Goal: Task Accomplishment & Management: Manage account settings

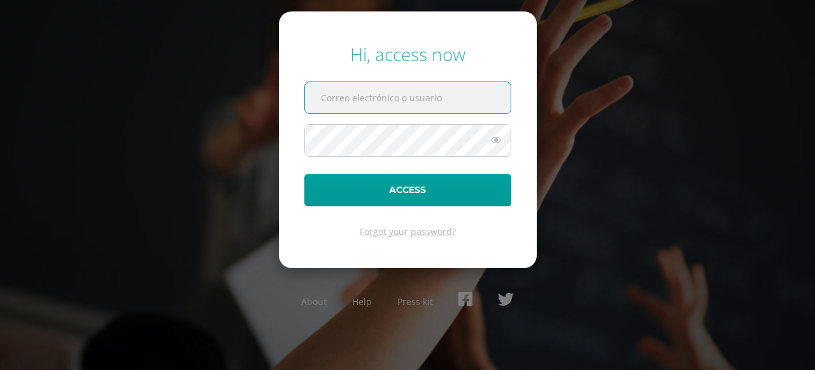
click at [333, 95] on input "text" at bounding box center [408, 97] width 206 height 31
type input "cmartinez@colegiost.edu.gt"
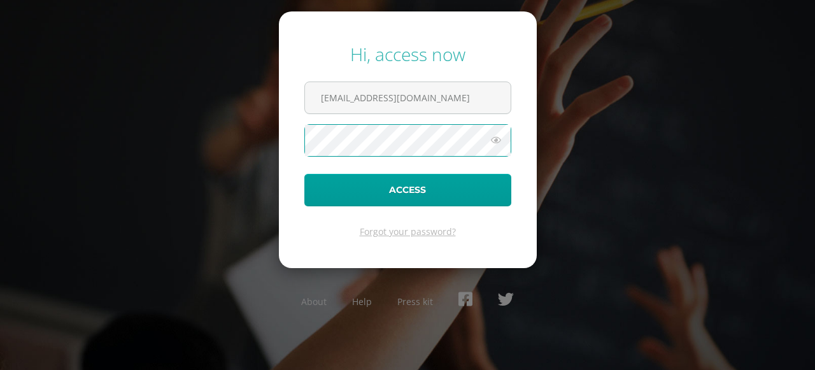
click at [304, 174] on button "Access" at bounding box center [407, 190] width 207 height 32
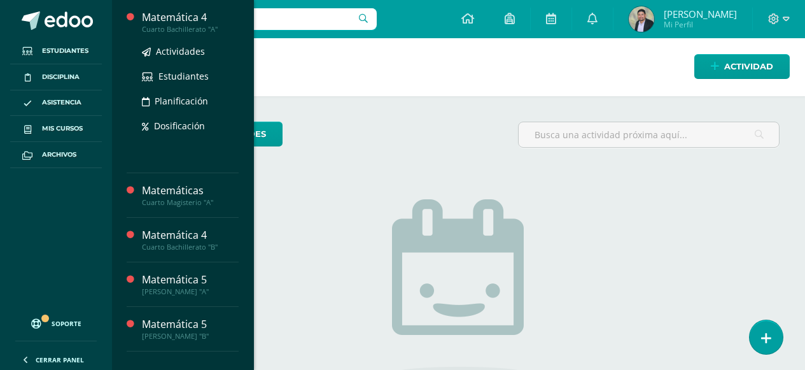
click at [172, 25] on div "Cuarto Bachillerato "A"" at bounding box center [190, 29] width 97 height 9
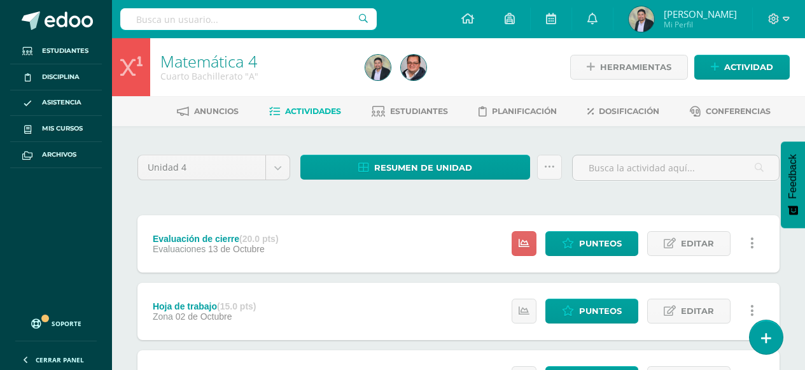
click at [574, 243] on icon at bounding box center [568, 243] width 12 height 11
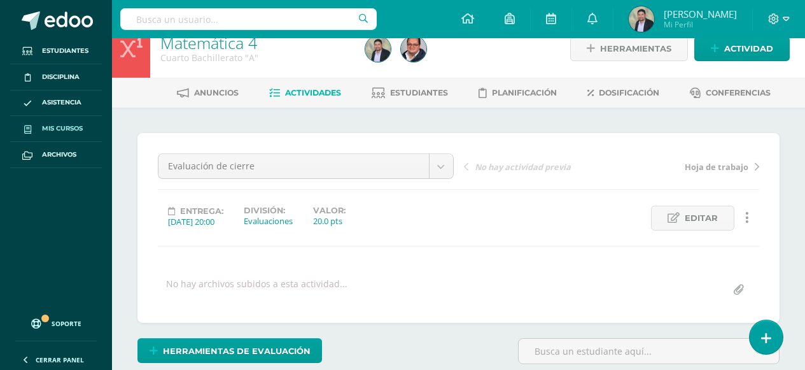
scroll to position [19, 0]
click at [67, 126] on span "Mis cursos" at bounding box center [62, 128] width 41 height 10
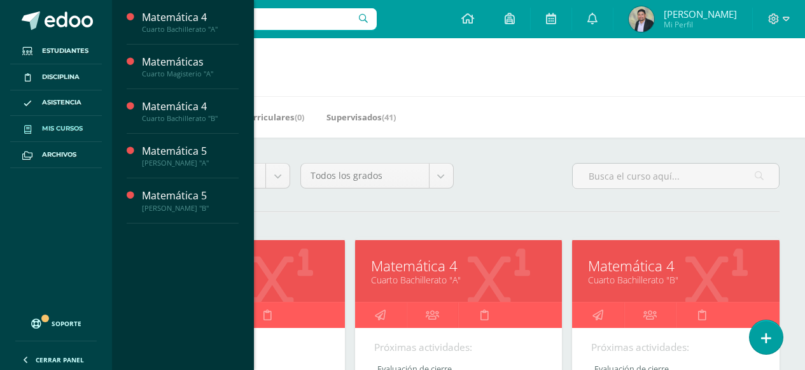
click at [283, 270] on link "Matemáticas" at bounding box center [241, 266] width 176 height 20
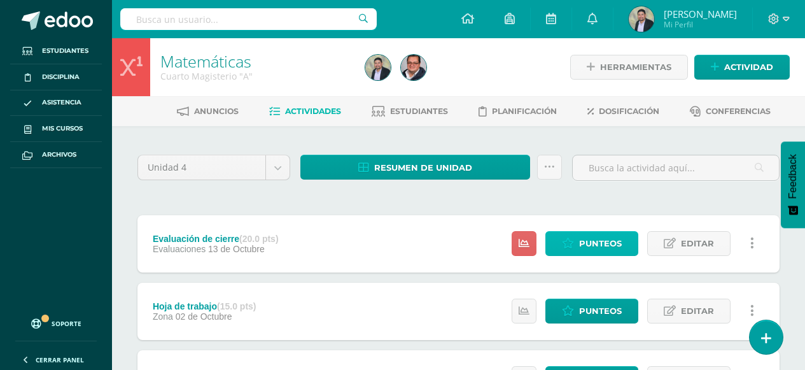
click at [578, 246] on link "Punteos" at bounding box center [591, 243] width 93 height 25
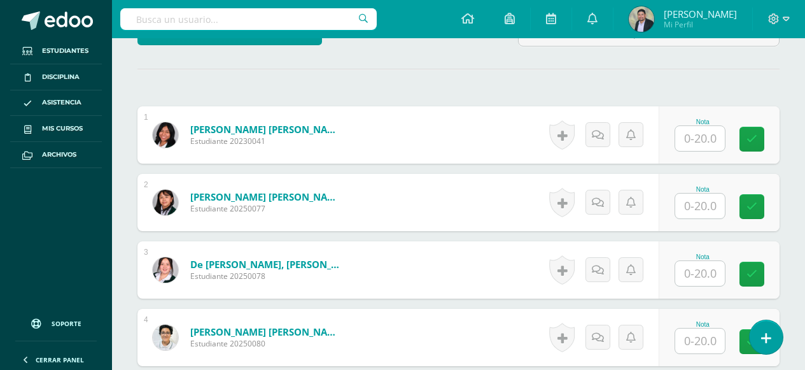
scroll to position [337, 0]
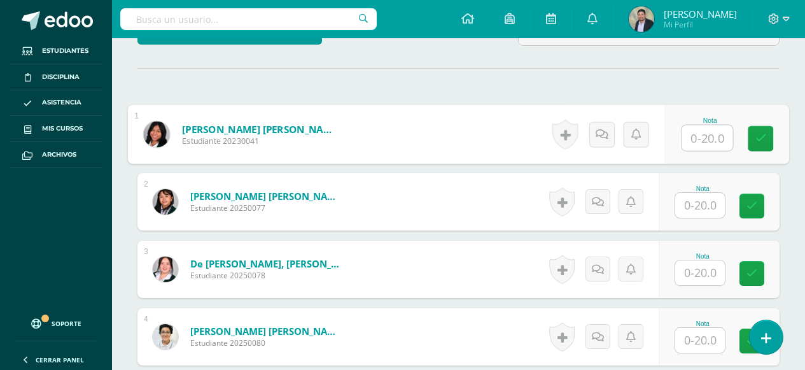
click at [706, 138] on input "text" at bounding box center [707, 137] width 51 height 25
type input "3"
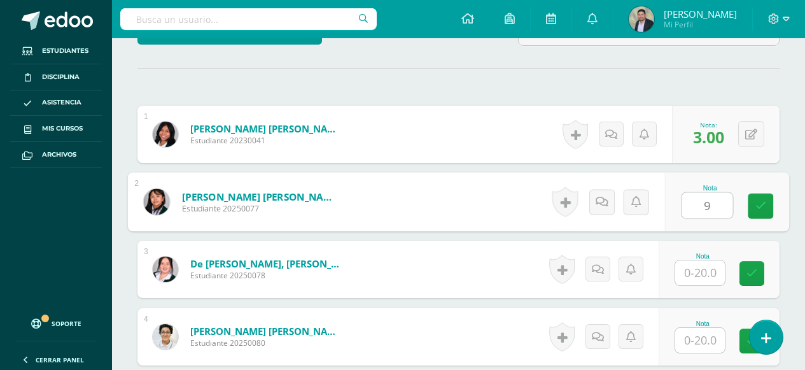
type input "9"
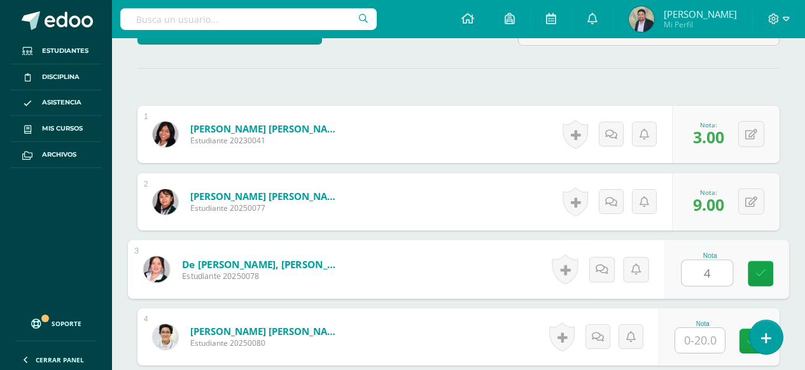
type input "4"
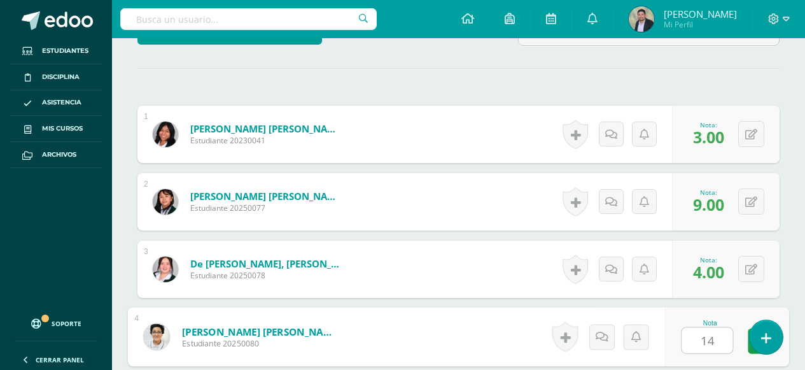
type input "14"
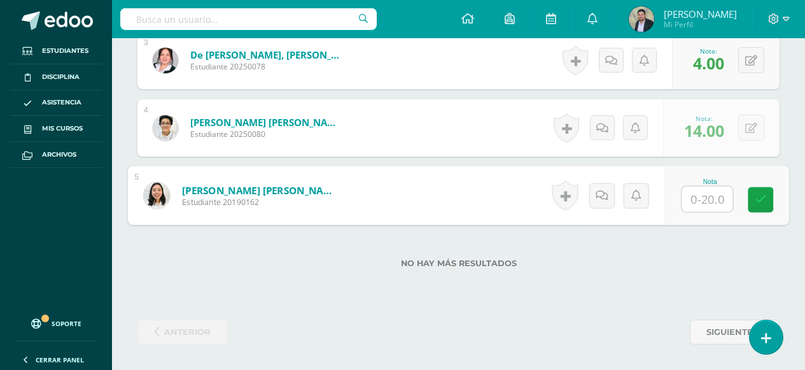
type input "6"
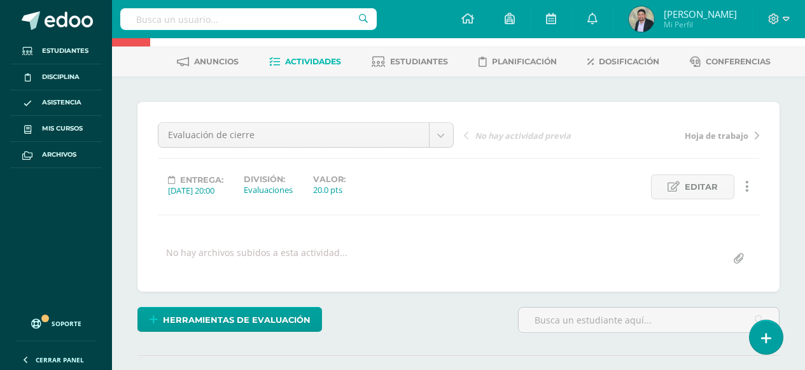
scroll to position [0, 0]
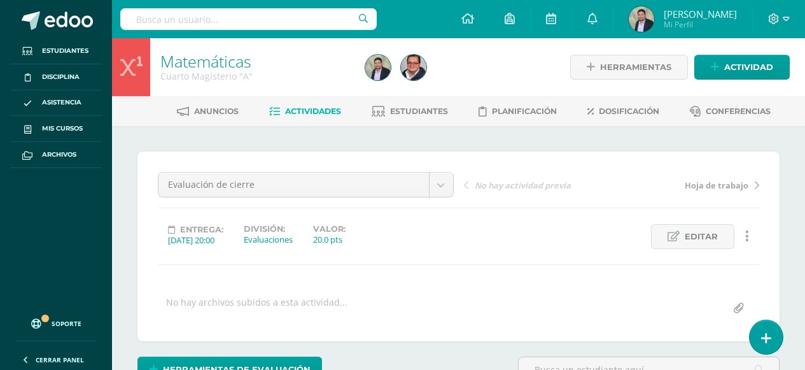
click at [205, 67] on link "Matemáticas" at bounding box center [205, 61] width 91 height 22
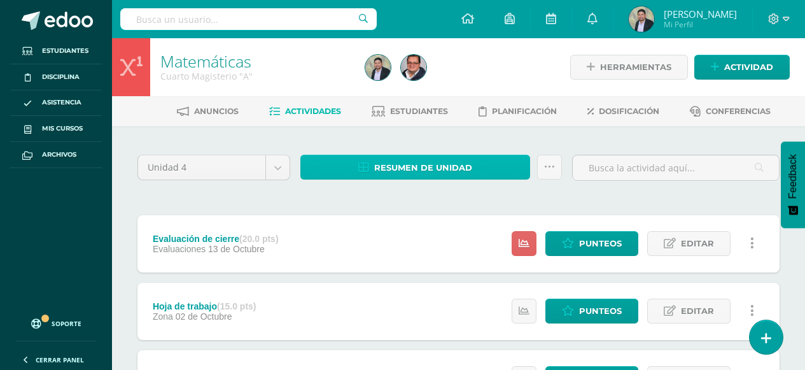
click at [381, 164] on span "Resumen de unidad" at bounding box center [423, 168] width 98 height 24
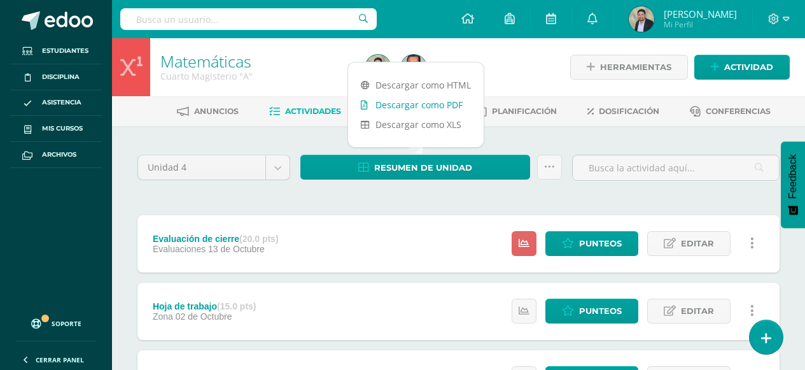
click at [406, 106] on link "Descargar como PDF" at bounding box center [416, 105] width 136 height 20
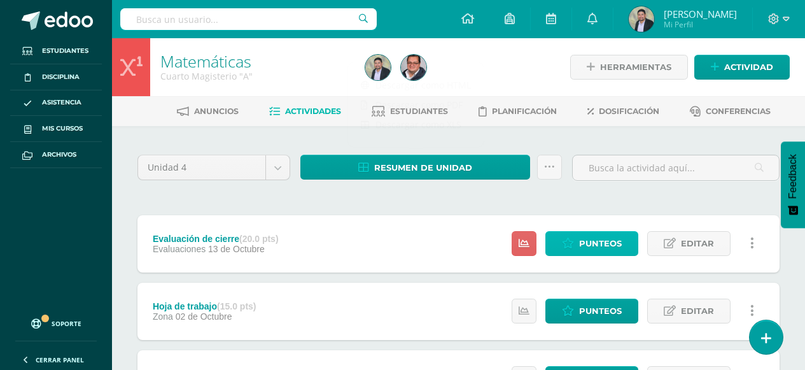
click at [576, 244] on link "Punteos" at bounding box center [591, 243] width 93 height 25
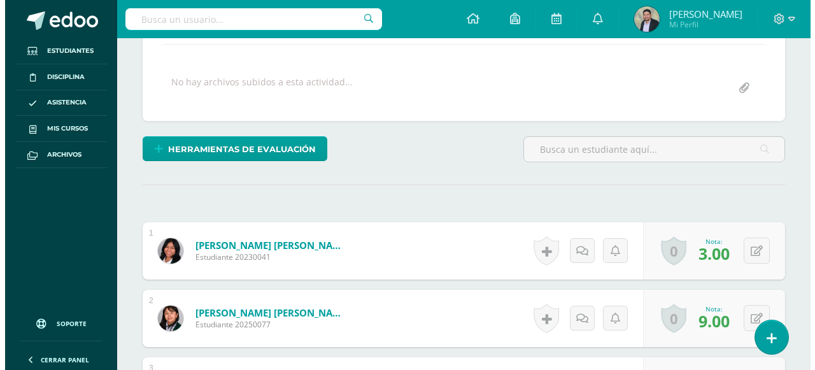
scroll to position [272, 0]
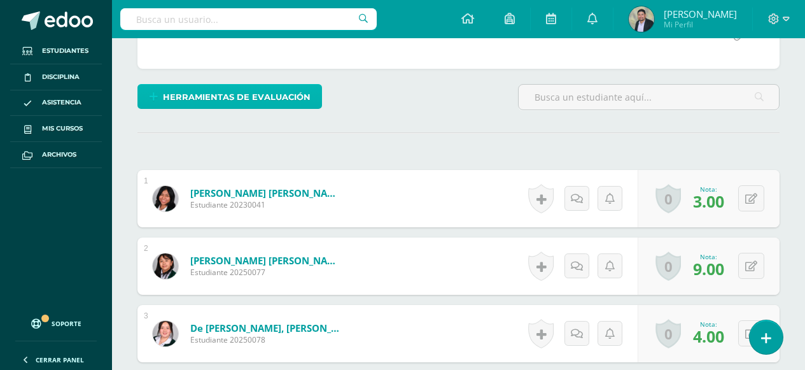
click at [277, 92] on span "Herramientas de evaluación" at bounding box center [237, 97] width 148 height 24
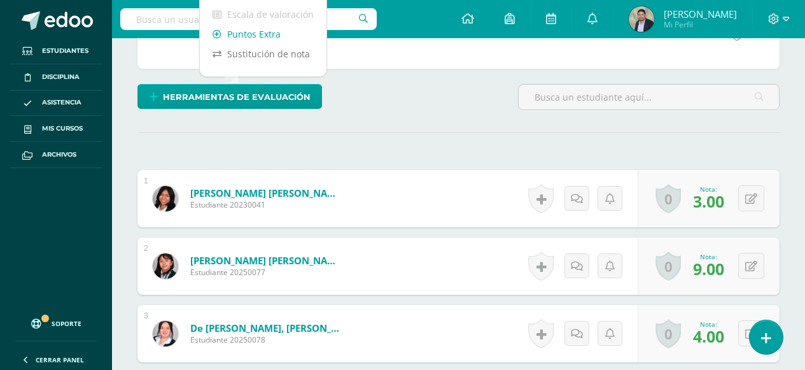
click at [267, 34] on link "Puntos Extra" at bounding box center [263, 34] width 127 height 20
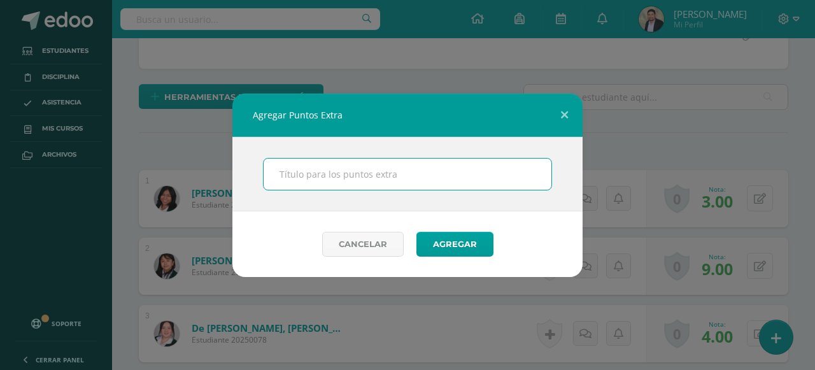
click at [281, 172] on input "text" at bounding box center [407, 173] width 288 height 31
type input "Sellos"
click at [416, 232] on button "Agregar" at bounding box center [454, 244] width 77 height 25
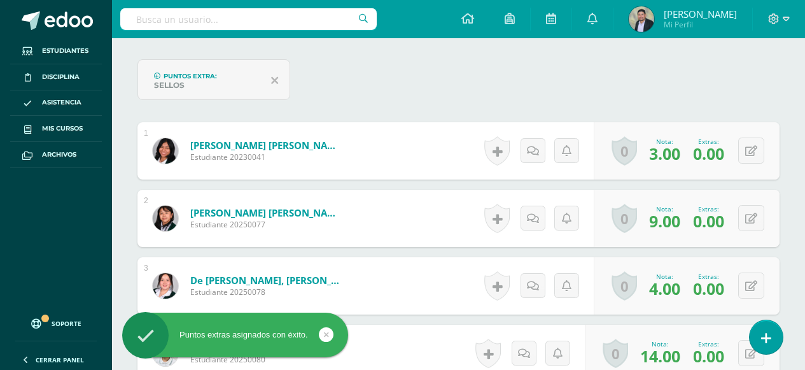
scroll to position [382, 0]
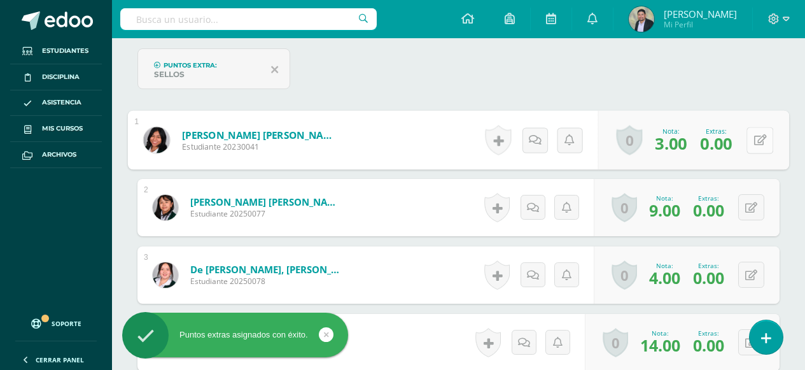
click at [752, 143] on button at bounding box center [759, 140] width 27 height 27
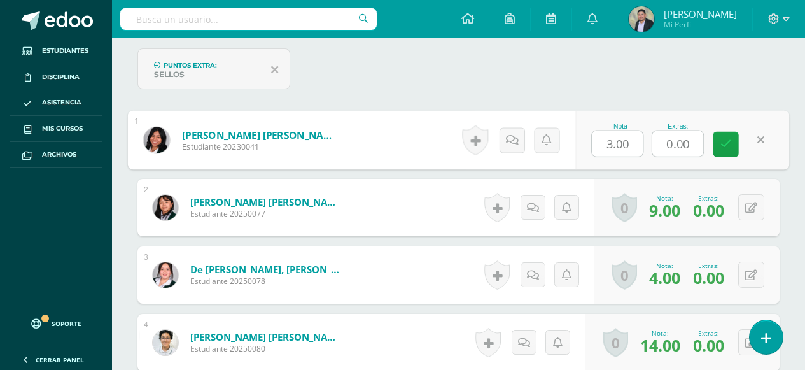
drag, startPoint x: 661, startPoint y: 142, endPoint x: 694, endPoint y: 143, distance: 33.1
click at [694, 143] on input "0.00" at bounding box center [677, 143] width 51 height 25
type input "1"
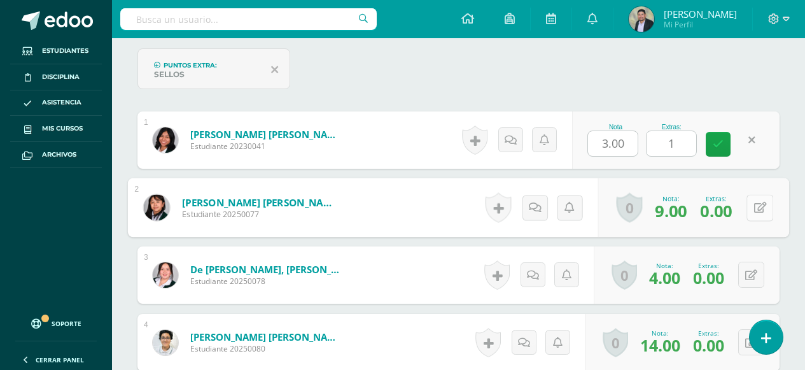
click at [746, 208] on div "0 Logros Logros obtenidos Aún no hay logros agregados Nota: 9.00 Extras: 0.00" at bounding box center [693, 207] width 191 height 59
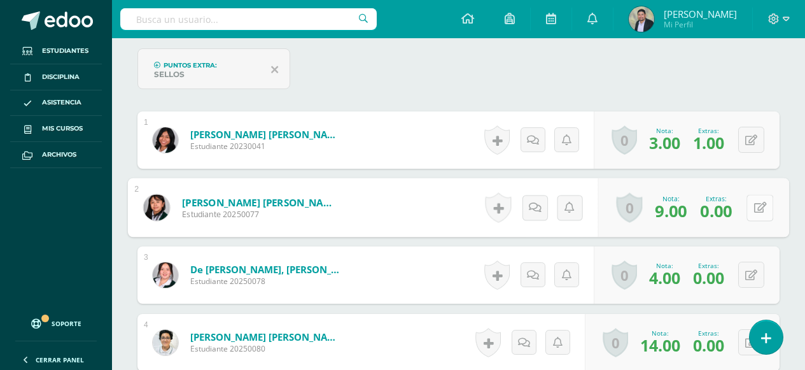
click at [761, 212] on icon at bounding box center [760, 207] width 13 height 11
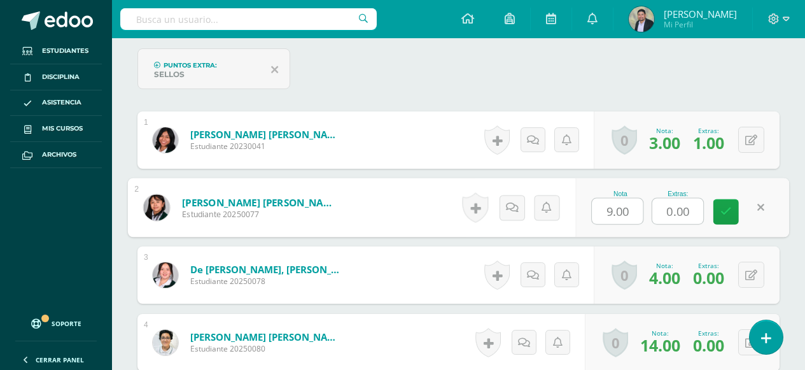
drag, startPoint x: 661, startPoint y: 207, endPoint x: 712, endPoint y: 213, distance: 51.2
click at [712, 213] on div "Nota 9.00 Extras: 0.00" at bounding box center [682, 207] width 214 height 59
type input "1"
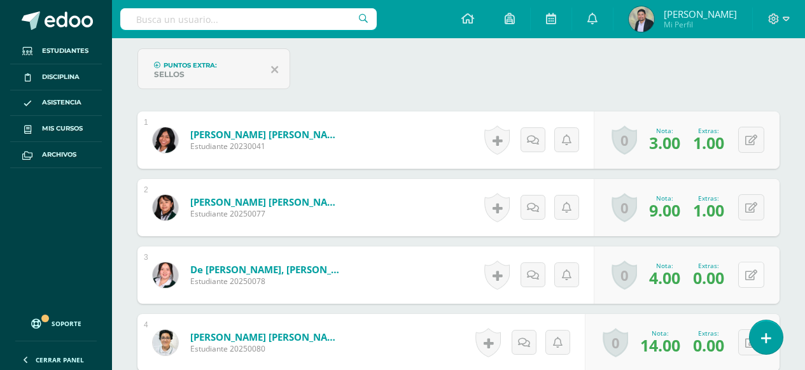
click at [752, 273] on button at bounding box center [751, 275] width 26 height 26
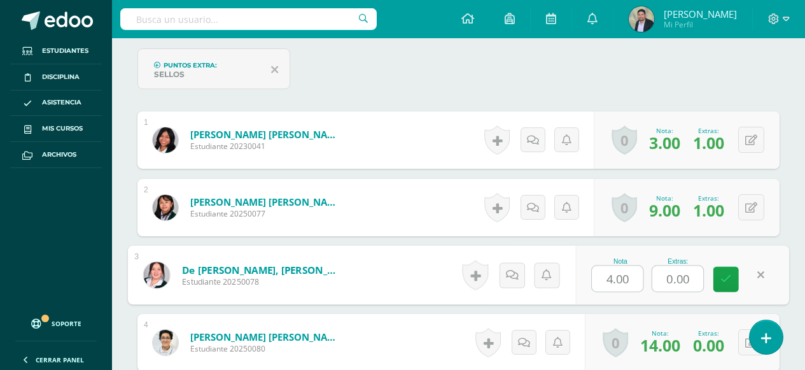
drag, startPoint x: 664, startPoint y: 276, endPoint x: 708, endPoint y: 275, distance: 43.3
click at [708, 275] on div "Nota 4.00 Extras: 0.00" at bounding box center [682, 275] width 214 height 59
type input "1"
click at [725, 281] on icon at bounding box center [725, 279] width 11 height 11
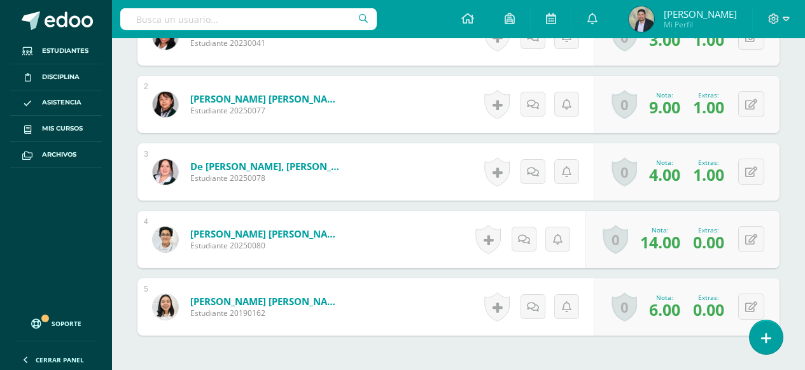
scroll to position [509, 0]
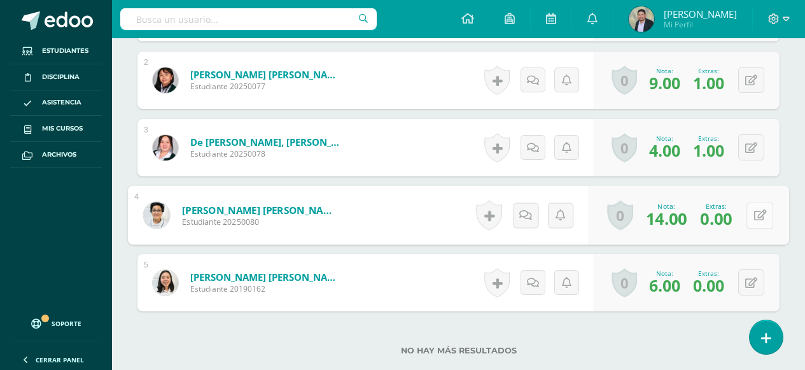
click at [750, 213] on button at bounding box center [759, 215] width 27 height 27
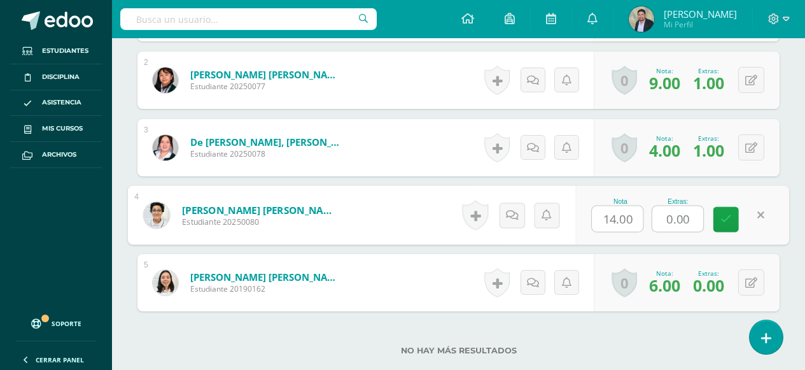
drag, startPoint x: 662, startPoint y: 214, endPoint x: 697, endPoint y: 214, distance: 34.4
click at [697, 214] on input "0.00" at bounding box center [677, 218] width 51 height 25
type input "1"
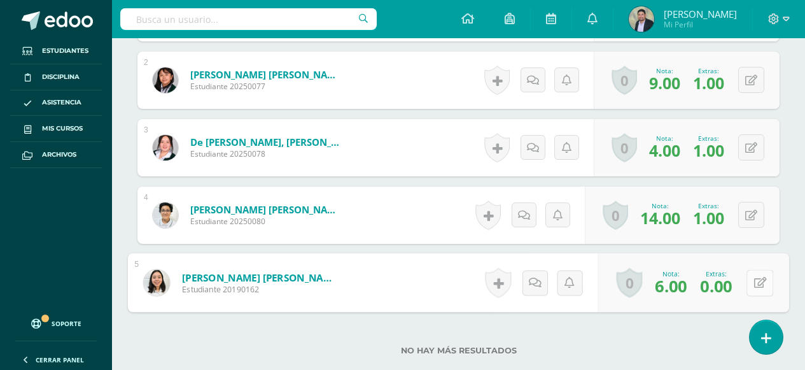
click at [754, 285] on icon at bounding box center [760, 282] width 13 height 11
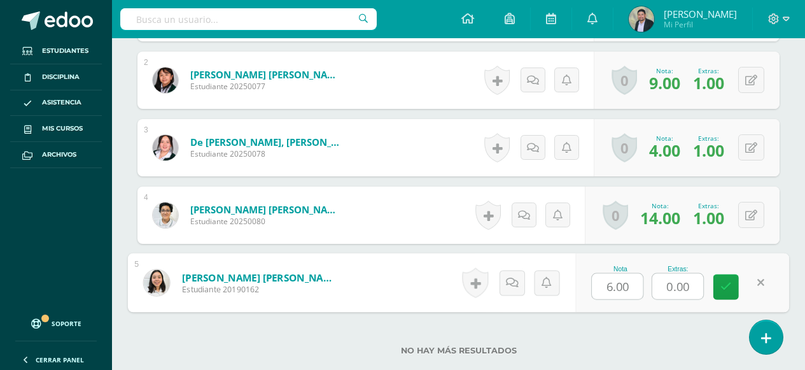
drag, startPoint x: 668, startPoint y: 281, endPoint x: 702, endPoint y: 284, distance: 34.5
click at [702, 284] on input "0.00" at bounding box center [677, 286] width 51 height 25
type input "1"
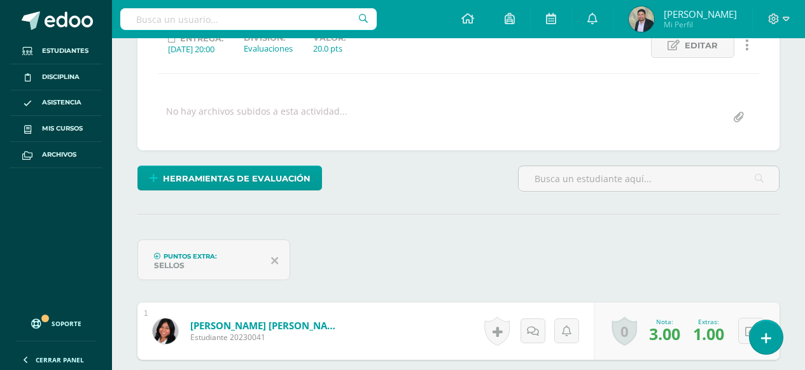
scroll to position [0, 0]
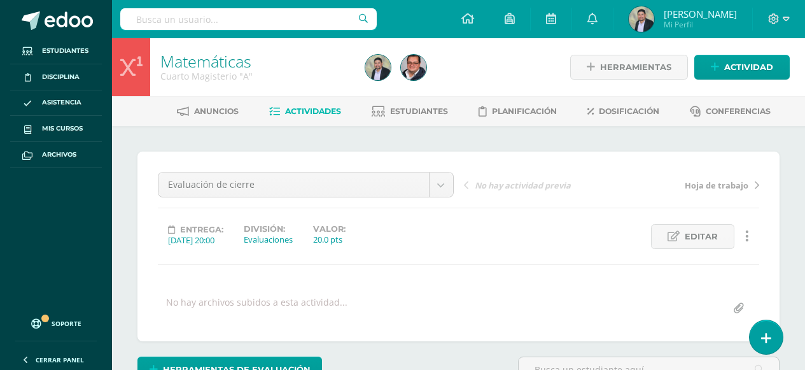
click at [186, 69] on link "Matemáticas" at bounding box center [205, 61] width 91 height 22
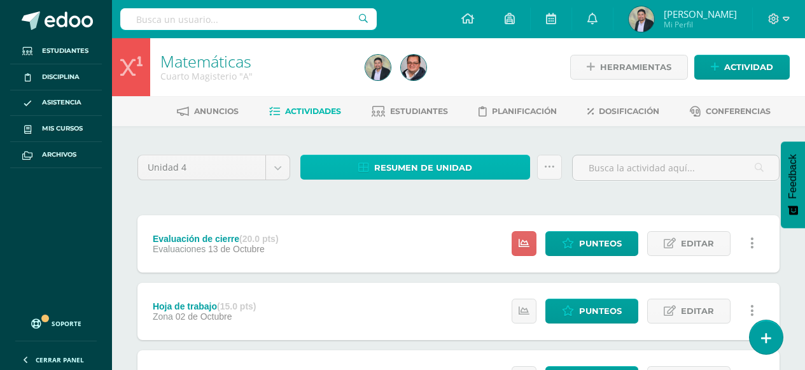
click at [447, 169] on span "Resumen de unidad" at bounding box center [423, 168] width 98 height 24
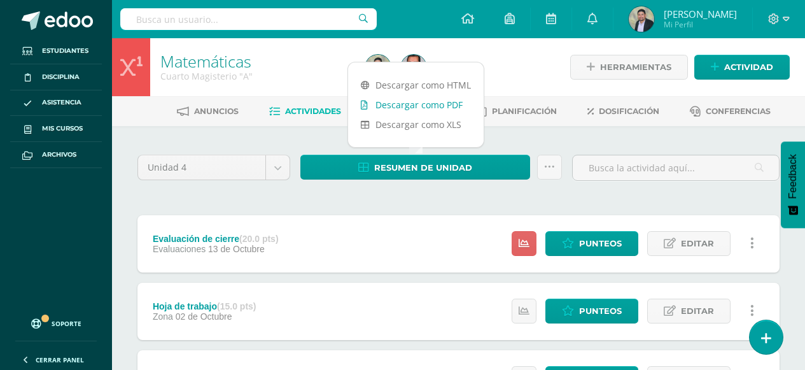
click at [435, 106] on link "Descargar como PDF" at bounding box center [416, 105] width 136 height 20
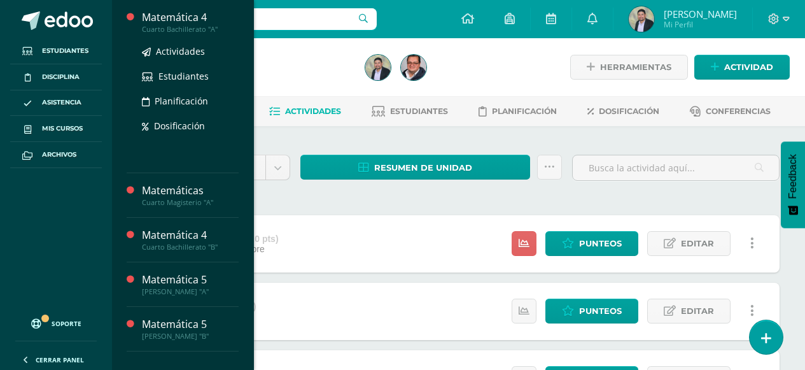
click at [172, 21] on div "Matemática 4" at bounding box center [190, 17] width 97 height 15
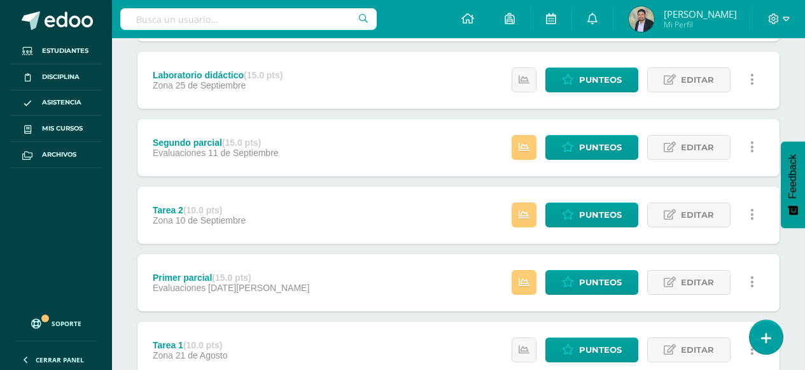
scroll to position [382, 0]
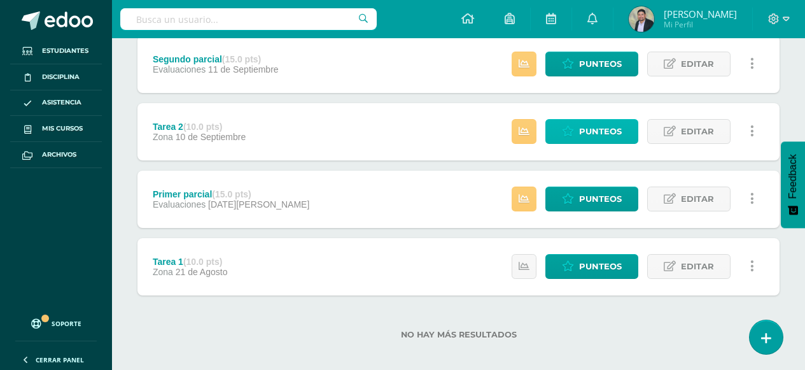
click at [605, 132] on span "Punteos" at bounding box center [600, 132] width 43 height 24
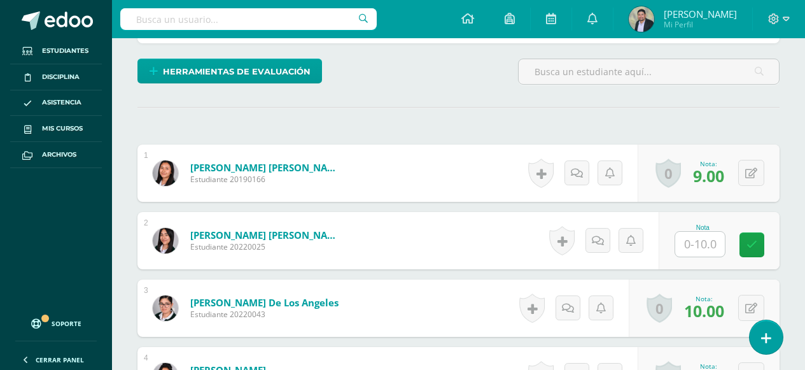
scroll to position [315, 0]
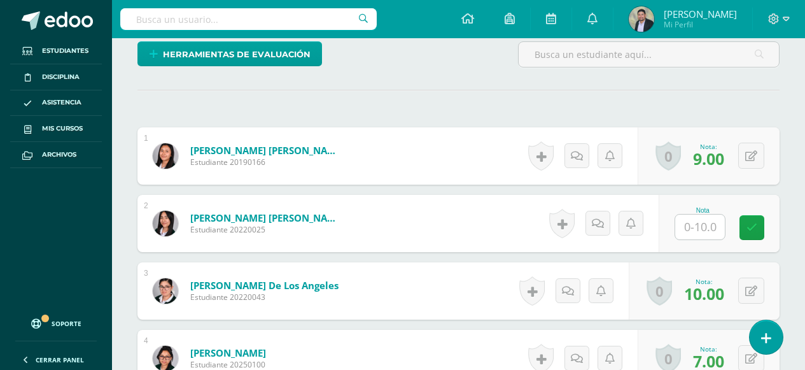
click at [715, 224] on input "text" at bounding box center [700, 226] width 50 height 25
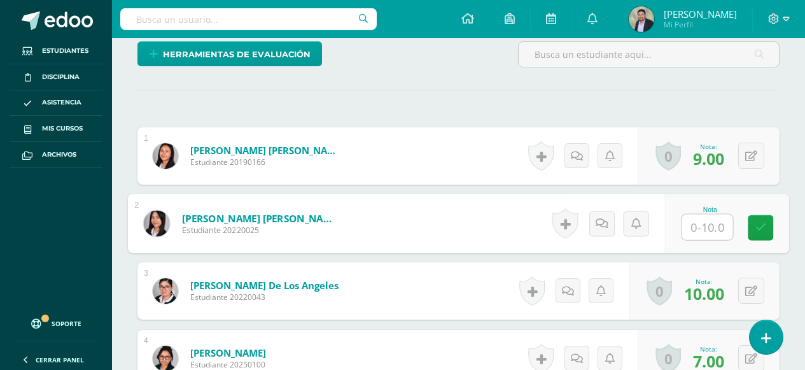
type input "5"
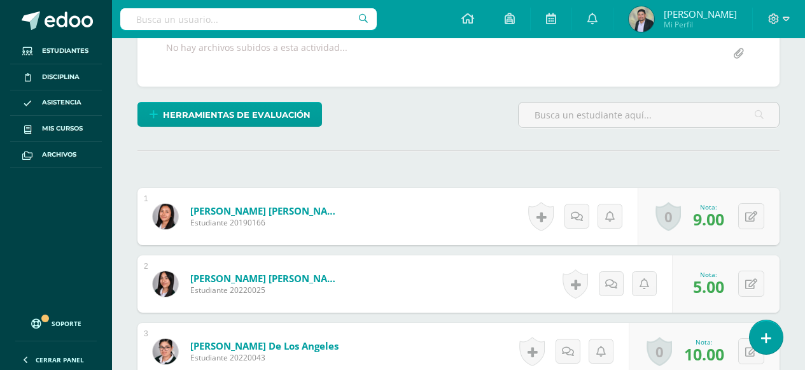
scroll to position [0, 0]
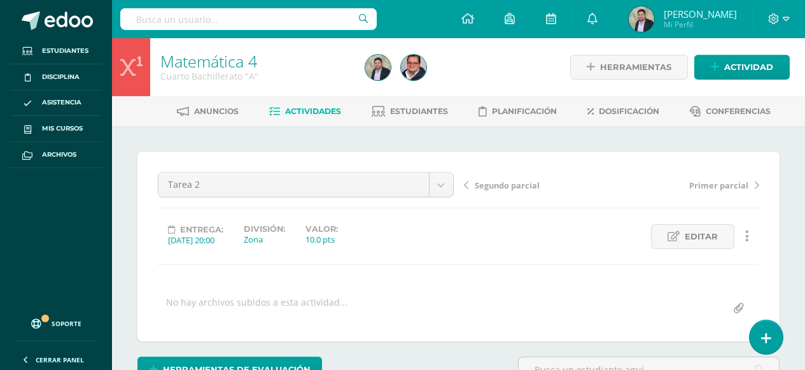
click at [497, 185] on span "Segundo parcial" at bounding box center [507, 184] width 65 height 11
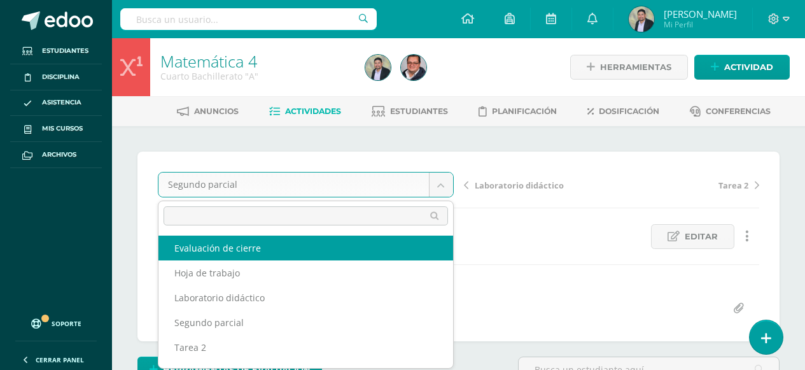
select select "/dashboard/teacher/grade-activity/107792/"
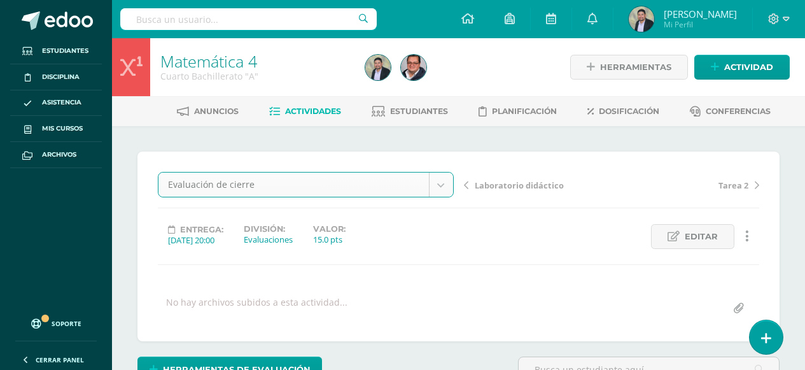
scroll to position [1, 0]
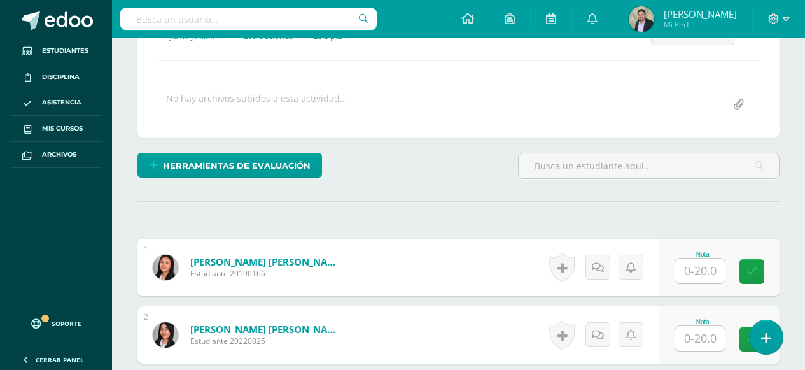
scroll to position [267, 0]
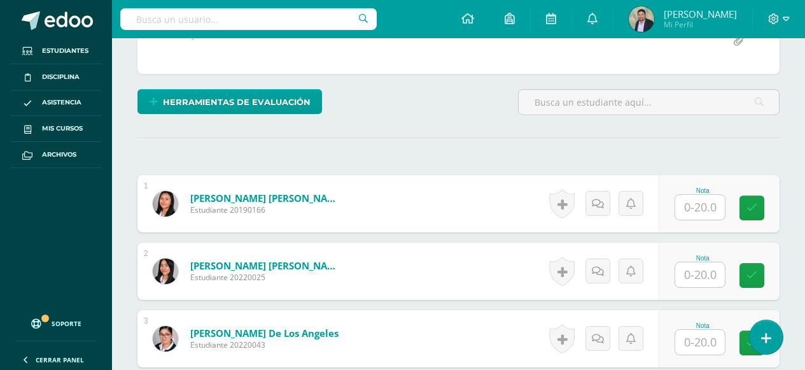
click at [691, 211] on input "text" at bounding box center [700, 207] width 50 height 25
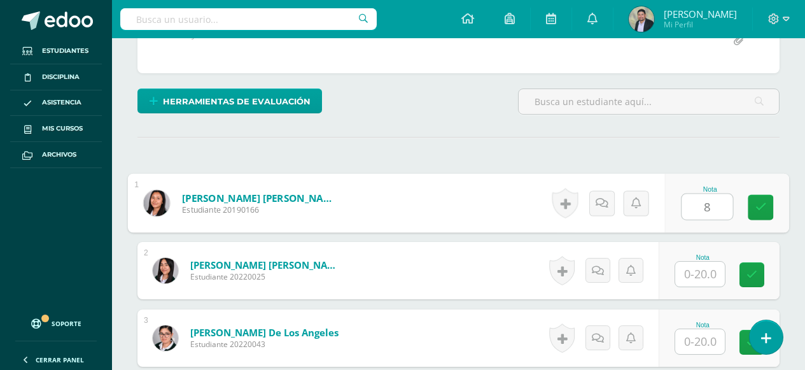
scroll to position [269, 0]
type input "8"
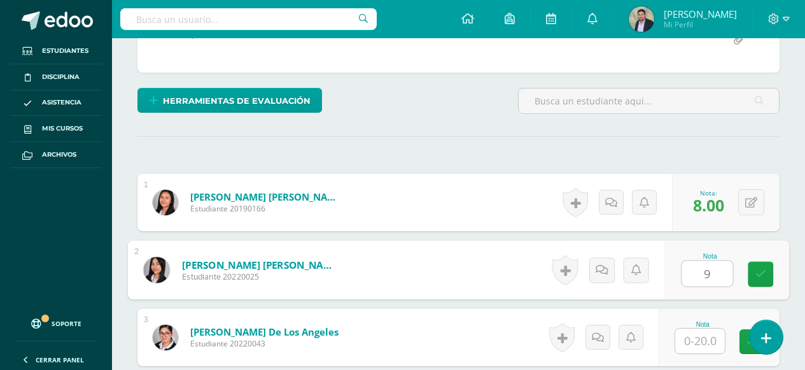
type input "9"
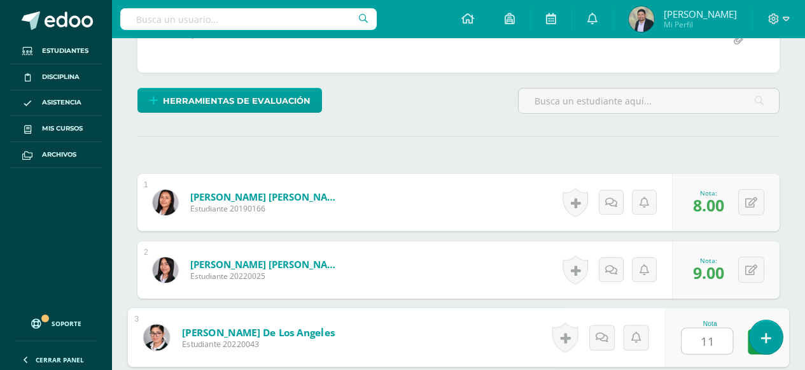
type input "11"
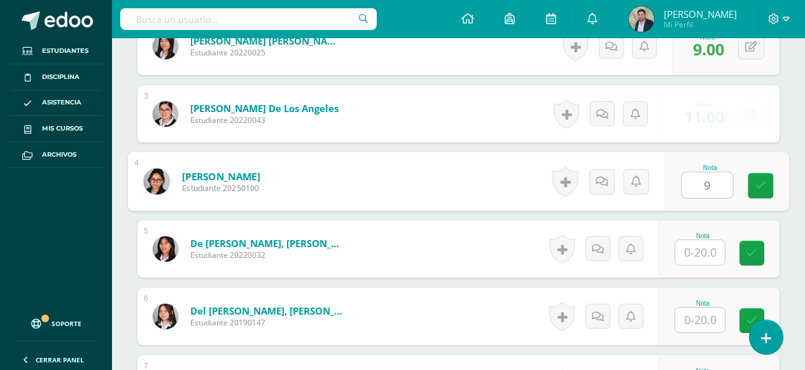
type input "9"
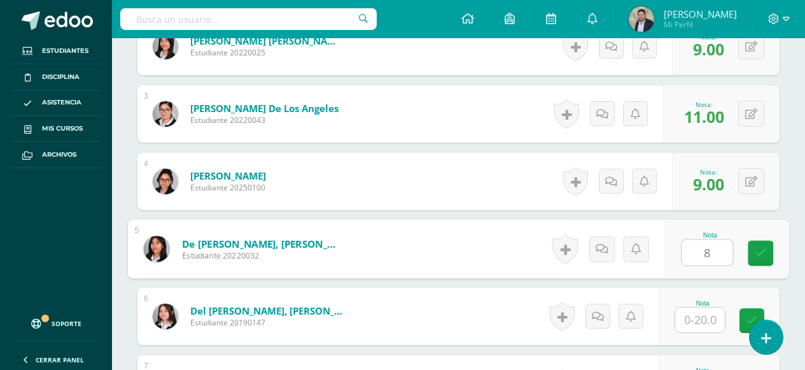
type input "8"
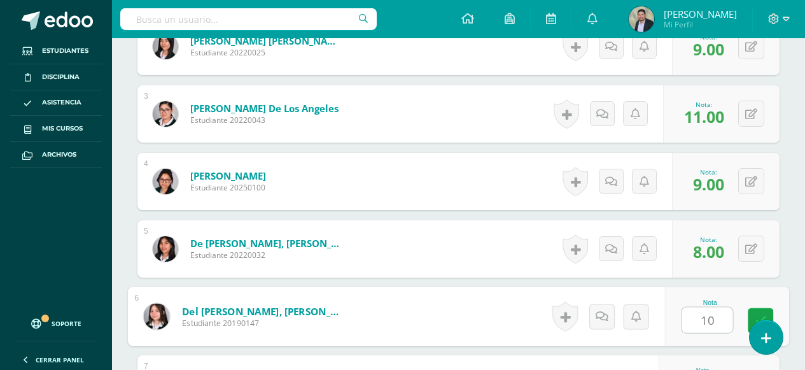
type input "10"
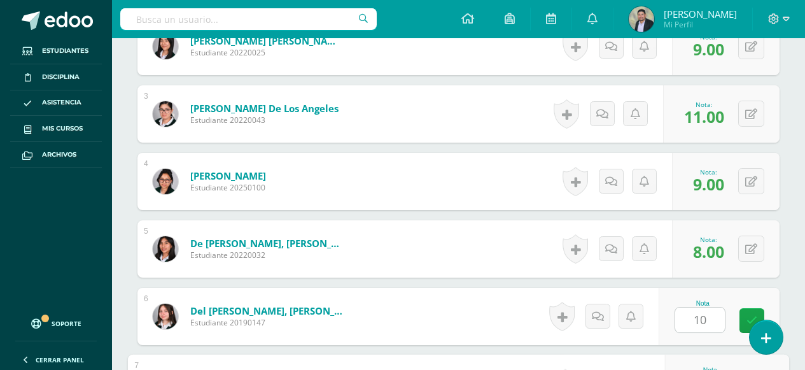
scroll to position [694, 0]
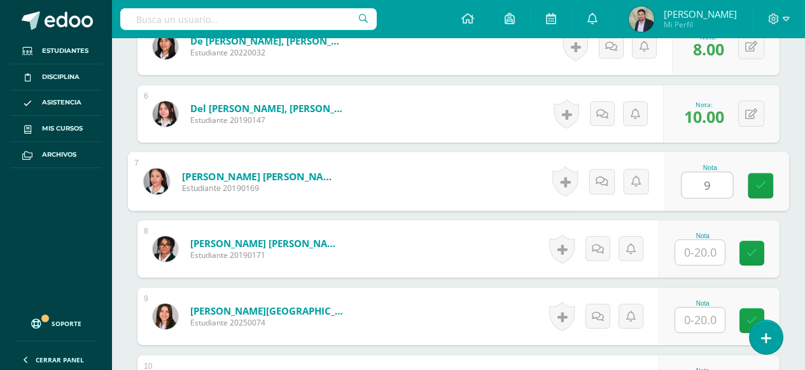
type input "9"
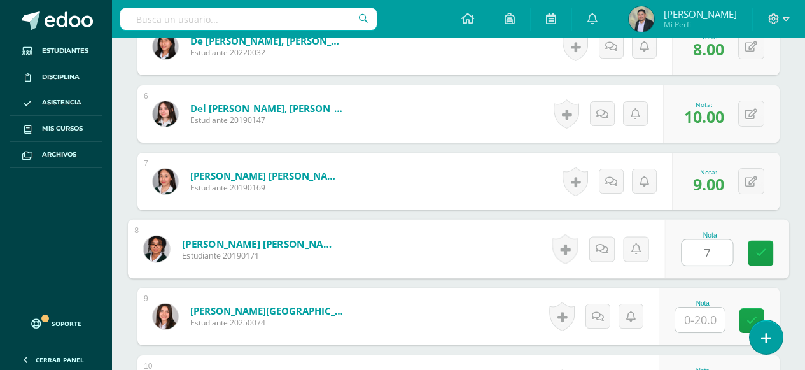
type input "7"
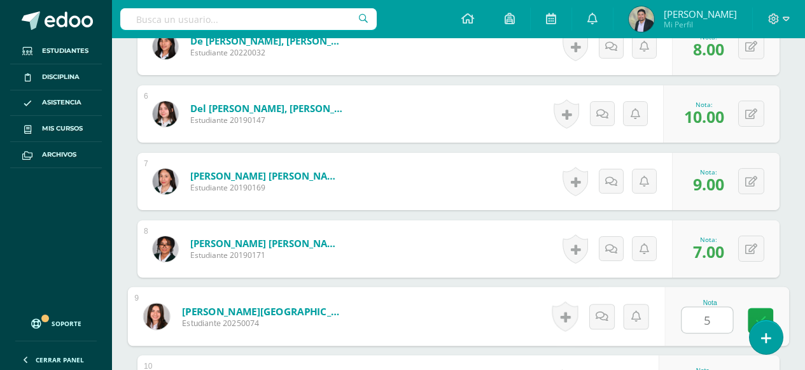
type input "5"
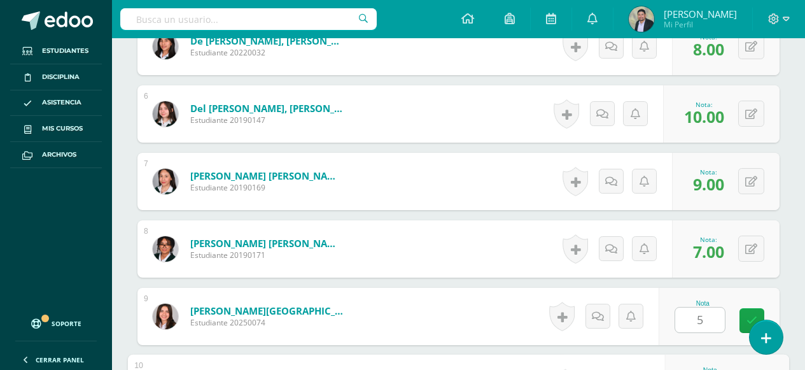
scroll to position [897, 0]
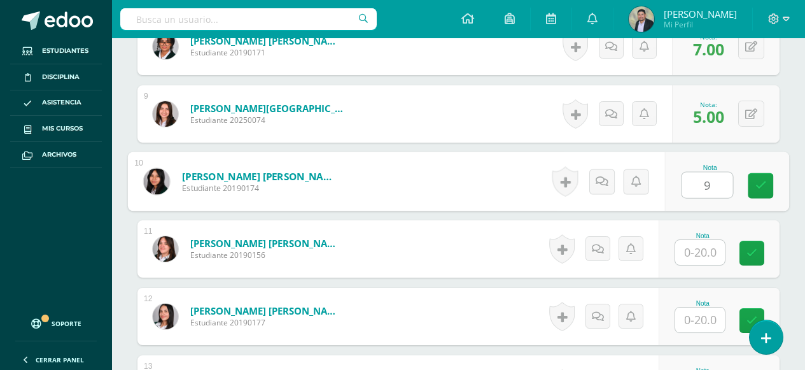
type input "9"
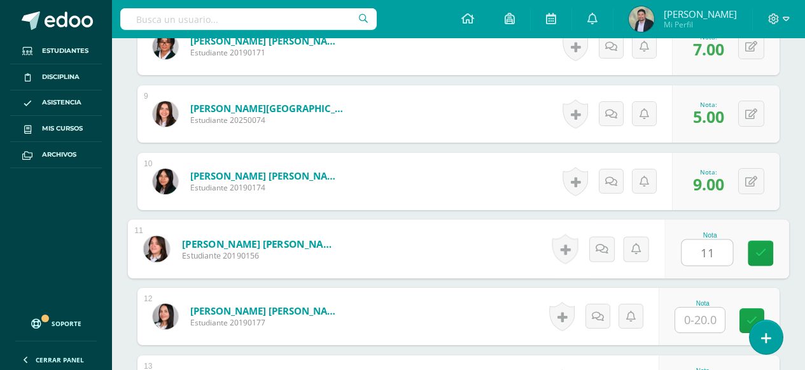
type input "11"
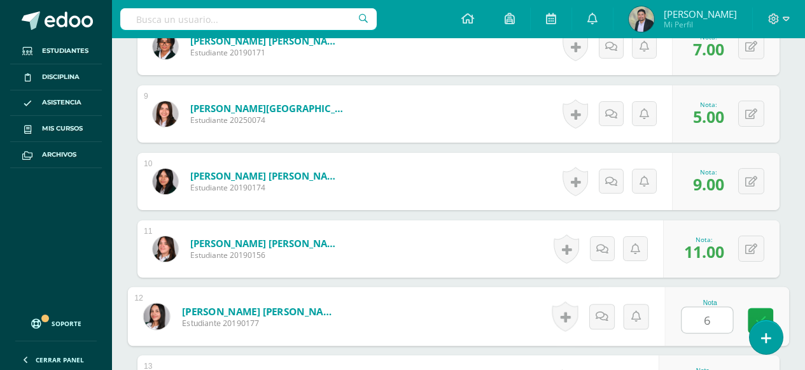
type input "6"
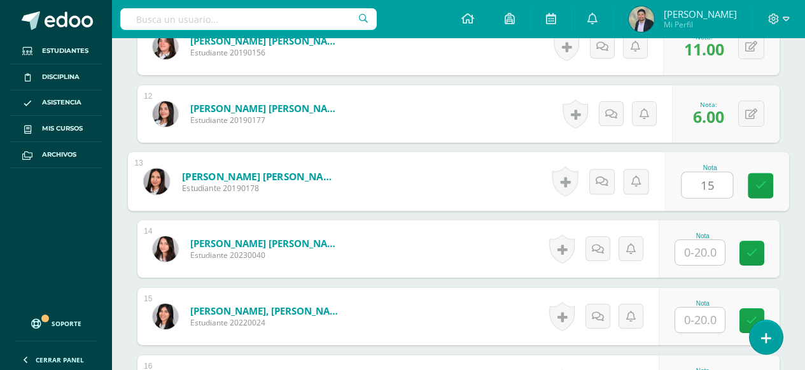
type input "15"
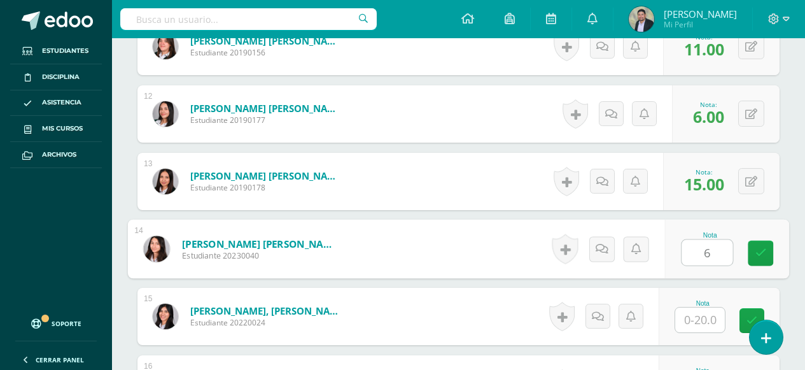
type input "6"
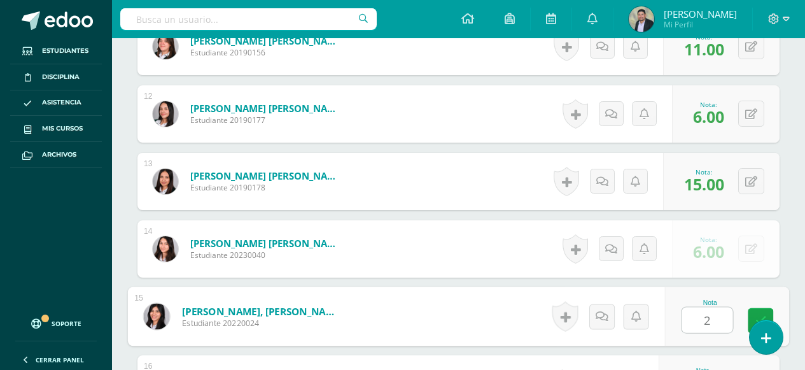
type input "2"
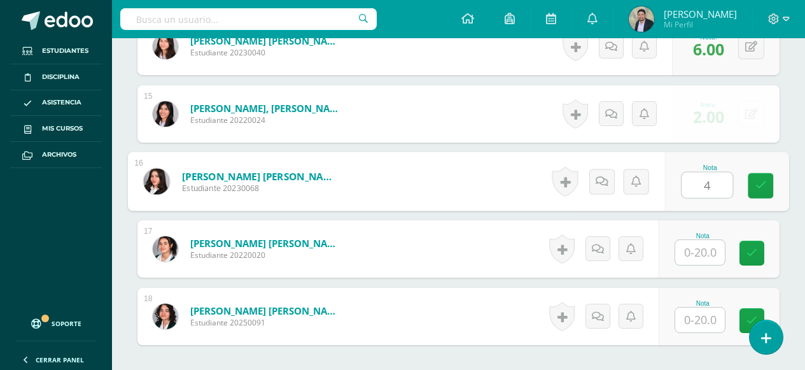
type input "4"
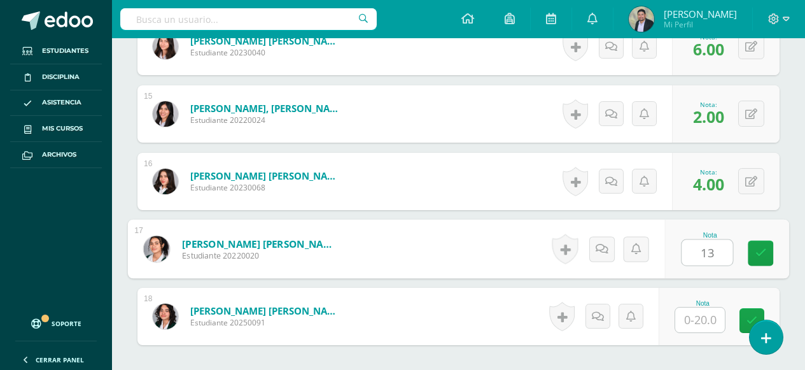
type input "13"
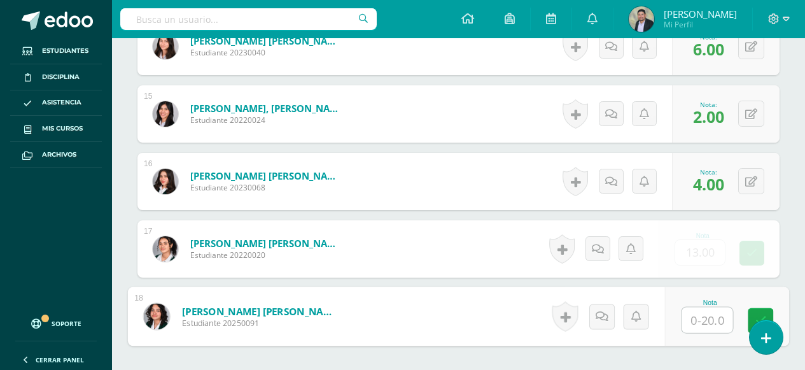
type input "8"
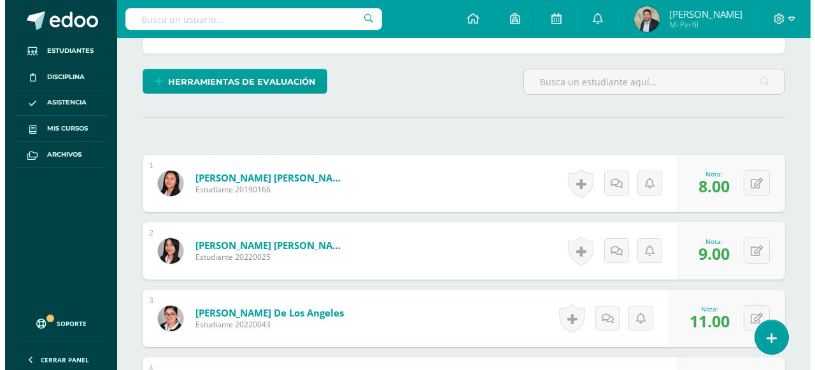
scroll to position [220, 0]
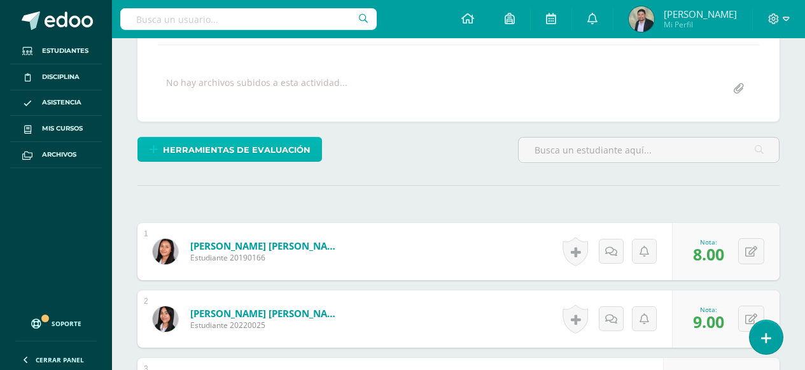
click at [234, 153] on span "Herramientas de evaluación" at bounding box center [237, 150] width 148 height 24
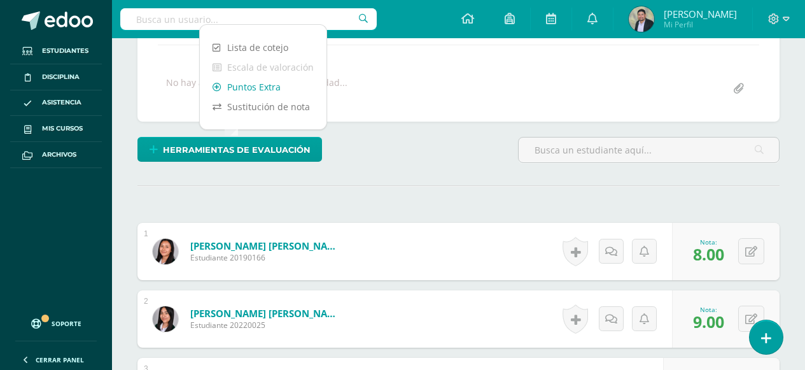
click at [253, 87] on link "Puntos Extra" at bounding box center [263, 87] width 127 height 20
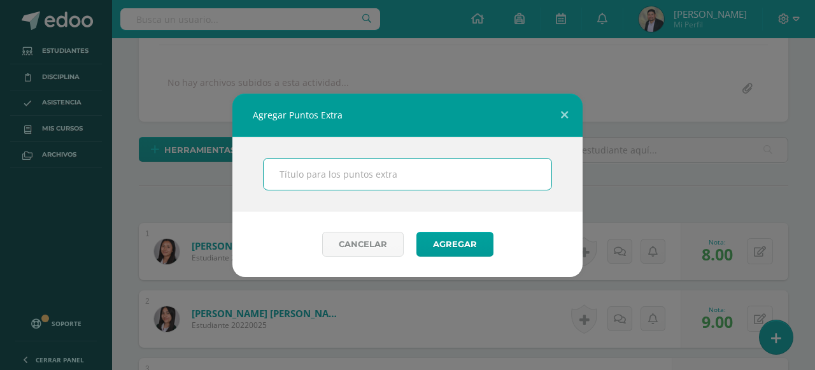
click at [316, 182] on input "text" at bounding box center [407, 173] width 288 height 31
type input "Sellos"
click at [416, 232] on button "Agregar" at bounding box center [454, 244] width 77 height 25
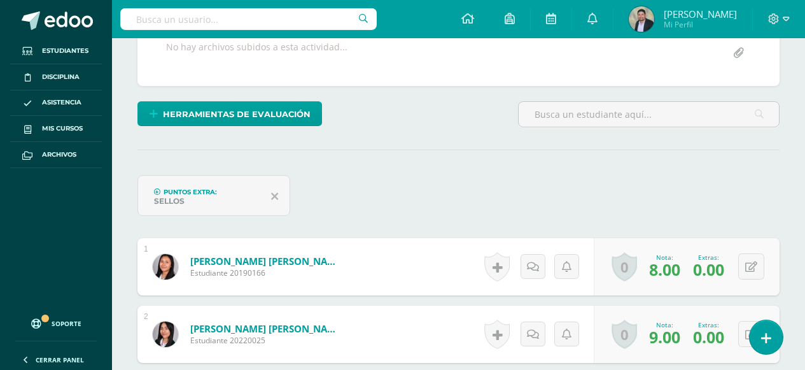
scroll to position [256, 0]
click at [783, 207] on div "Puntos Extra: Sellos" at bounding box center [458, 199] width 652 height 51
click at [751, 265] on button at bounding box center [751, 266] width 26 height 26
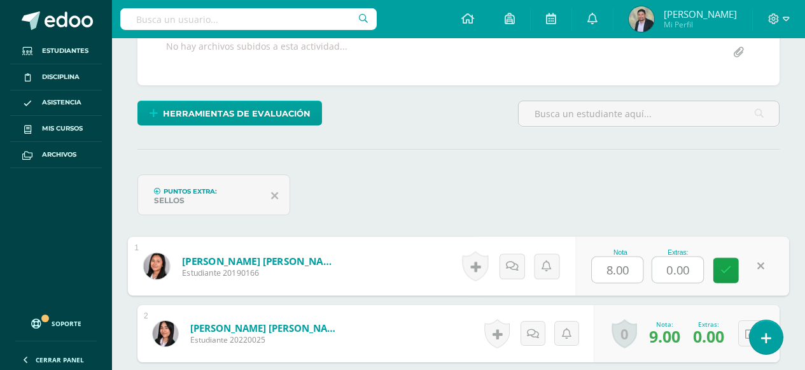
drag, startPoint x: 663, startPoint y: 270, endPoint x: 696, endPoint y: 267, distance: 32.6
click at [696, 267] on input "0.00" at bounding box center [677, 269] width 51 height 25
type input "3"
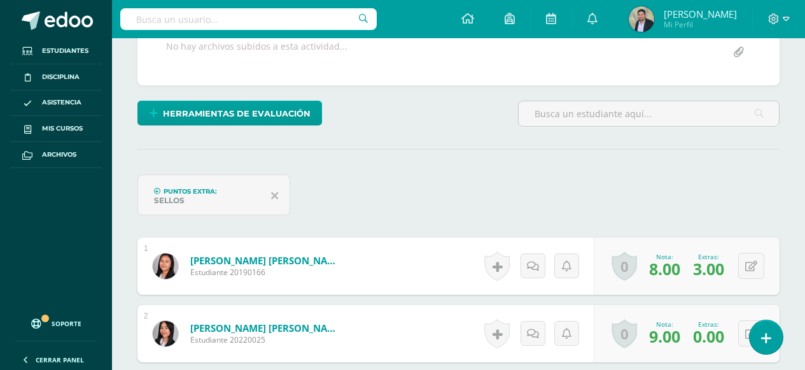
scroll to position [319, 0]
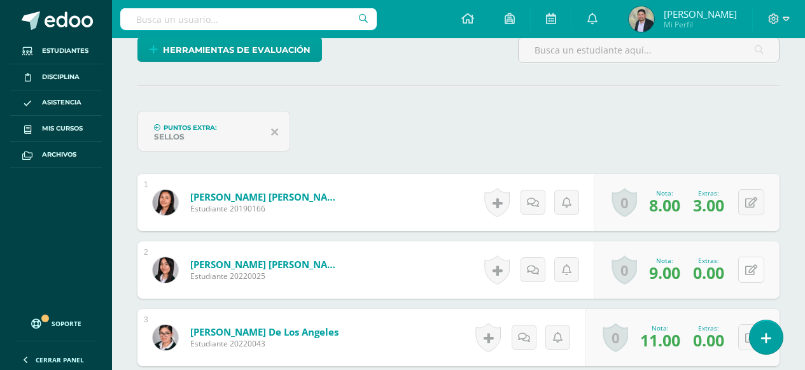
click at [757, 272] on icon at bounding box center [751, 270] width 12 height 11
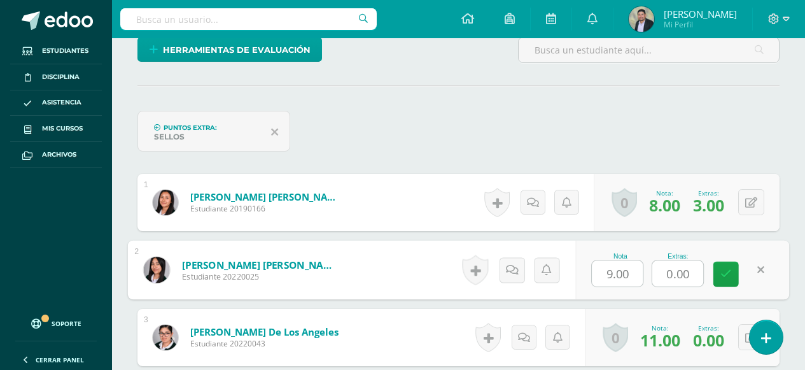
drag, startPoint x: 657, startPoint y: 279, endPoint x: 704, endPoint y: 269, distance: 48.8
click at [704, 269] on div "Nota 9.00 Extras: 0.00" at bounding box center [682, 270] width 214 height 59
type input "3"
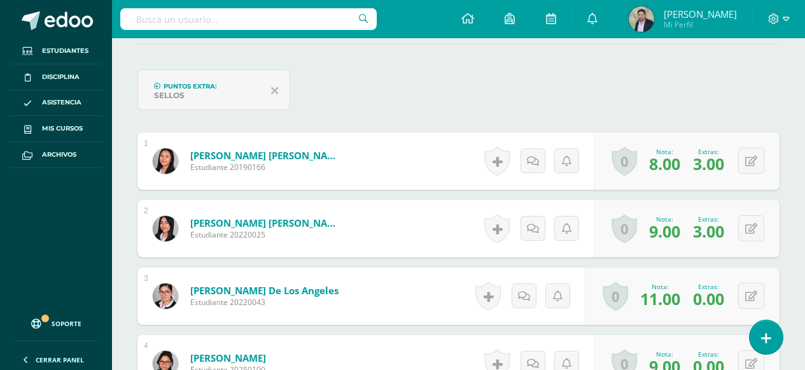
scroll to position [383, 0]
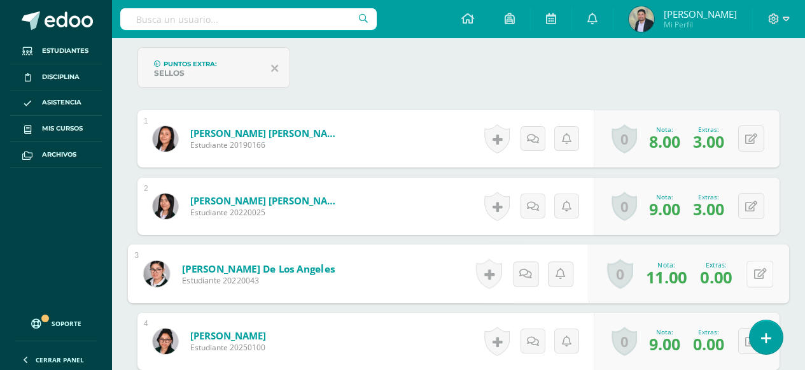
click at [749, 272] on button at bounding box center [759, 273] width 27 height 27
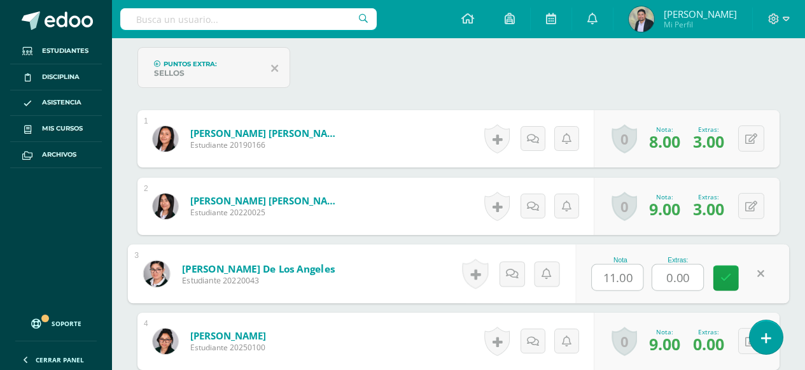
drag, startPoint x: 666, startPoint y: 277, endPoint x: 695, endPoint y: 277, distance: 28.6
click at [695, 277] on input "0.00" at bounding box center [677, 277] width 51 height 25
type input "4"
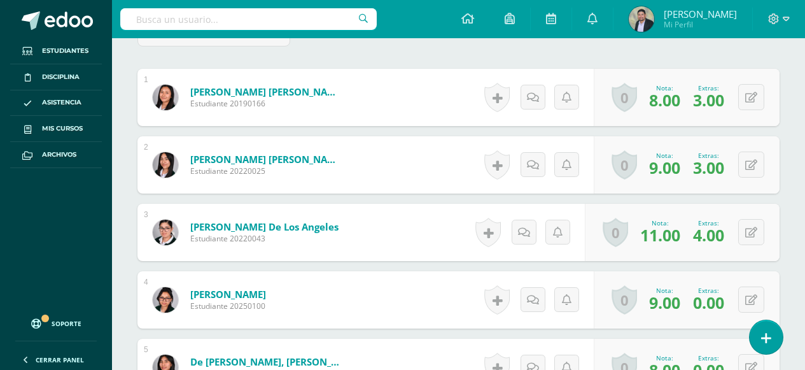
scroll to position [447, 0]
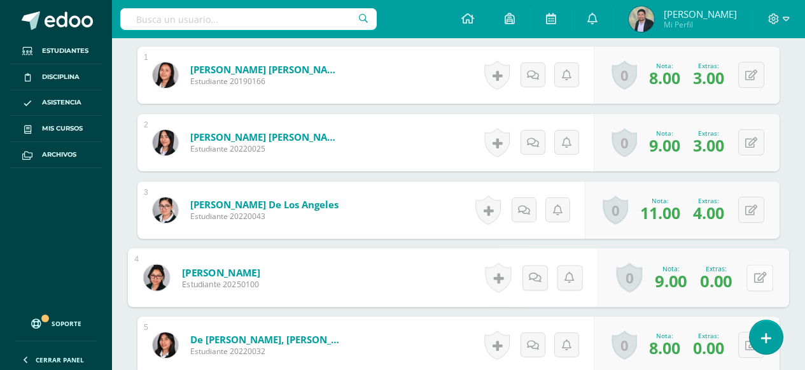
click at [748, 280] on button at bounding box center [759, 277] width 27 height 27
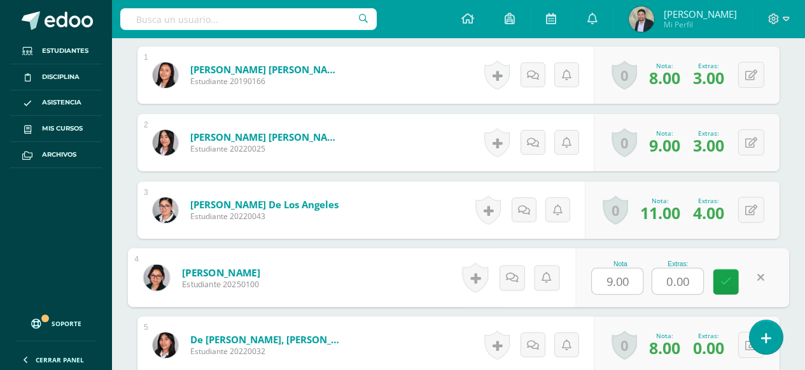
drag, startPoint x: 662, startPoint y: 277, endPoint x: 702, endPoint y: 277, distance: 40.1
click at [702, 277] on input "0.00" at bounding box center [677, 281] width 51 height 25
type input "9"
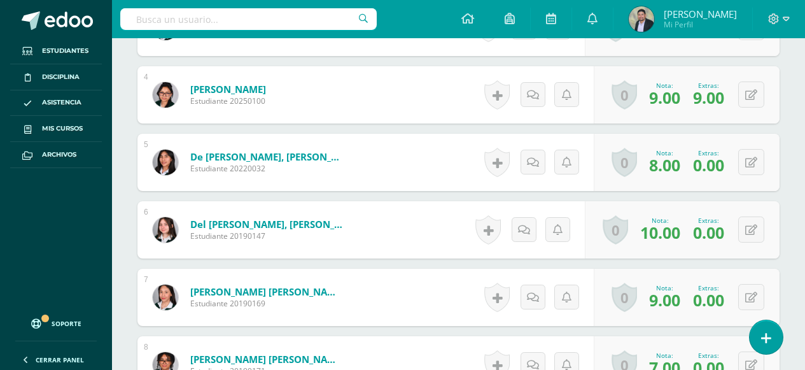
scroll to position [638, 0]
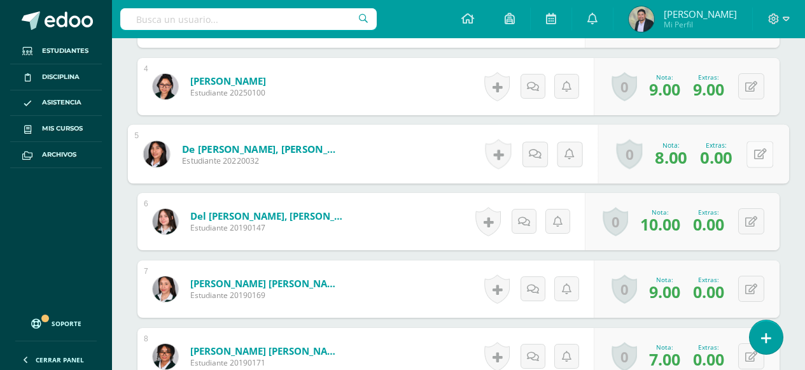
click at [747, 155] on button at bounding box center [759, 154] width 27 height 27
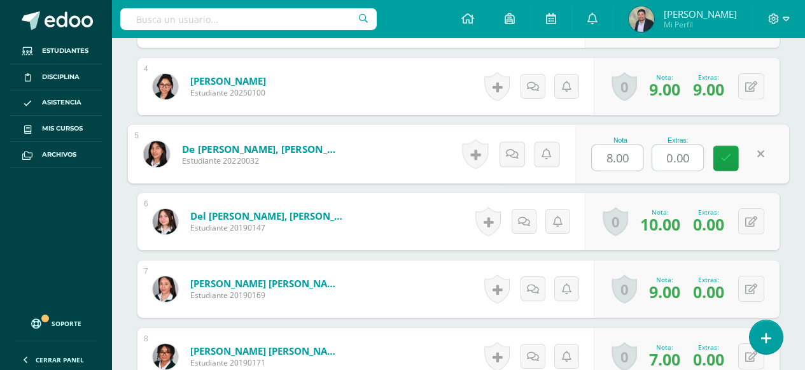
drag, startPoint x: 666, startPoint y: 154, endPoint x: 696, endPoint y: 153, distance: 29.9
click at [696, 153] on input "0.00" at bounding box center [677, 157] width 51 height 25
type input "8"
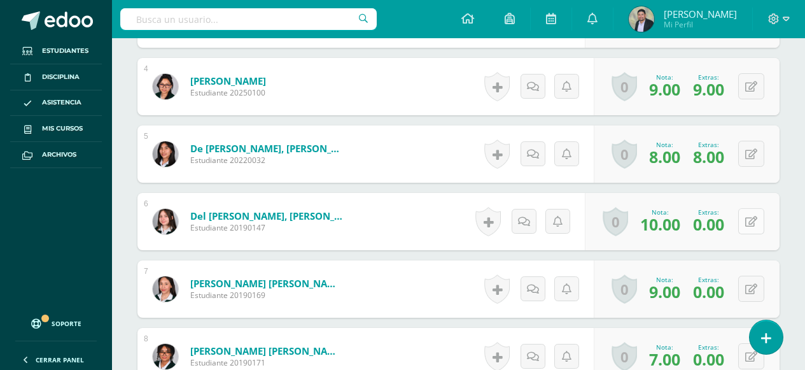
click at [753, 216] on icon at bounding box center [751, 221] width 12 height 11
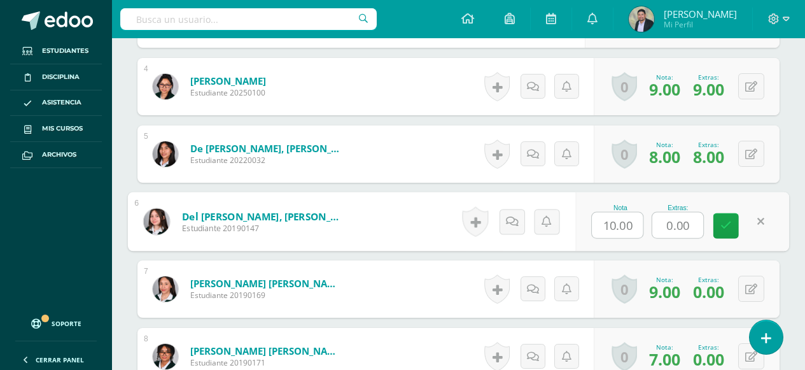
drag, startPoint x: 665, startPoint y: 220, endPoint x: 701, endPoint y: 220, distance: 36.3
click at [701, 220] on input "0.00" at bounding box center [677, 225] width 51 height 25
type input "3"
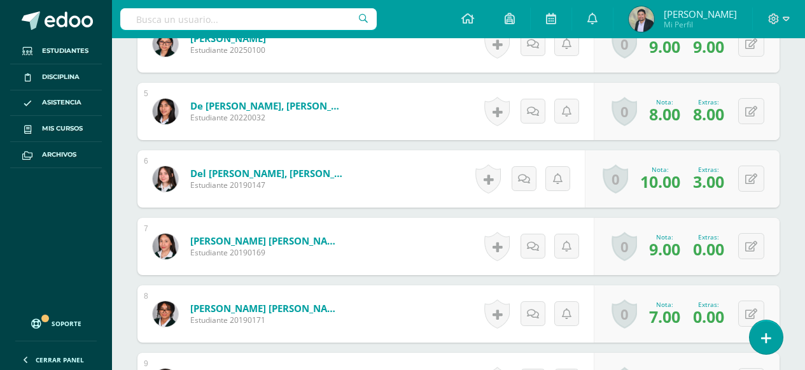
scroll to position [765, 0]
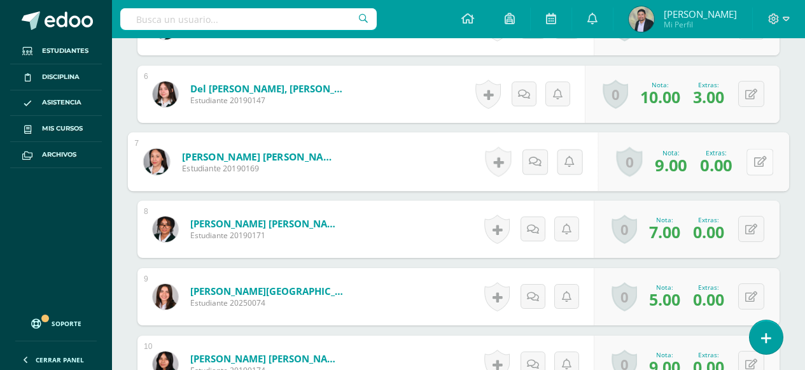
click at [752, 165] on button at bounding box center [759, 161] width 27 height 27
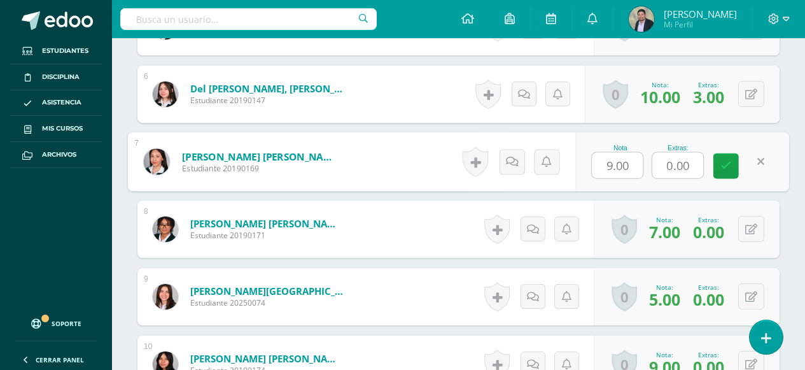
drag, startPoint x: 661, startPoint y: 162, endPoint x: 703, endPoint y: 164, distance: 41.4
click at [703, 164] on input "0.00" at bounding box center [677, 165] width 51 height 25
type input "3"
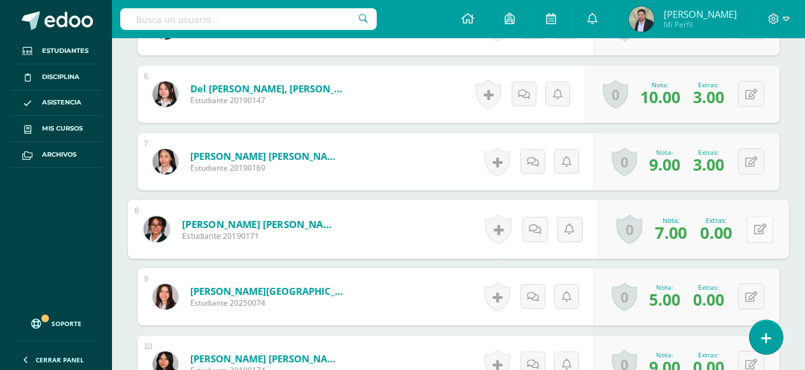
click at [754, 225] on icon at bounding box center [760, 228] width 13 height 11
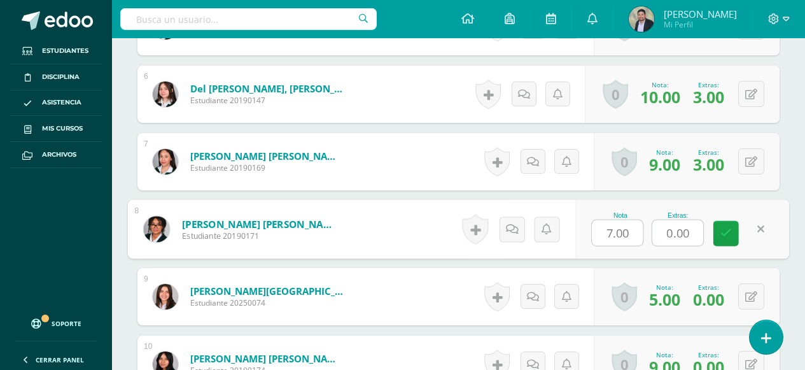
drag, startPoint x: 652, startPoint y: 229, endPoint x: 692, endPoint y: 229, distance: 40.1
click at [692, 229] on input "0.00" at bounding box center [677, 232] width 51 height 25
type input "1"
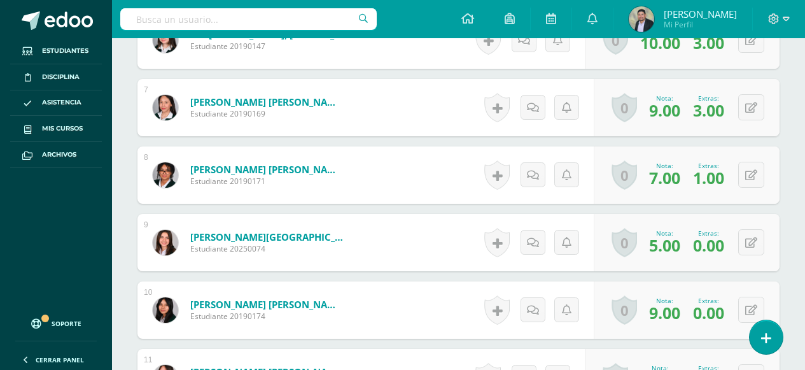
scroll to position [892, 0]
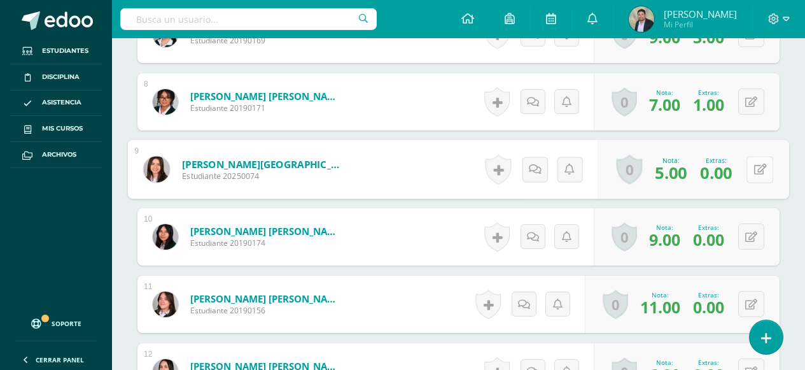
click at [752, 173] on button at bounding box center [759, 169] width 27 height 27
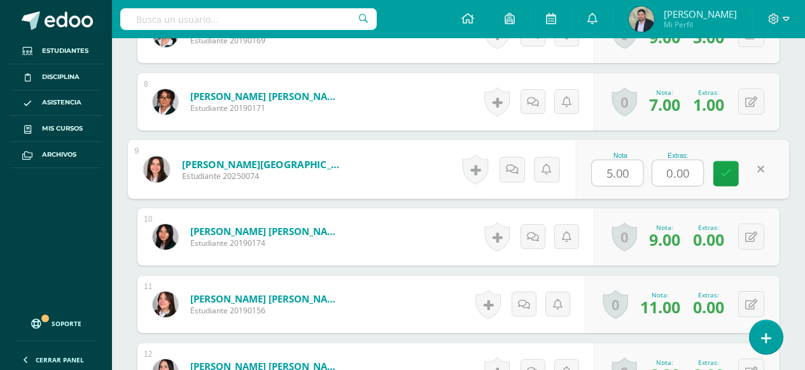
drag, startPoint x: 662, startPoint y: 169, endPoint x: 704, endPoint y: 169, distance: 41.4
click at [704, 169] on div "0.00" at bounding box center [678, 173] width 52 height 27
type input "1"
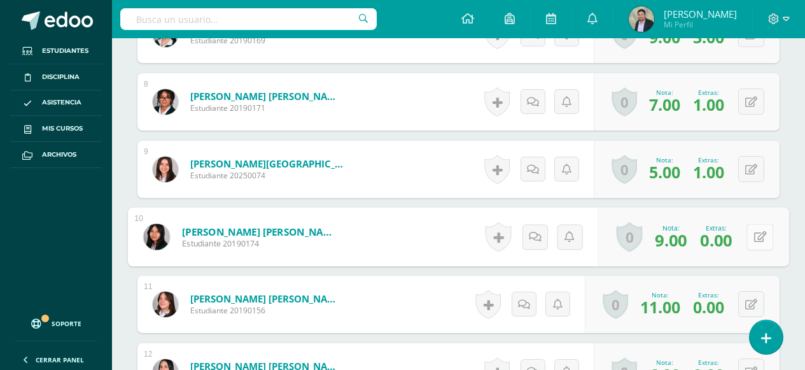
click at [756, 238] on icon at bounding box center [760, 236] width 13 height 11
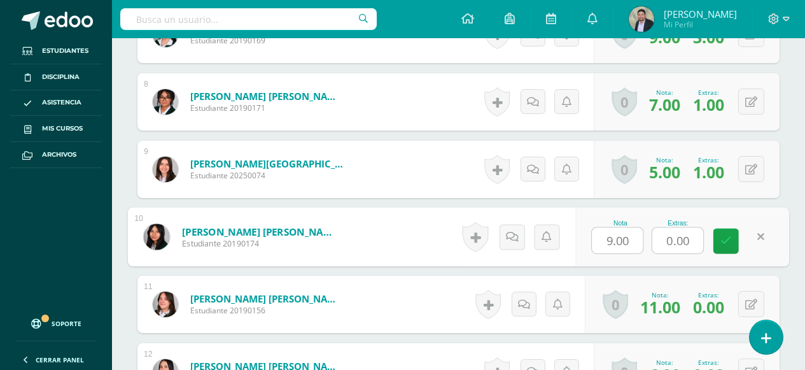
drag, startPoint x: 661, startPoint y: 234, endPoint x: 709, endPoint y: 241, distance: 48.3
click at [715, 239] on div "Nota 9.00 Extras: 0.00" at bounding box center [682, 236] width 214 height 59
type input "2"
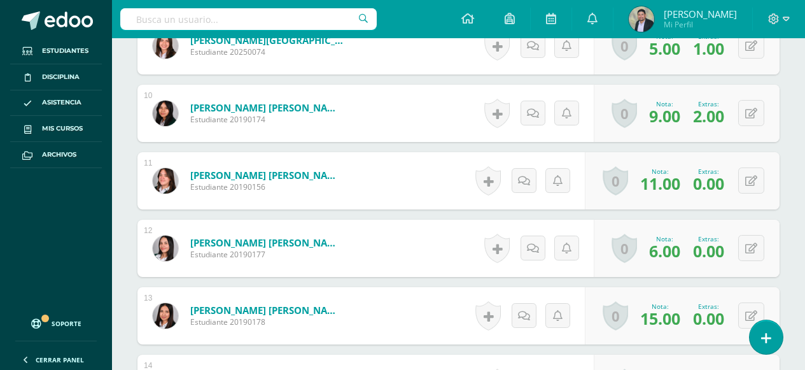
scroll to position [1019, 0]
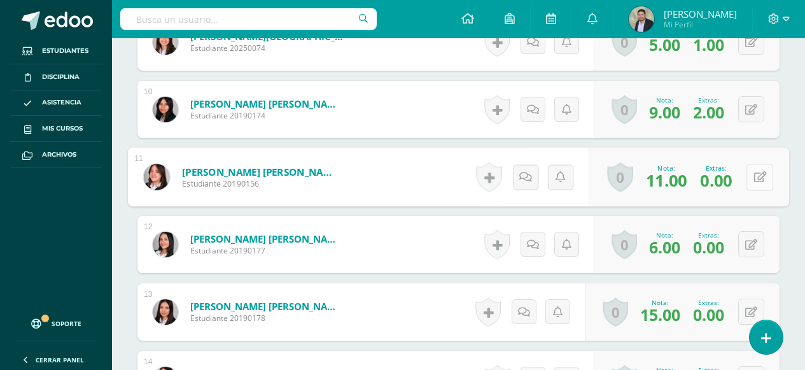
click at [751, 181] on button at bounding box center [759, 177] width 27 height 27
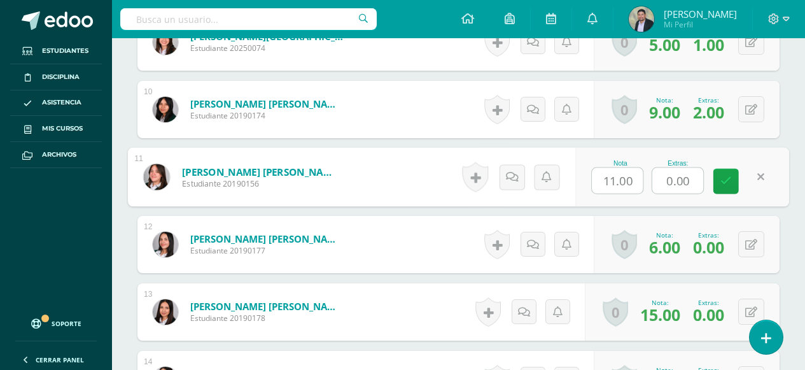
drag, startPoint x: 663, startPoint y: 180, endPoint x: 696, endPoint y: 179, distance: 33.1
click at [696, 179] on input "0.00" at bounding box center [677, 180] width 51 height 25
type input "3"
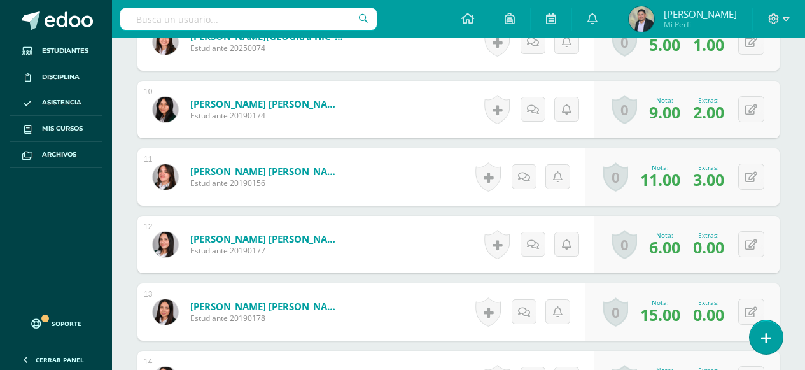
scroll to position [1083, 0]
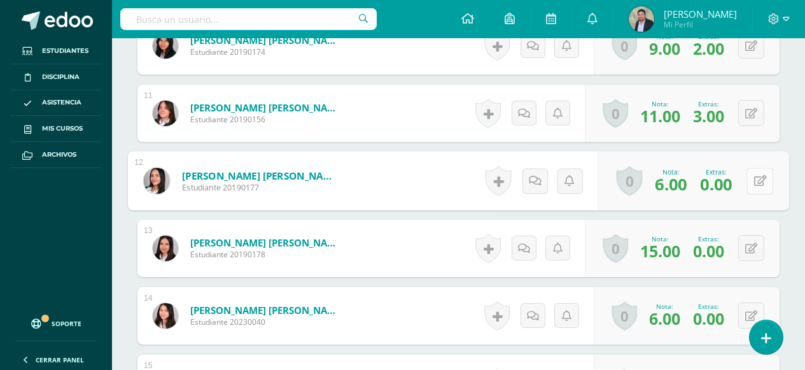
click at [750, 181] on button at bounding box center [759, 180] width 27 height 27
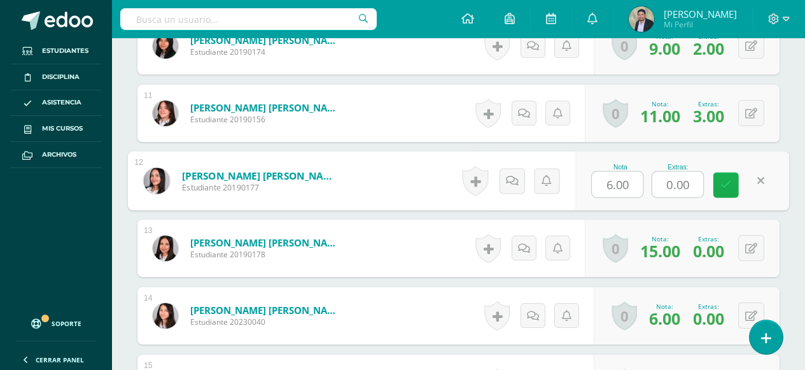
drag, startPoint x: 666, startPoint y: 183, endPoint x: 718, endPoint y: 188, distance: 53.1
click at [718, 187] on div "Nota 6.00 Extras: 0.00" at bounding box center [682, 180] width 214 height 59
type input "2"
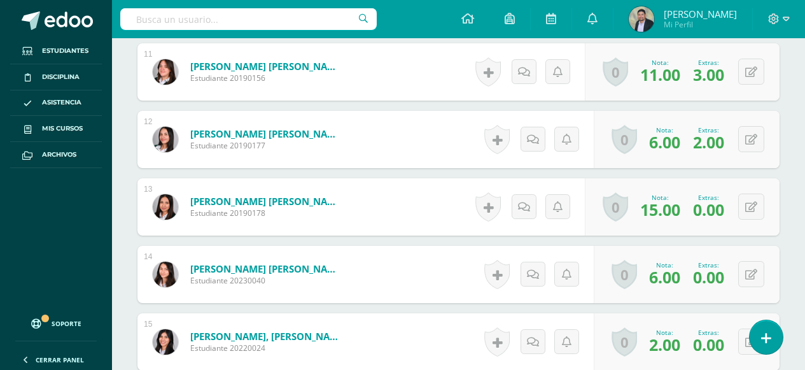
scroll to position [1147, 0]
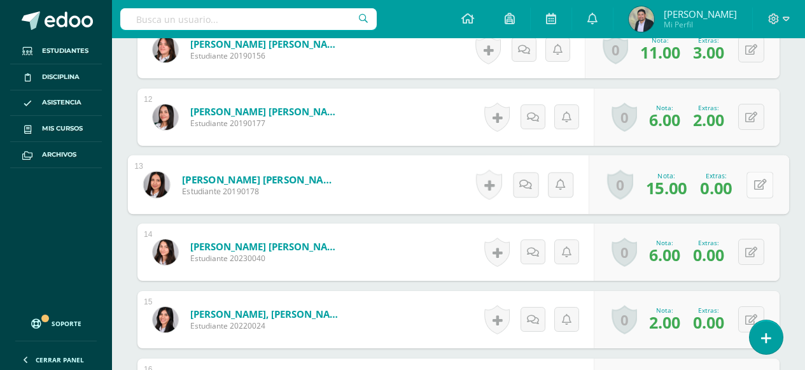
click at [751, 186] on button at bounding box center [759, 184] width 27 height 27
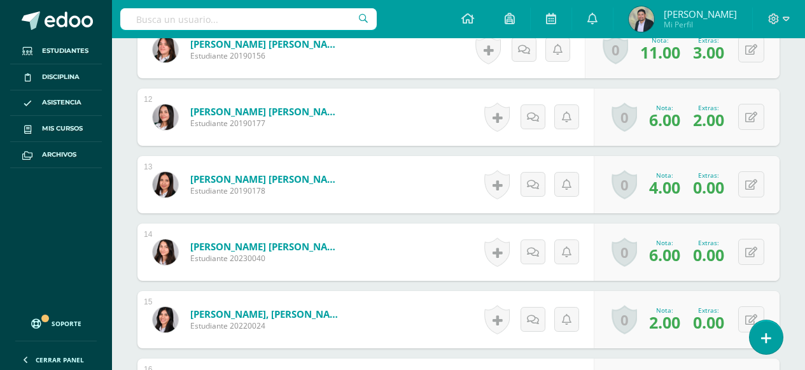
click at [666, 183] on span "4.00" at bounding box center [664, 187] width 31 height 22
click at [674, 190] on span "4.00" at bounding box center [664, 187] width 31 height 22
click at [747, 185] on button at bounding box center [751, 184] width 26 height 26
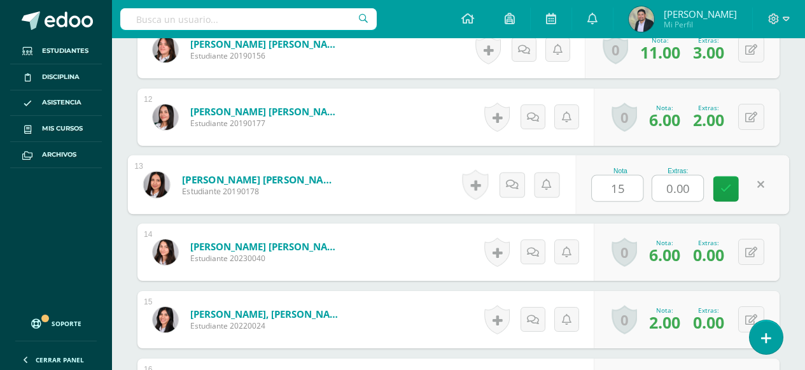
type input "15"
type input "4"
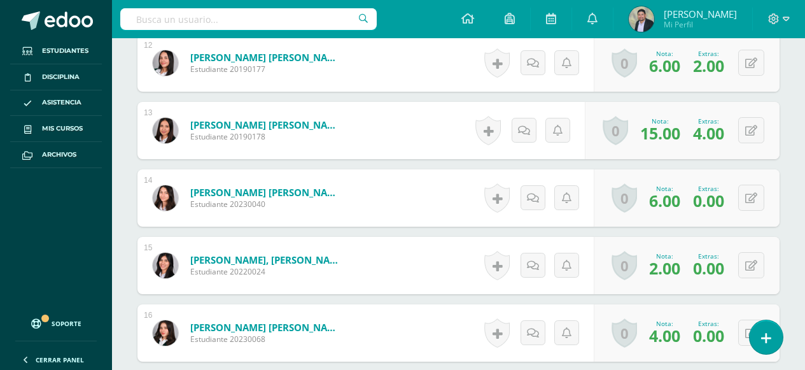
scroll to position [1274, 0]
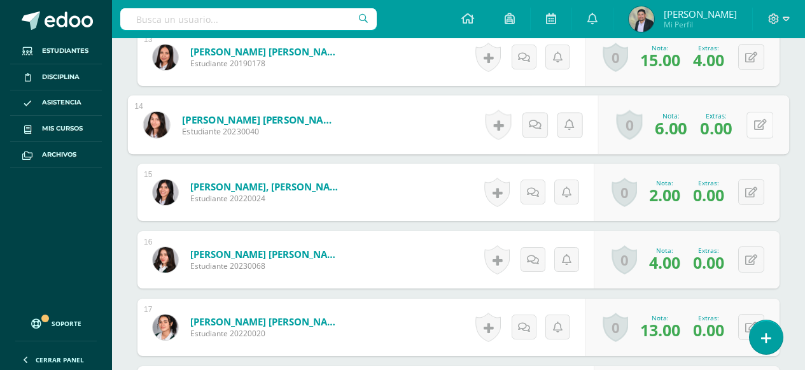
click at [746, 127] on button at bounding box center [759, 124] width 27 height 27
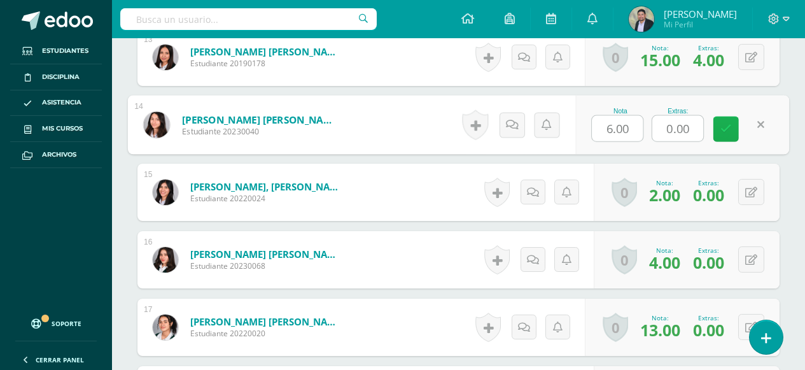
drag, startPoint x: 663, startPoint y: 130, endPoint x: 717, endPoint y: 130, distance: 54.1
click at [717, 130] on div "Nota 6.00 Extras: 0.00" at bounding box center [682, 124] width 214 height 59
type input "3"
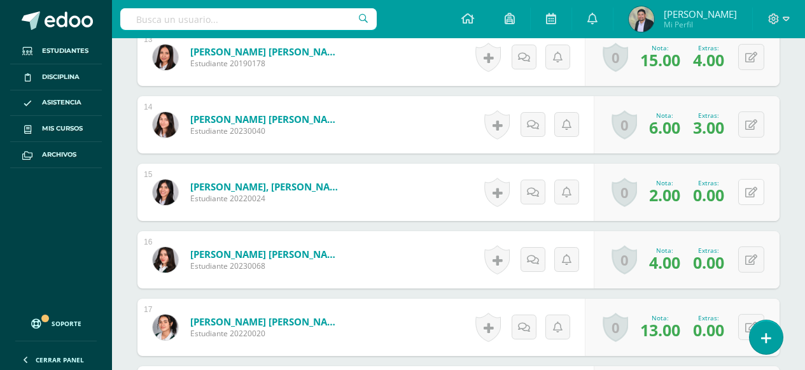
click at [752, 194] on button at bounding box center [751, 192] width 26 height 26
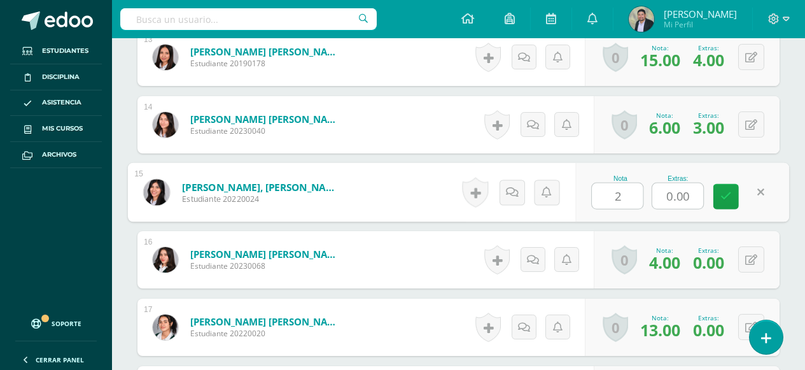
type input "2"
drag, startPoint x: 668, startPoint y: 197, endPoint x: 697, endPoint y: 197, distance: 28.6
click at [697, 197] on input "0.00" at bounding box center [677, 195] width 51 height 25
type input "3"
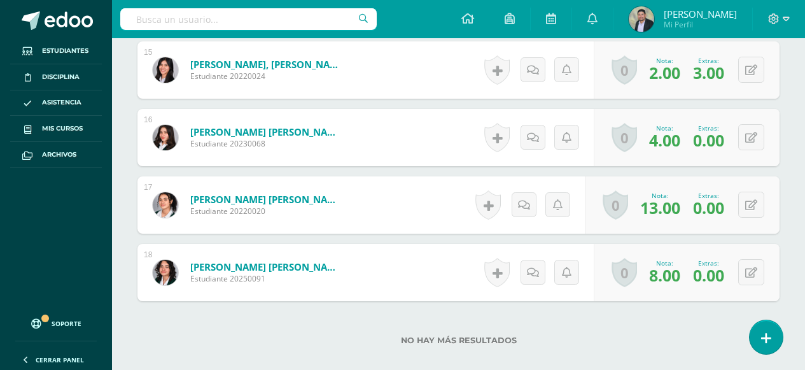
scroll to position [1401, 0]
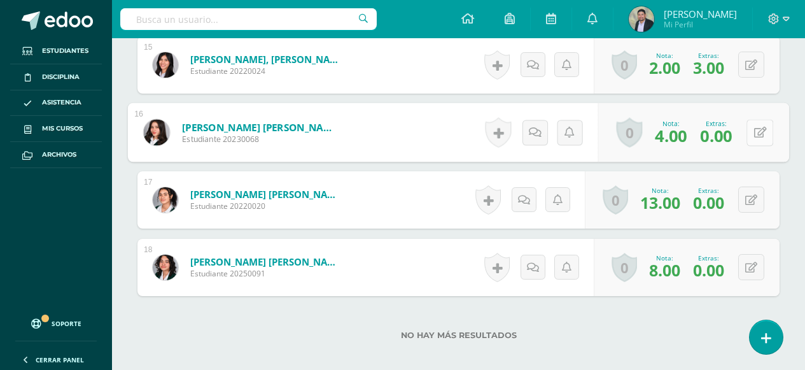
click at [751, 132] on button at bounding box center [759, 132] width 27 height 27
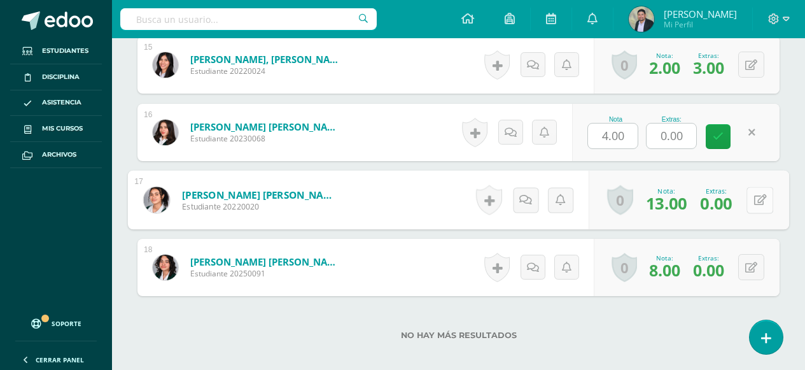
click at [748, 199] on button at bounding box center [759, 199] width 27 height 27
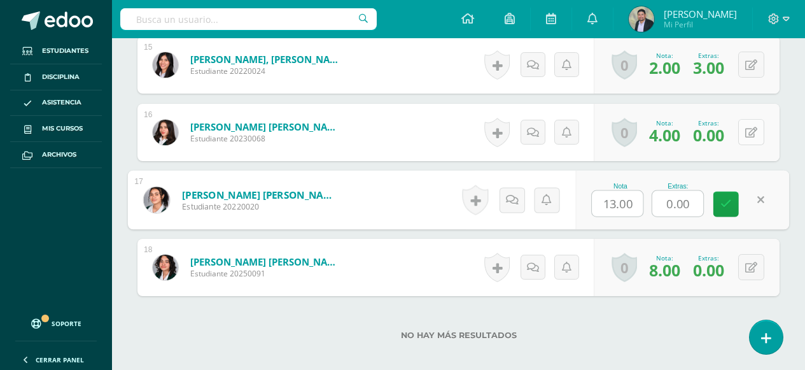
click at [746, 134] on button at bounding box center [751, 132] width 26 height 26
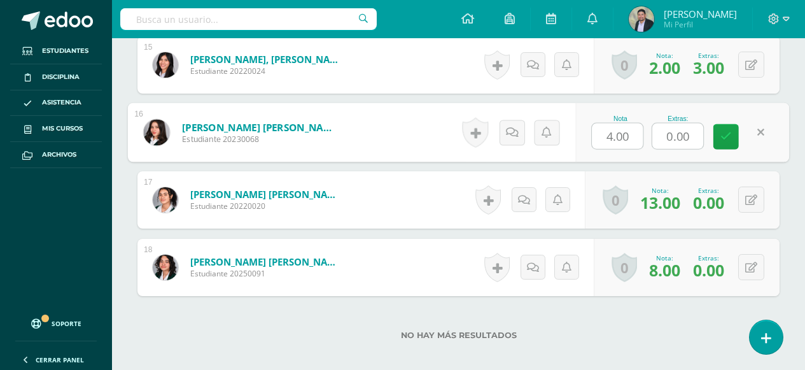
drag, startPoint x: 669, startPoint y: 136, endPoint x: 710, endPoint y: 135, distance: 40.1
click at [709, 135] on div "Nota 4.00 Extras: 0.00" at bounding box center [682, 132] width 214 height 59
type input "1"
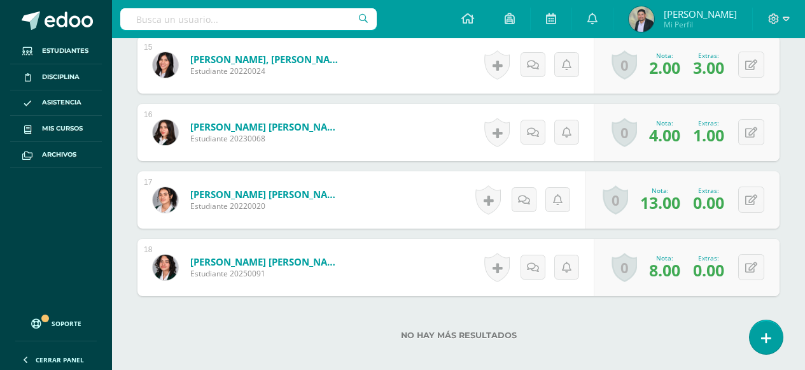
scroll to position [1465, 0]
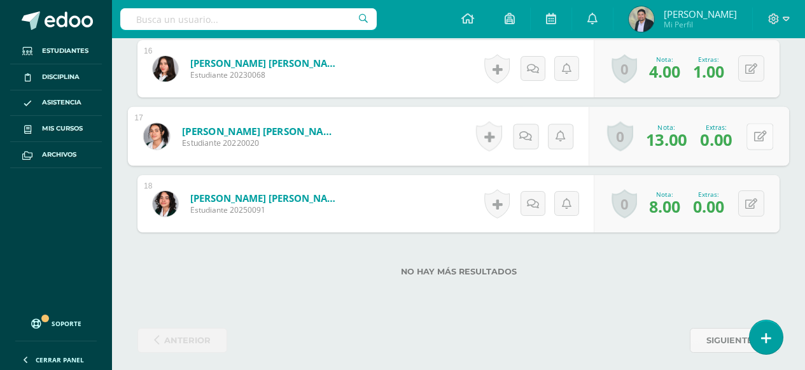
click at [756, 137] on icon at bounding box center [760, 135] width 13 height 11
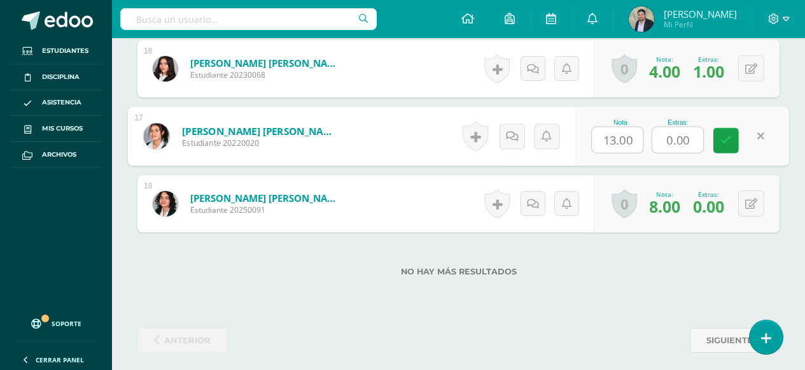
drag, startPoint x: 662, startPoint y: 143, endPoint x: 697, endPoint y: 142, distance: 35.0
click at [697, 142] on input "0.00" at bounding box center [677, 139] width 51 height 25
type input "4"
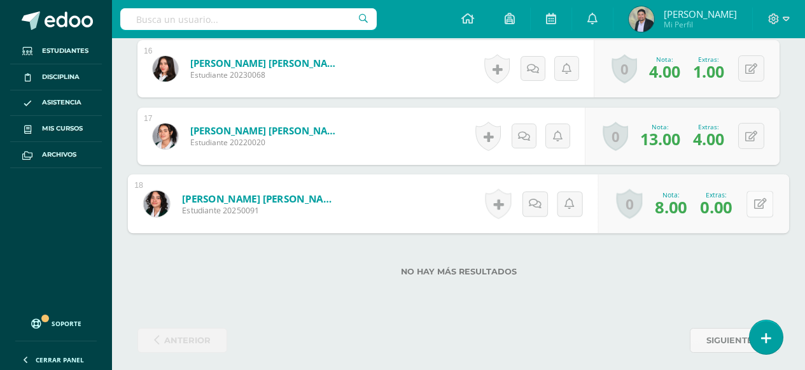
click at [756, 200] on icon at bounding box center [760, 203] width 13 height 11
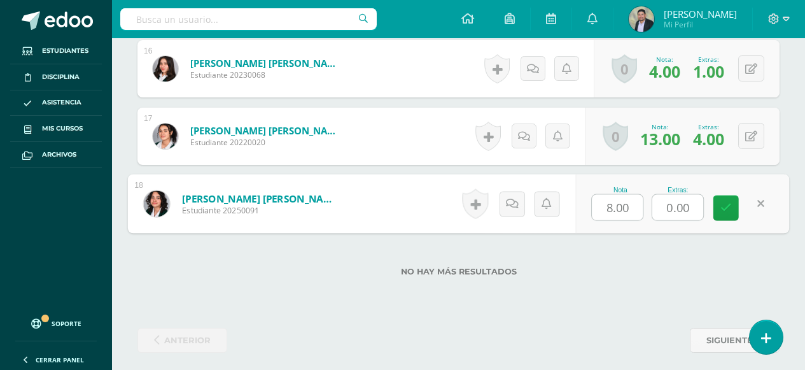
drag, startPoint x: 661, startPoint y: 204, endPoint x: 704, endPoint y: 204, distance: 43.3
click at [704, 204] on div "Nota 8.00 Extras: 0.00" at bounding box center [682, 203] width 214 height 59
type input "2"
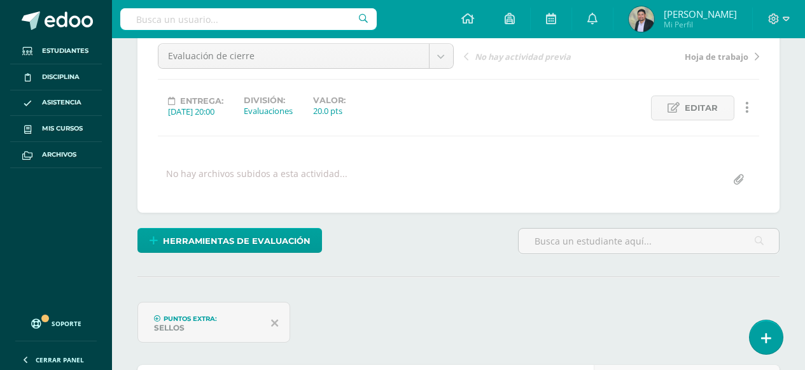
scroll to position [0, 0]
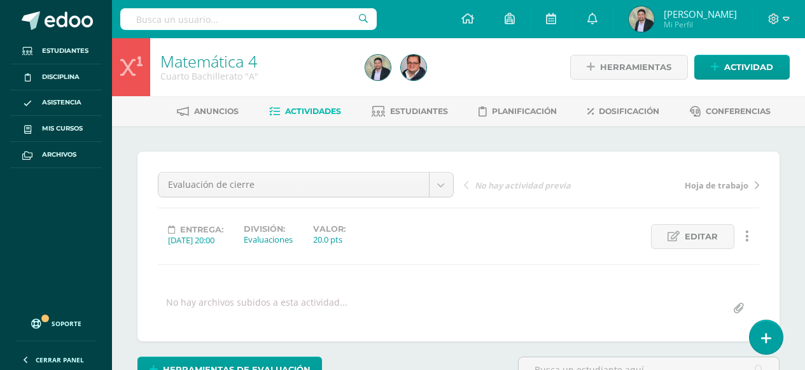
click at [206, 64] on link "Matemática 4" at bounding box center [208, 61] width 97 height 22
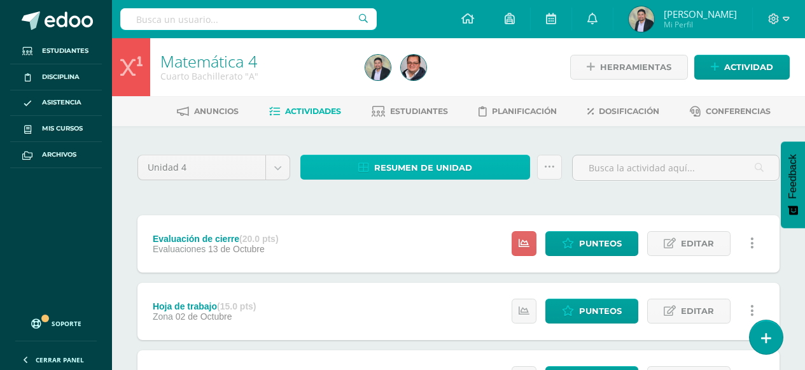
click at [395, 164] on span "Resumen de unidad" at bounding box center [423, 168] width 98 height 24
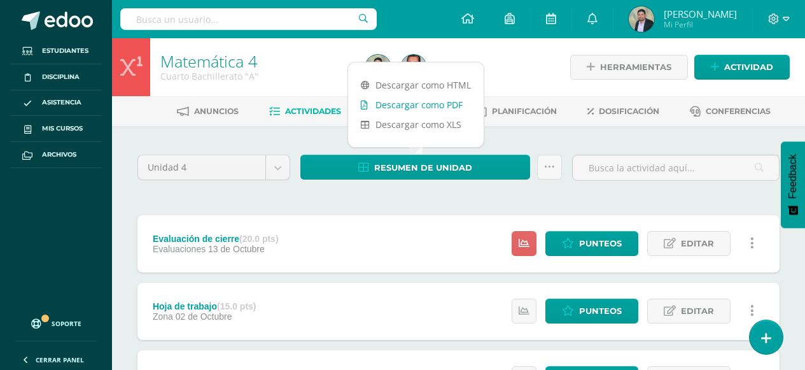
click at [426, 104] on link "Descargar como PDF" at bounding box center [416, 105] width 136 height 20
click at [578, 249] on link "Punteos" at bounding box center [591, 243] width 93 height 25
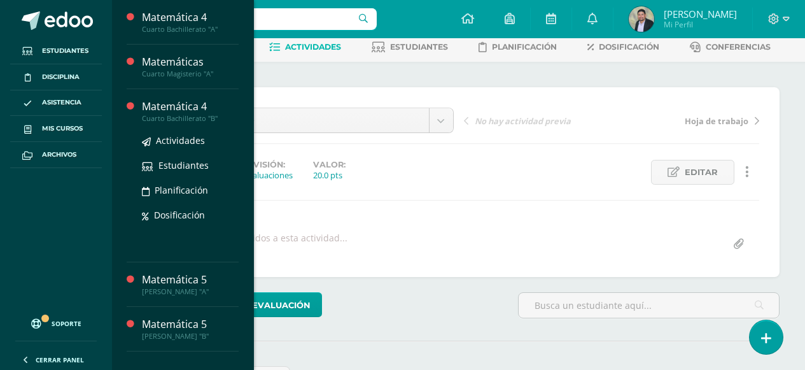
scroll to position [65, 0]
click at [157, 111] on div "Matemática 4" at bounding box center [190, 106] width 97 height 15
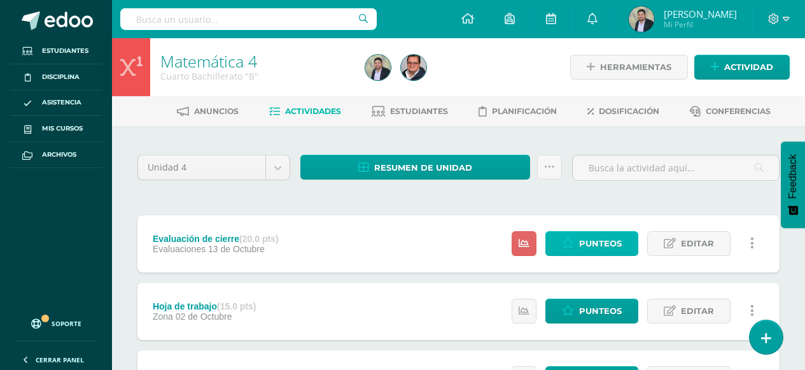
click at [595, 244] on span "Punteos" at bounding box center [600, 244] width 43 height 24
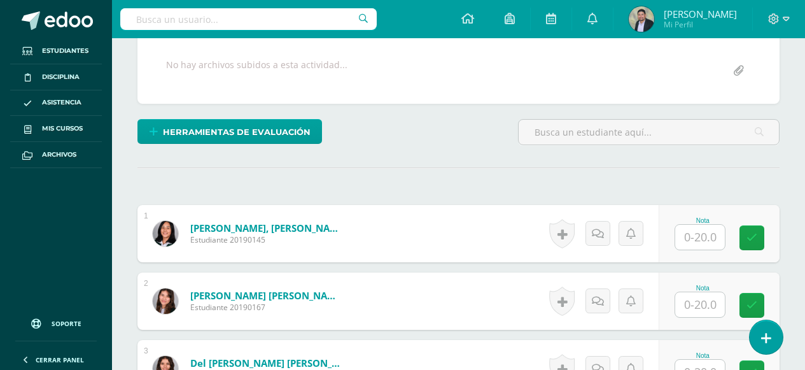
scroll to position [267, 0]
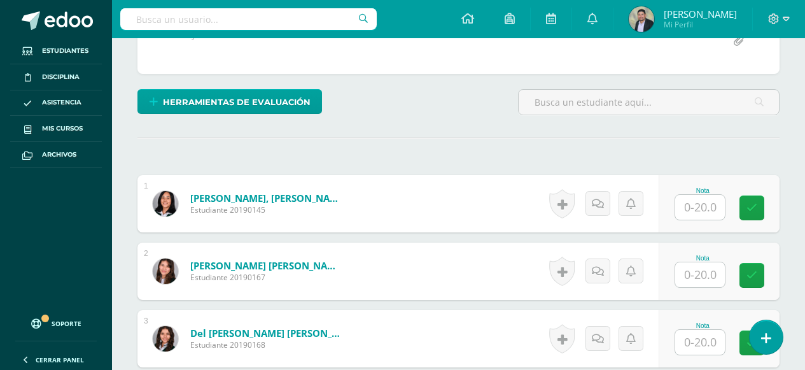
click at [704, 211] on input "text" at bounding box center [700, 207] width 50 height 25
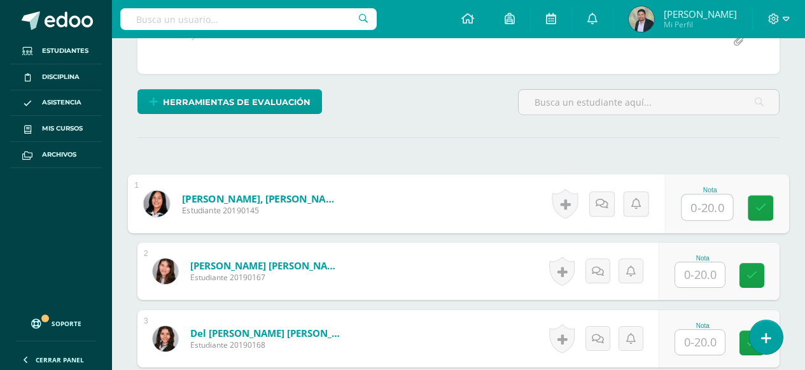
scroll to position [268, 0]
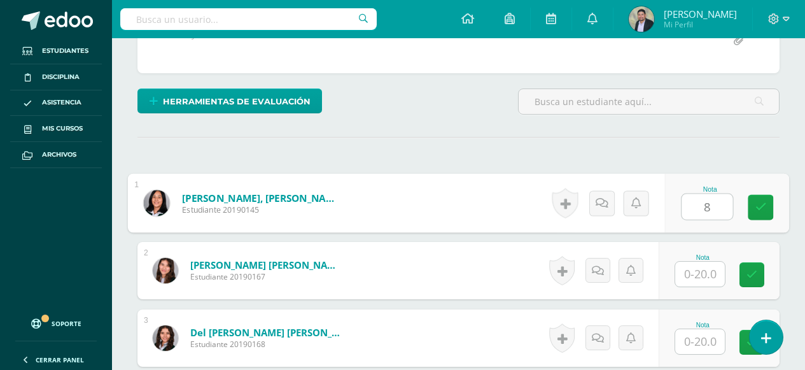
type input "8"
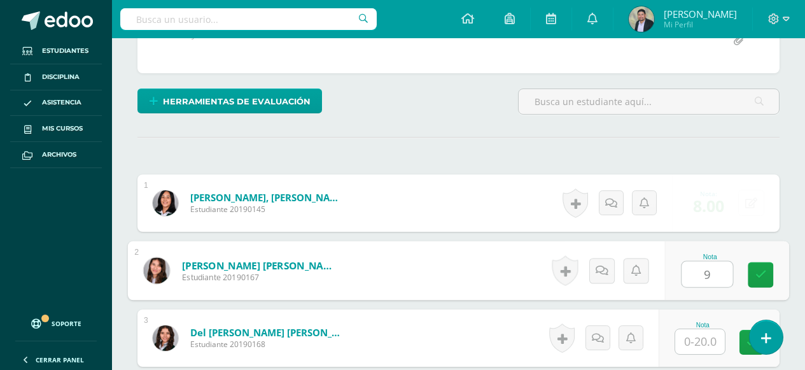
type input "9"
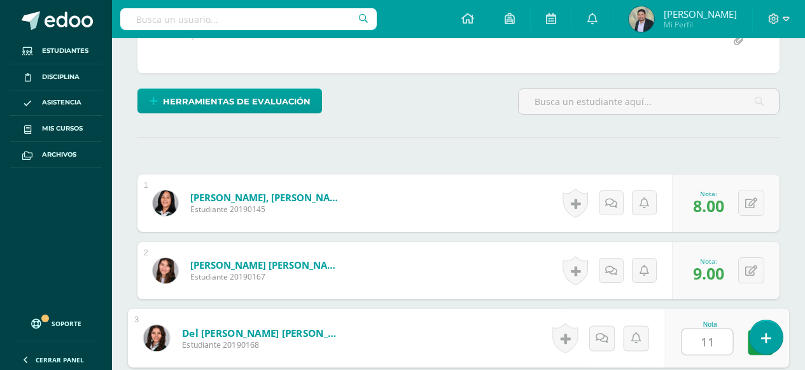
type input "11"
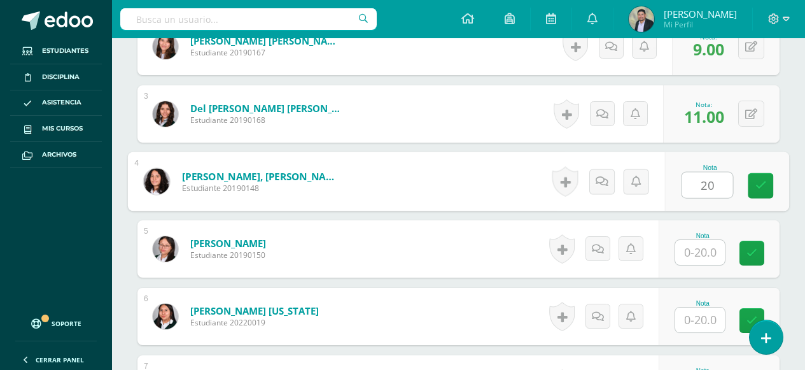
type input "20"
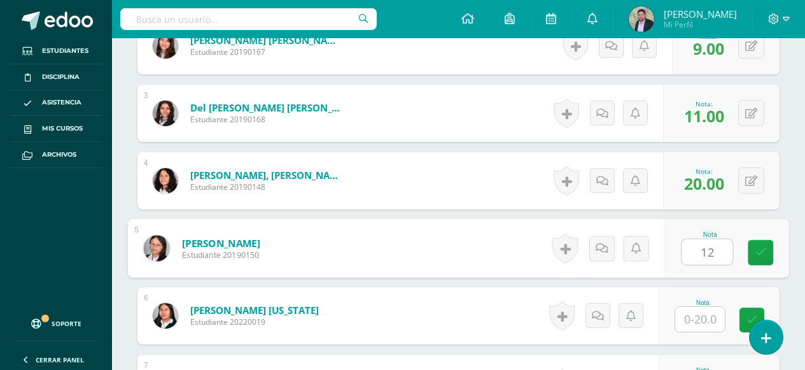
type input "12"
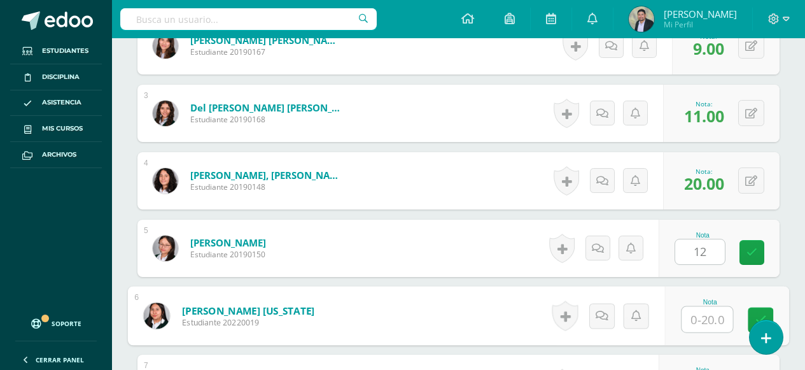
scroll to position [493, 0]
type input "5"
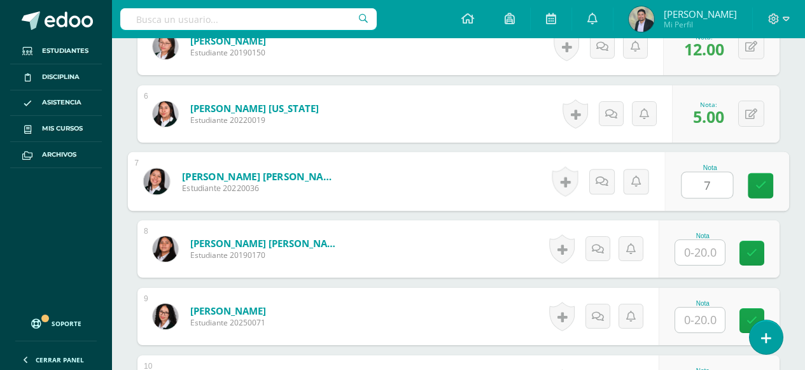
type input "7"
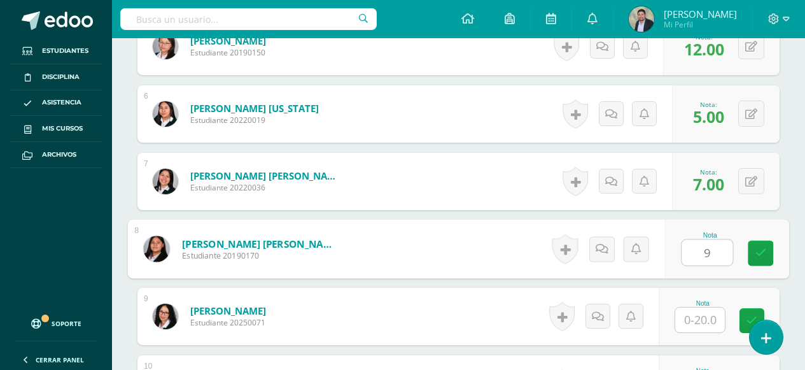
type input "9"
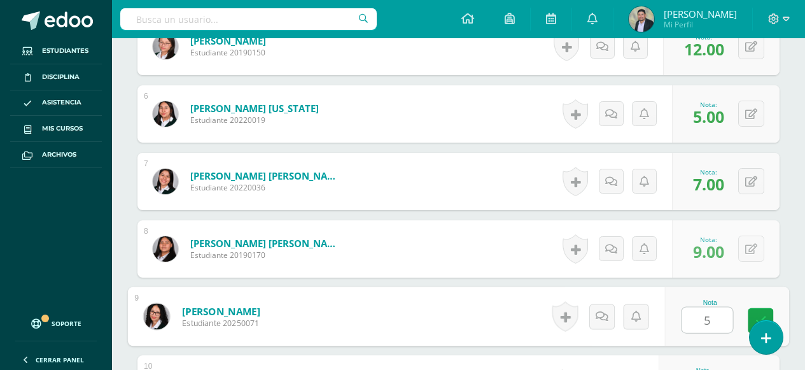
type input "5"
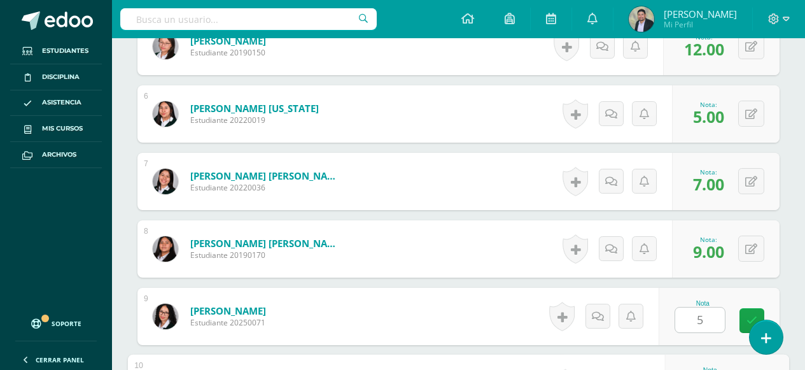
scroll to position [897, 0]
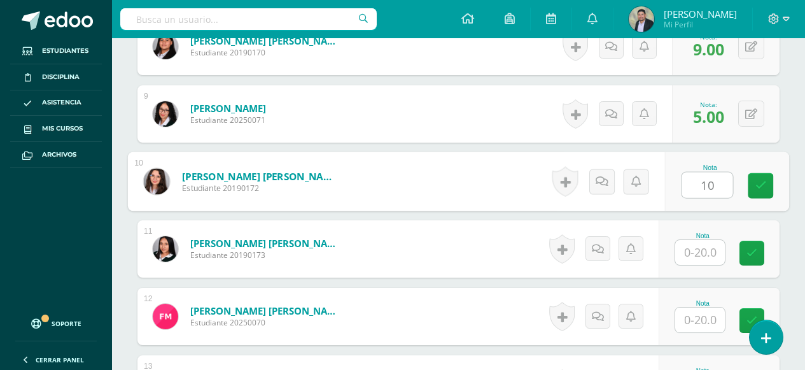
type input "10"
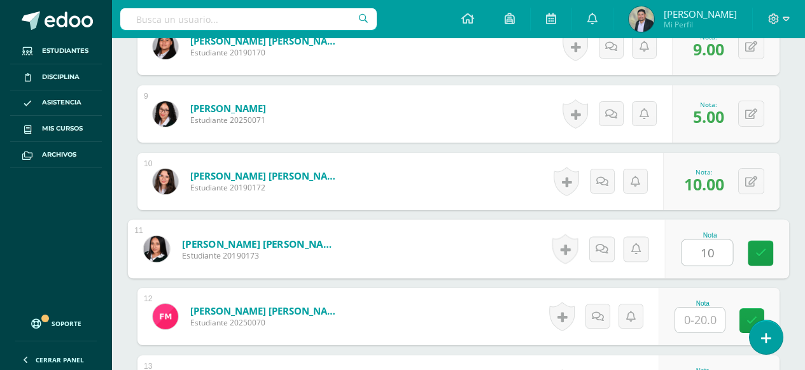
type input "10"
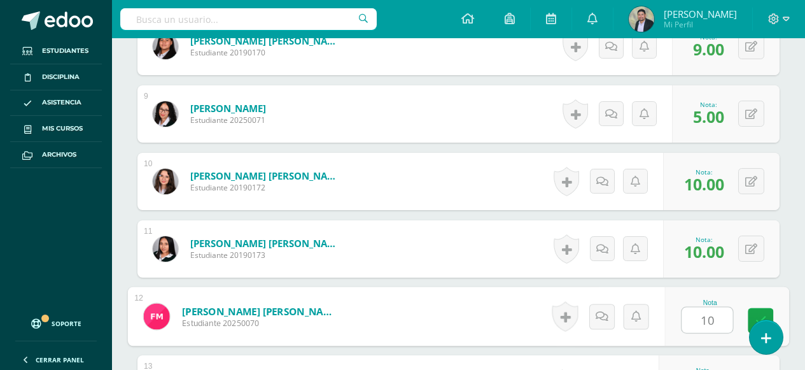
type input "10"
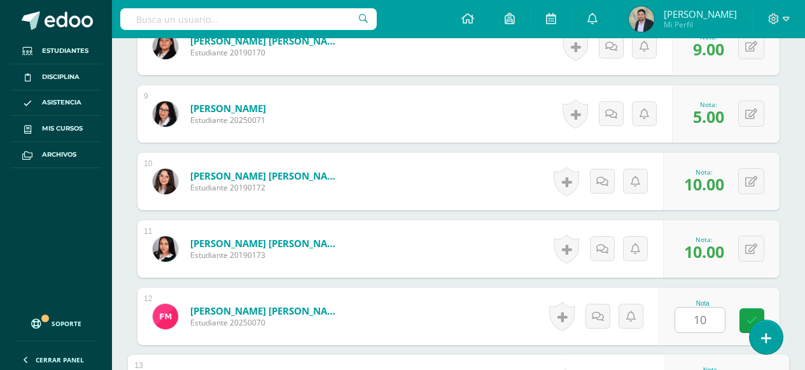
scroll to position [1099, 0]
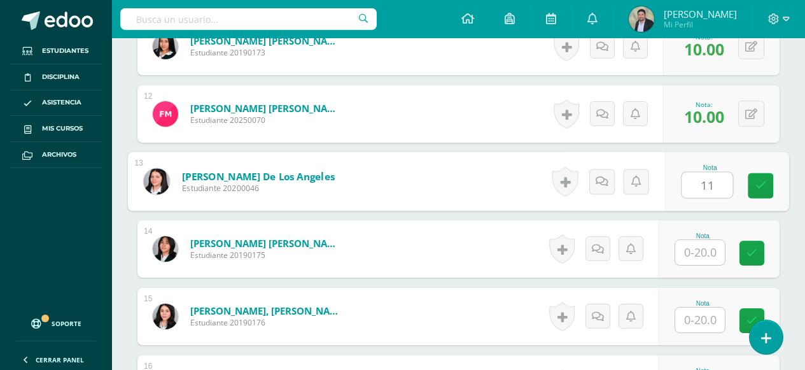
type input "11"
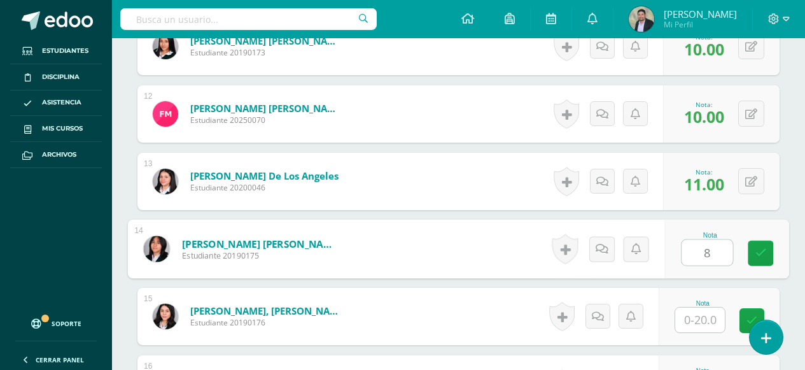
type input "8"
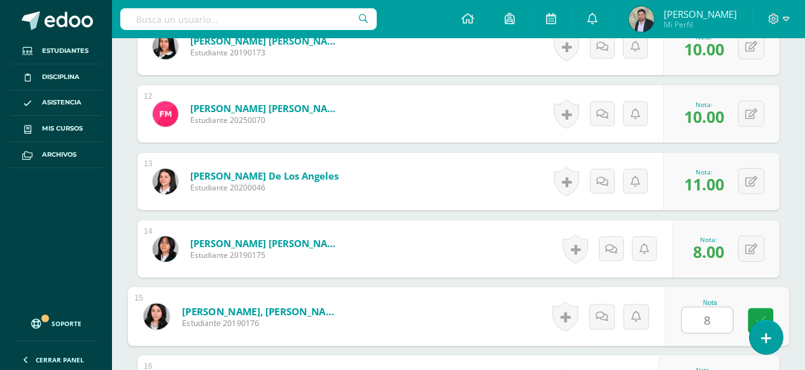
type input "8"
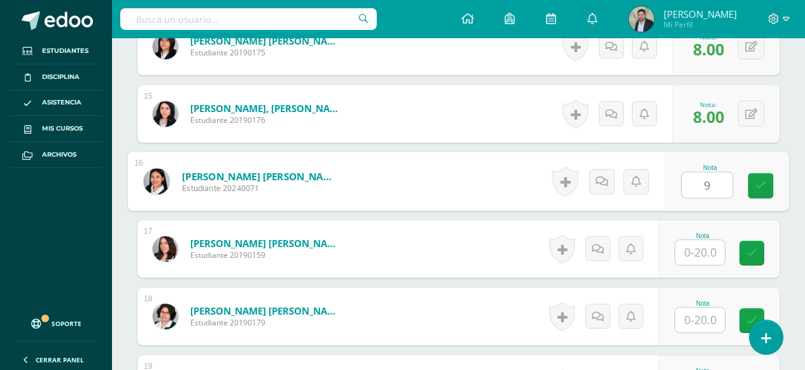
type input "9"
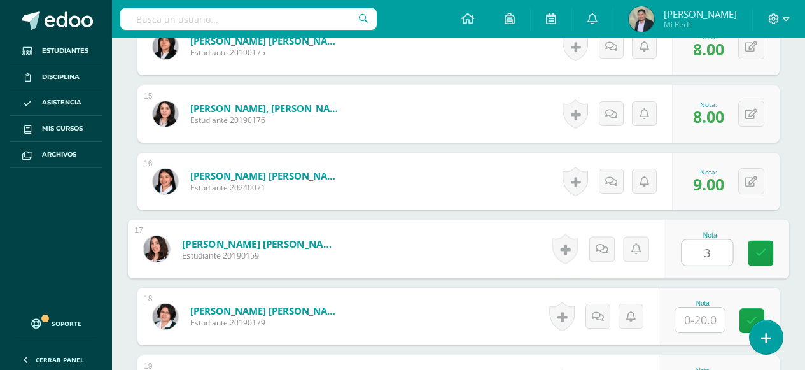
type input "3"
click at [753, 244] on button at bounding box center [759, 248] width 27 height 27
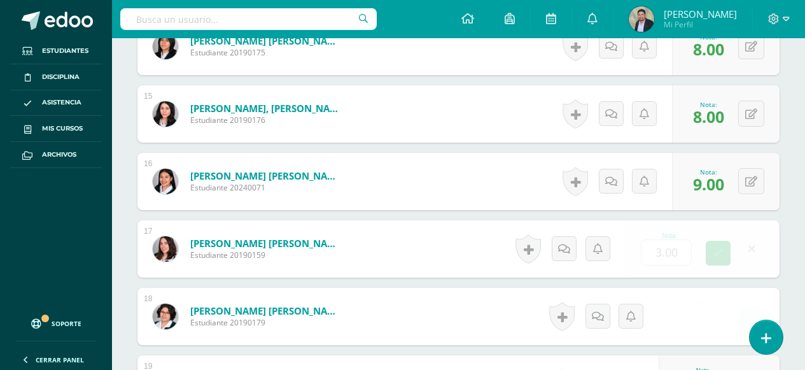
type input "1.00"
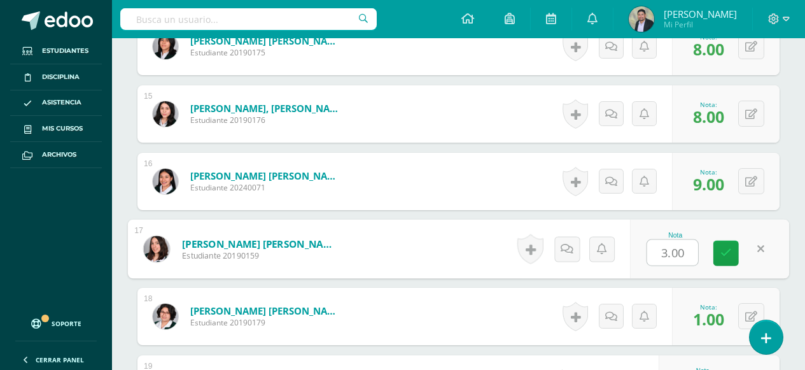
type input "6"
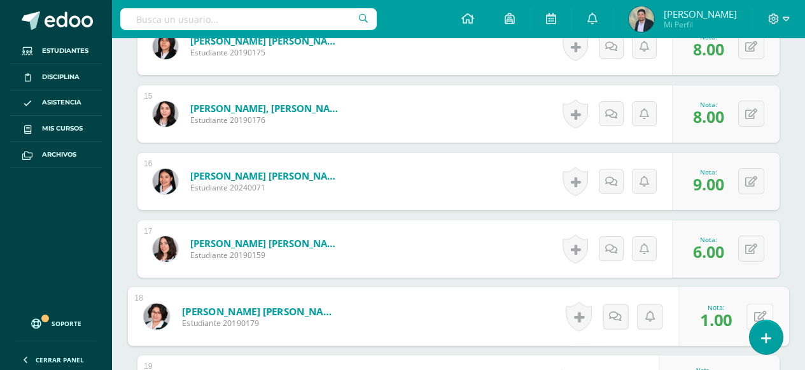
click at [752, 321] on button at bounding box center [759, 316] width 27 height 27
type input "13"
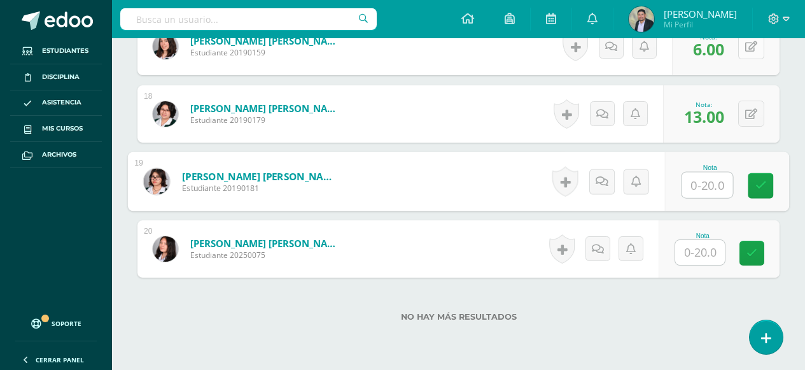
click at [752, 51] on button at bounding box center [751, 46] width 26 height 26
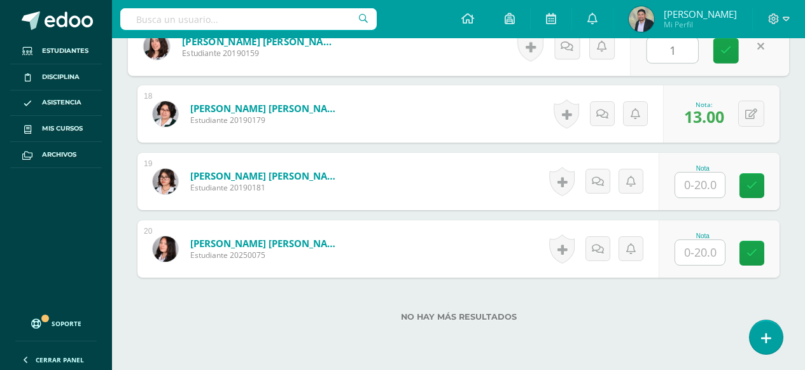
type input "13"
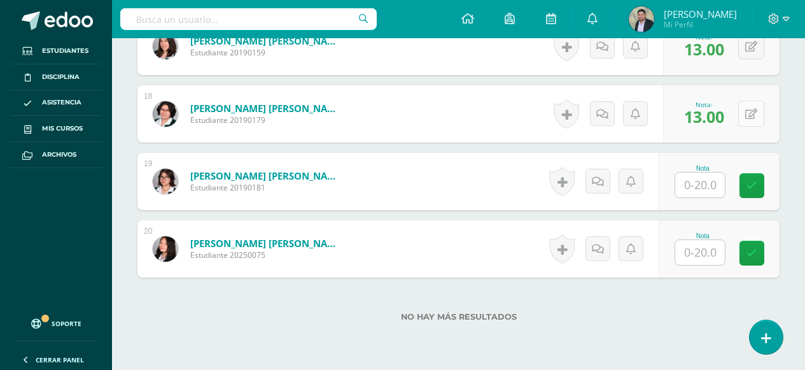
click at [749, 114] on button at bounding box center [751, 114] width 26 height 26
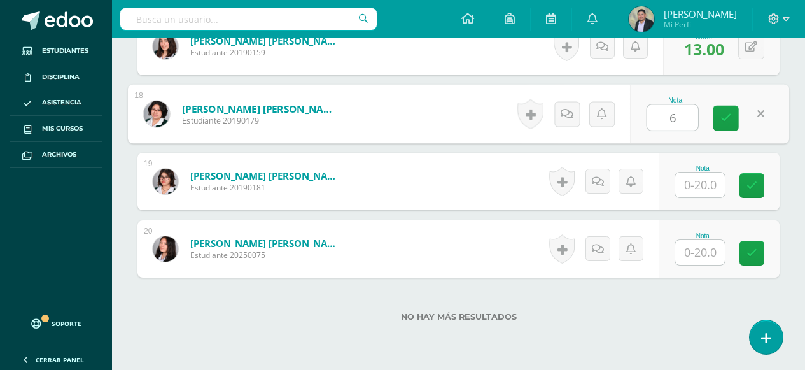
type input "6"
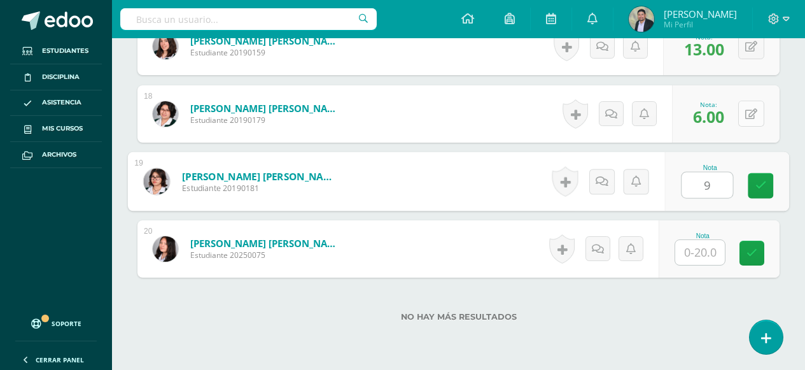
type input "9"
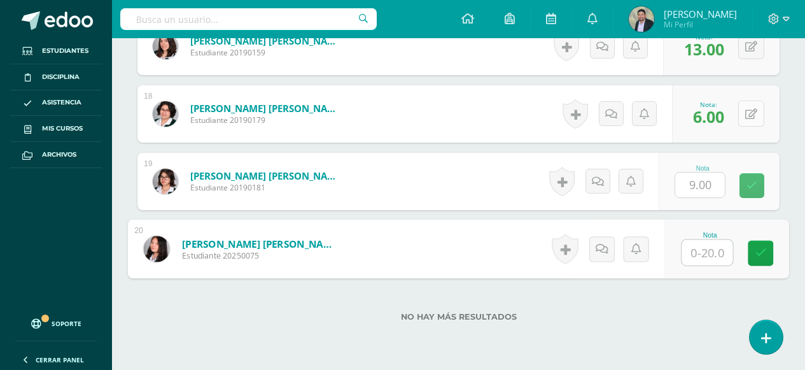
type input "3"
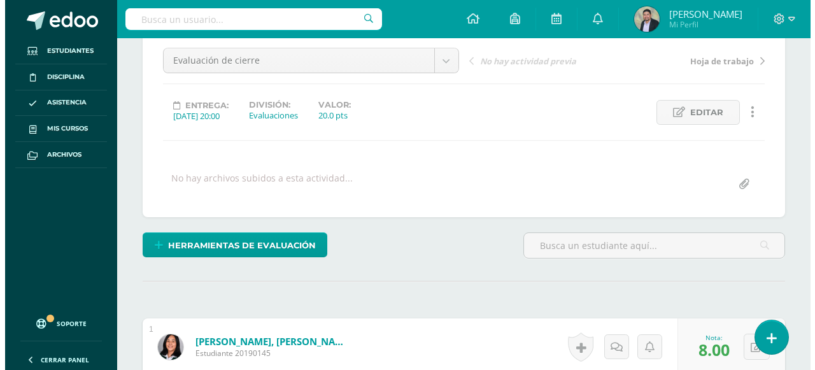
scroll to position [295, 0]
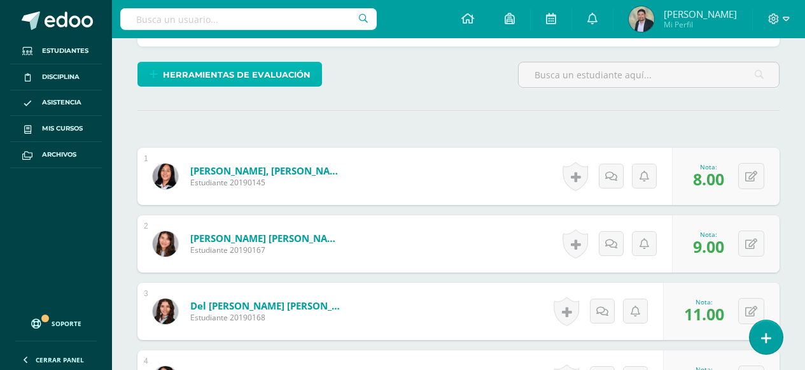
click at [227, 76] on span "Herramientas de evaluación" at bounding box center [237, 75] width 148 height 24
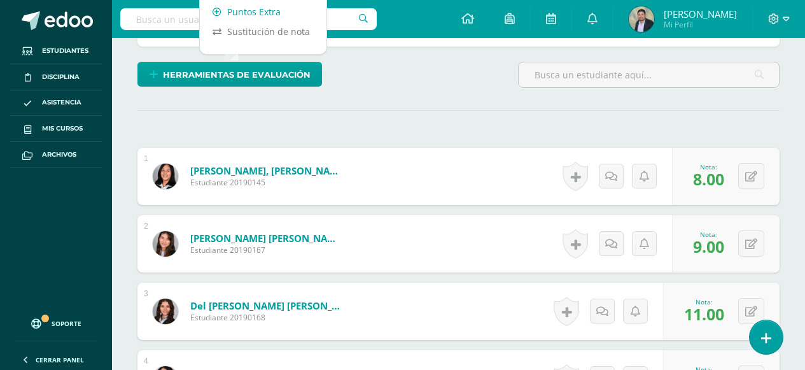
click at [242, 10] on link "Puntos Extra" at bounding box center [263, 12] width 127 height 20
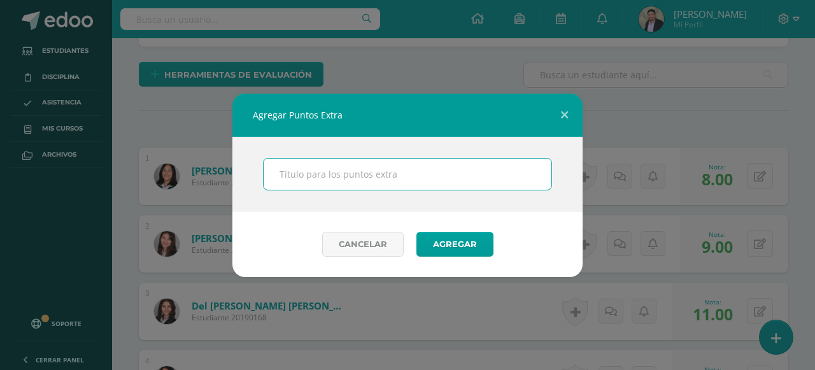
click at [342, 173] on input "text" at bounding box center [407, 173] width 288 height 31
type input "Sellos"
click at [416, 232] on button "Agregar" at bounding box center [454, 244] width 77 height 25
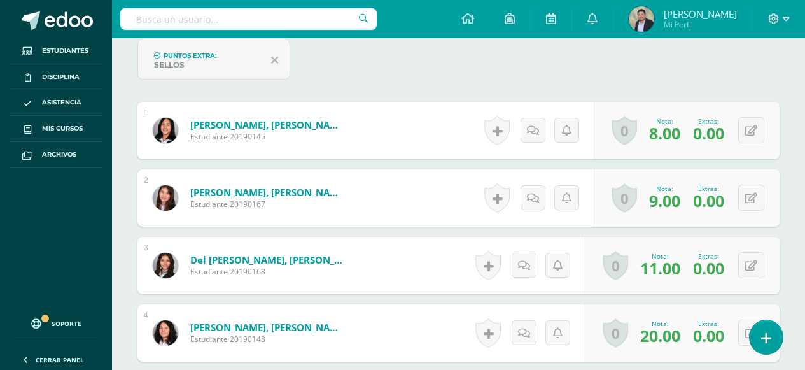
scroll to position [400, 0]
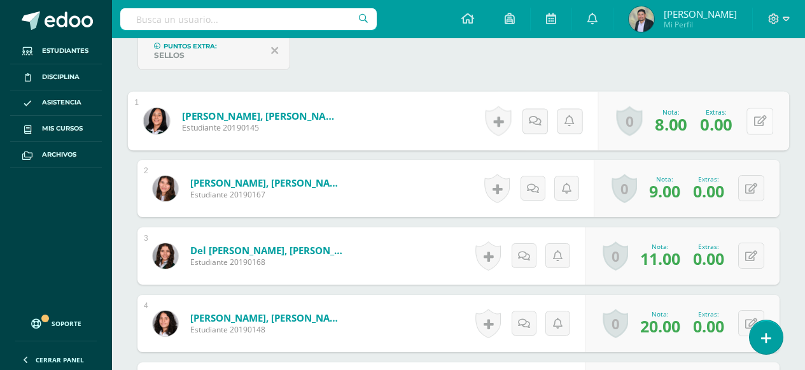
click at [751, 120] on button at bounding box center [759, 121] width 27 height 27
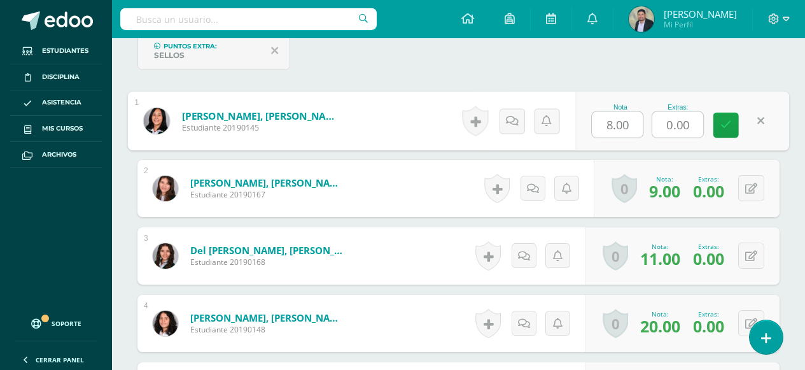
scroll to position [402, 0]
drag, startPoint x: 687, startPoint y: 119, endPoint x: 662, endPoint y: 123, distance: 25.2
click at [662, 123] on input "0.00" at bounding box center [677, 123] width 51 height 25
type input "4"
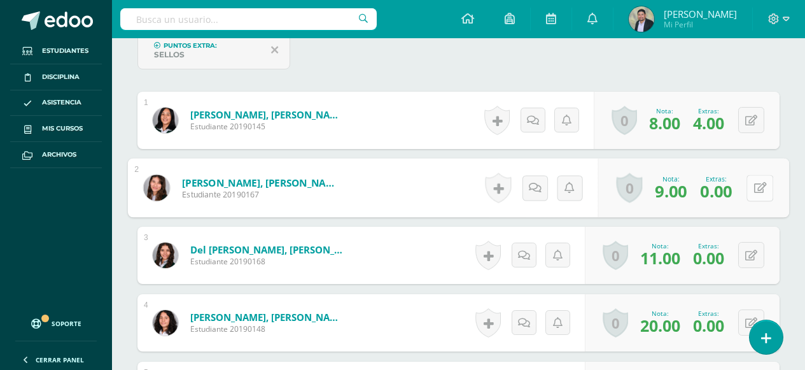
click at [749, 189] on button at bounding box center [759, 187] width 27 height 27
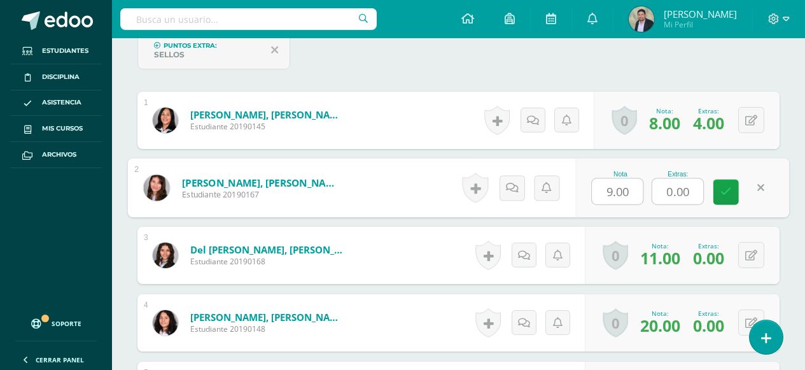
drag, startPoint x: 664, startPoint y: 188, endPoint x: 694, endPoint y: 190, distance: 29.3
click at [694, 190] on input "0.00" at bounding box center [677, 191] width 51 height 25
type input "5"
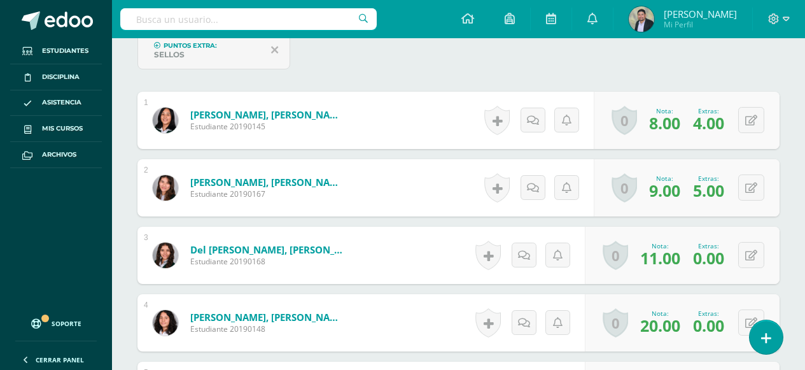
scroll to position [465, 0]
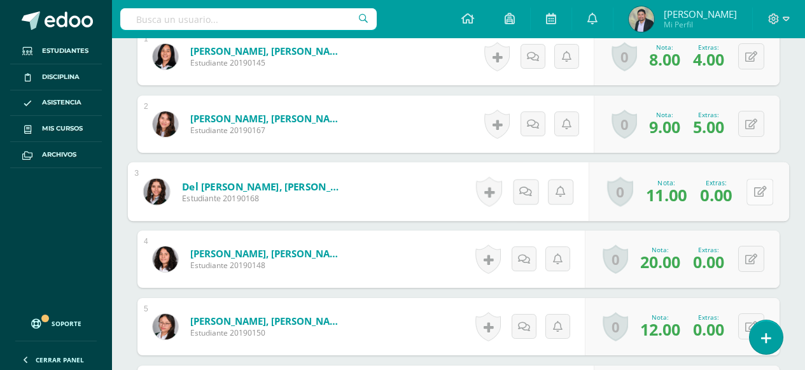
click at [754, 190] on icon at bounding box center [760, 191] width 13 height 11
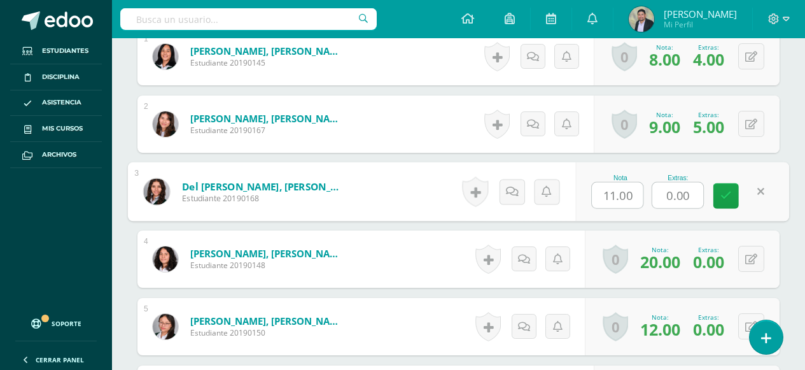
drag, startPoint x: 694, startPoint y: 197, endPoint x: 636, endPoint y: 197, distance: 57.3
click at [636, 197] on div "Nota 11.00 Extras: 0.00" at bounding box center [682, 191] width 214 height 59
type input "5"
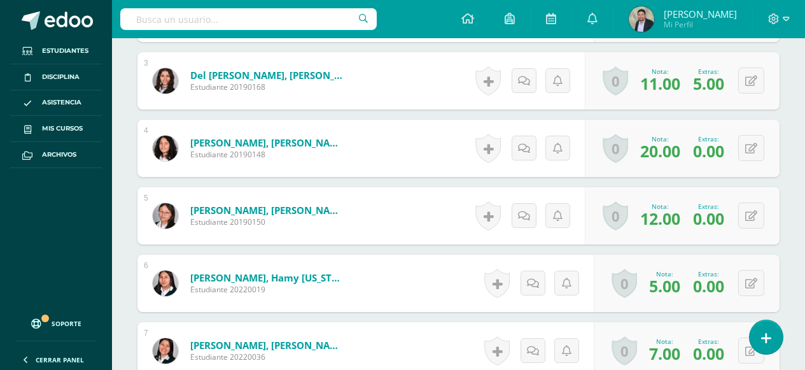
scroll to position [592, 0]
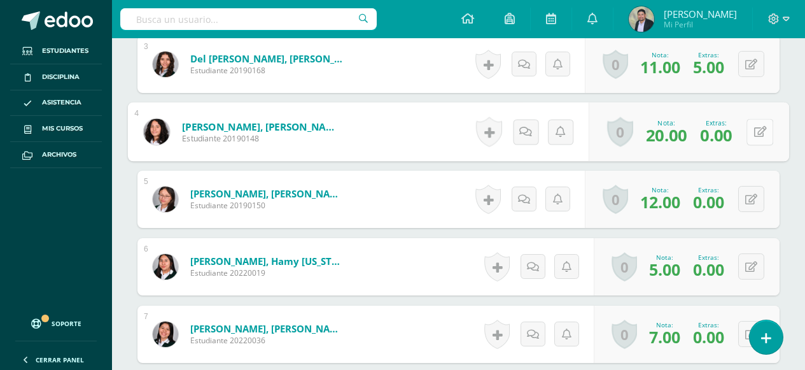
click at [749, 136] on button at bounding box center [759, 131] width 27 height 27
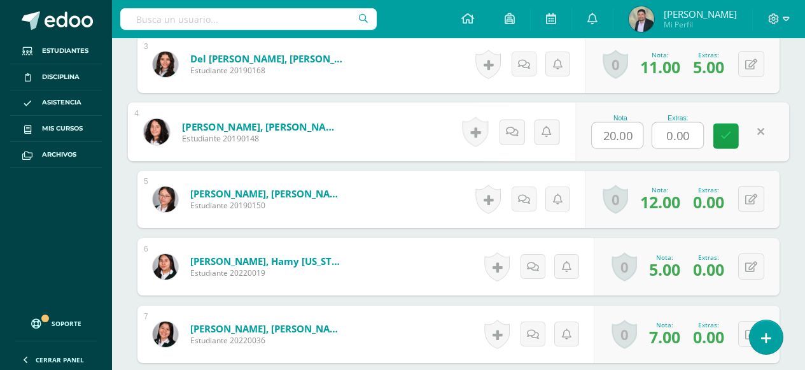
drag, startPoint x: 667, startPoint y: 134, endPoint x: 703, endPoint y: 134, distance: 36.3
click at [703, 134] on input "0.00" at bounding box center [677, 135] width 51 height 25
type input "4"
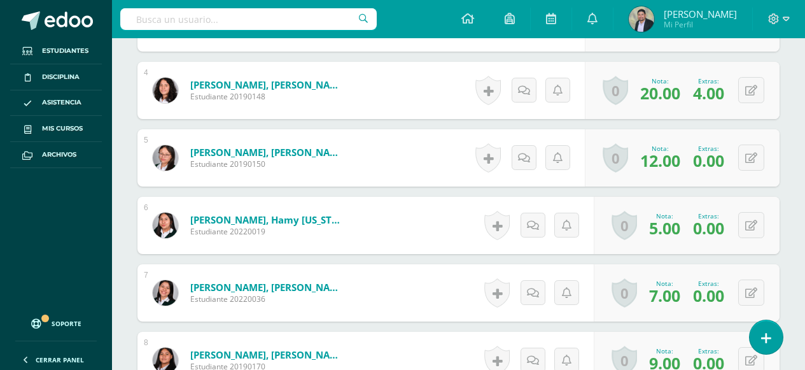
scroll to position [656, 0]
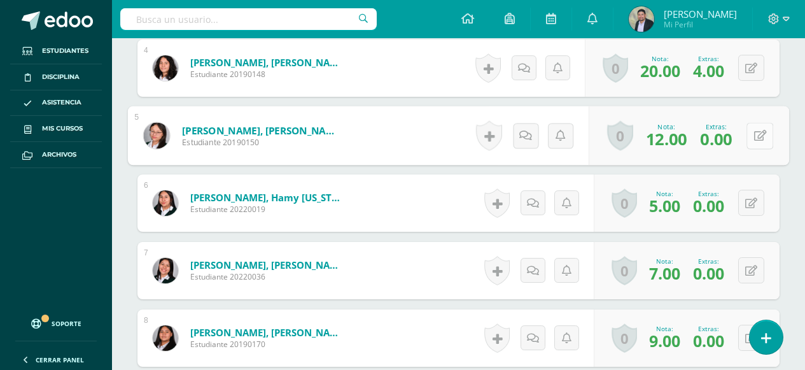
click at [752, 138] on button at bounding box center [759, 135] width 27 height 27
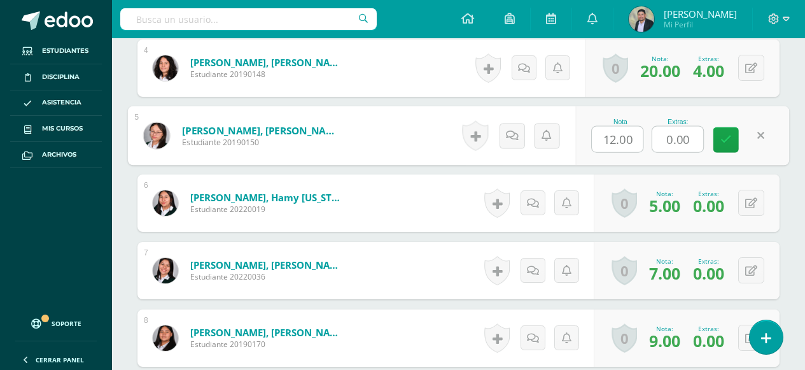
drag, startPoint x: 696, startPoint y: 141, endPoint x: 650, endPoint y: 141, distance: 46.5
click at [650, 141] on div "Nota 12.00 Extras: 0.00" at bounding box center [682, 135] width 214 height 59
type input "5"
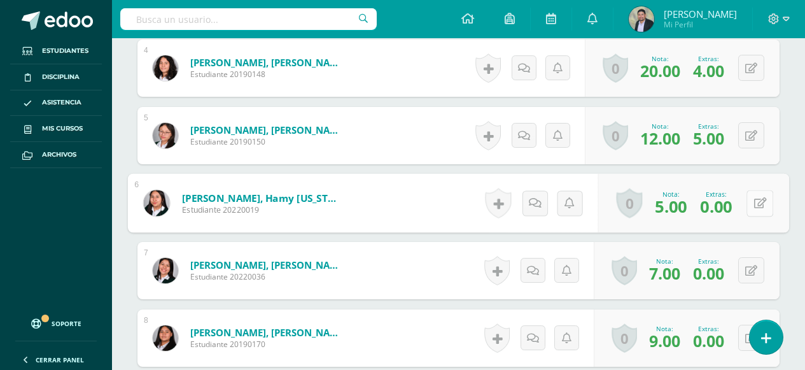
click at [748, 201] on button at bounding box center [759, 203] width 27 height 27
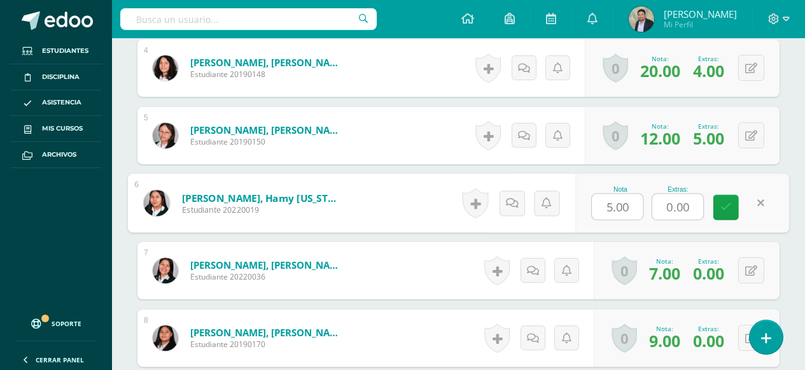
drag, startPoint x: 661, startPoint y: 200, endPoint x: 696, endPoint y: 206, distance: 35.5
click at [696, 206] on input "0.00" at bounding box center [677, 206] width 51 height 25
type input "4"
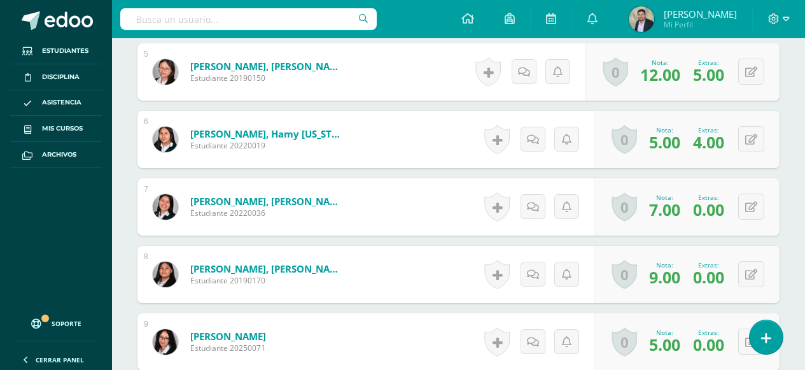
scroll to position [783, 0]
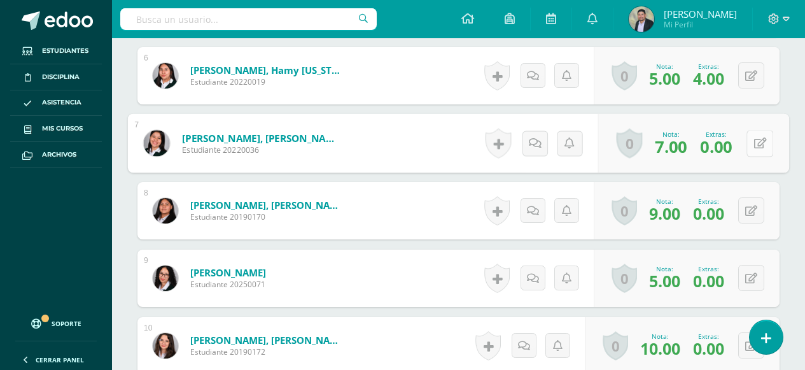
click at [748, 149] on button at bounding box center [759, 143] width 27 height 27
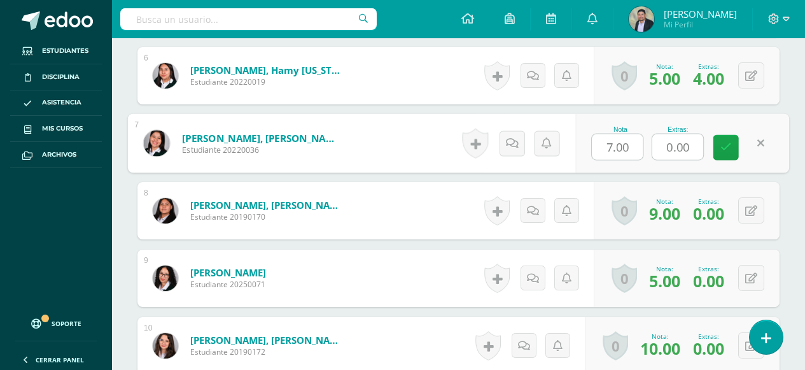
drag, startPoint x: 692, startPoint y: 151, endPoint x: 659, endPoint y: 150, distance: 32.5
click at [659, 150] on input "0.00" at bounding box center [677, 146] width 51 height 25
type input "5"
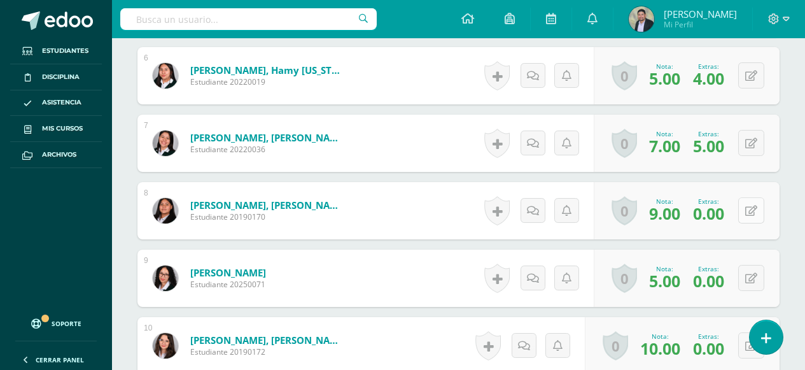
click at [751, 211] on button at bounding box center [751, 210] width 26 height 26
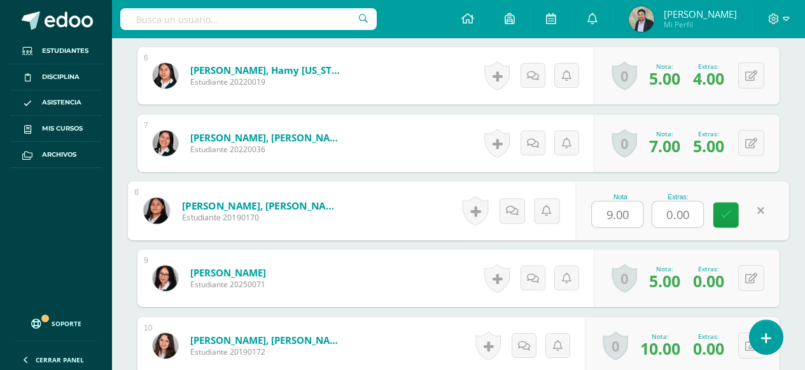
drag, startPoint x: 663, startPoint y: 213, endPoint x: 695, endPoint y: 213, distance: 31.8
click at [695, 213] on input "0.00" at bounding box center [677, 214] width 51 height 25
type input "4"
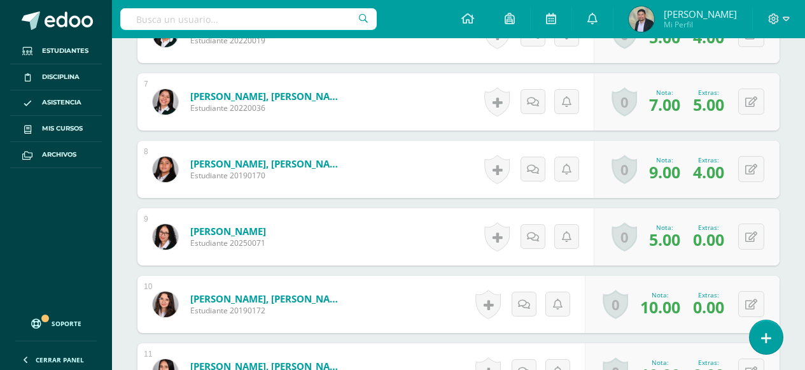
scroll to position [847, 0]
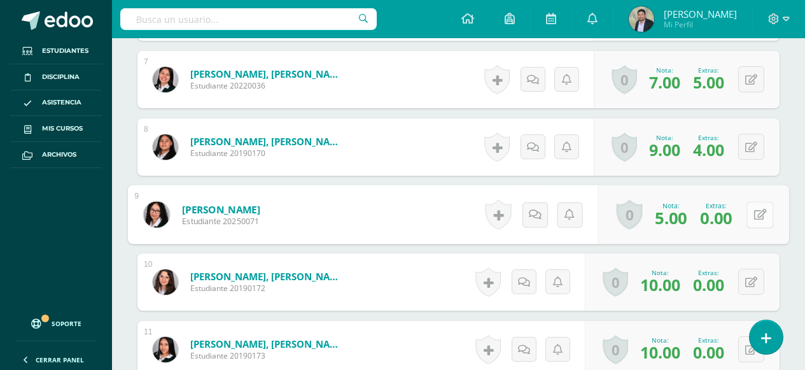
click at [746, 216] on button at bounding box center [759, 214] width 27 height 27
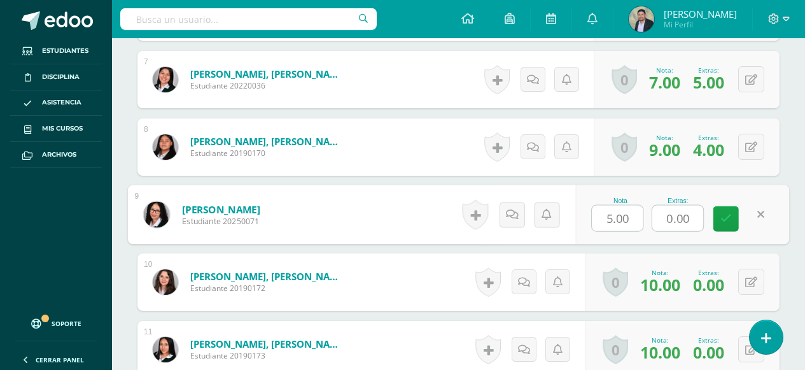
drag, startPoint x: 662, startPoint y: 216, endPoint x: 692, endPoint y: 216, distance: 30.6
click at [692, 216] on input "0.00" at bounding box center [677, 218] width 51 height 25
type input "5"
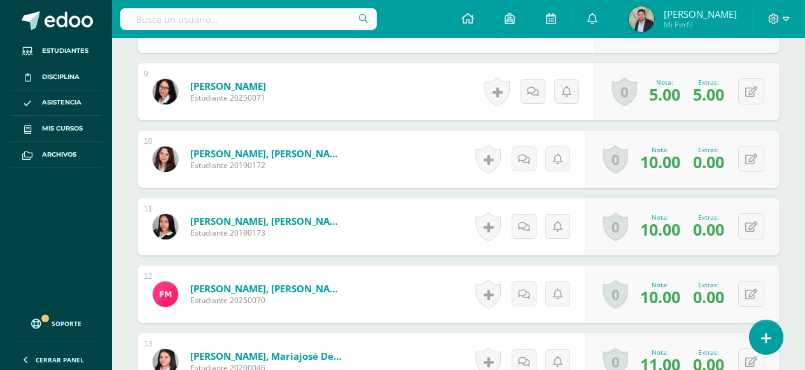
scroll to position [974, 0]
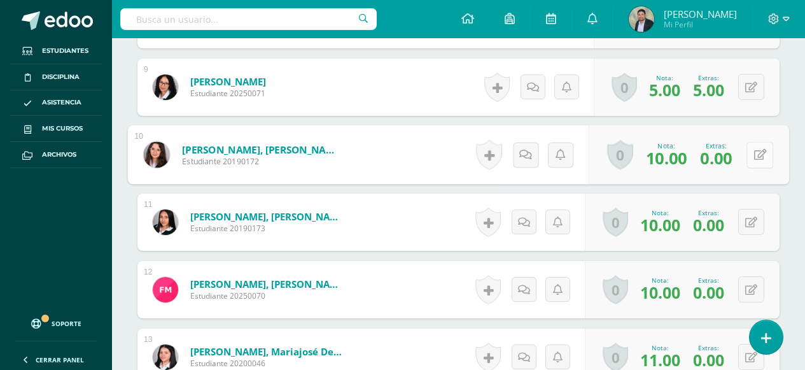
click at [751, 162] on button at bounding box center [759, 154] width 27 height 27
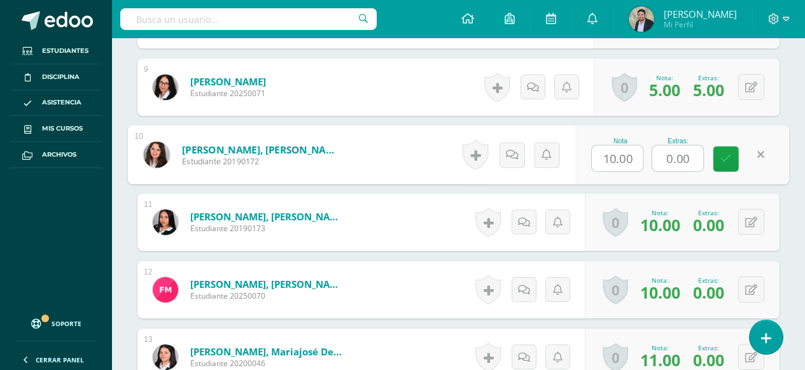
drag, startPoint x: 661, startPoint y: 154, endPoint x: 696, endPoint y: 155, distance: 35.7
click at [696, 155] on input "0.00" at bounding box center [677, 158] width 51 height 25
type input "5"
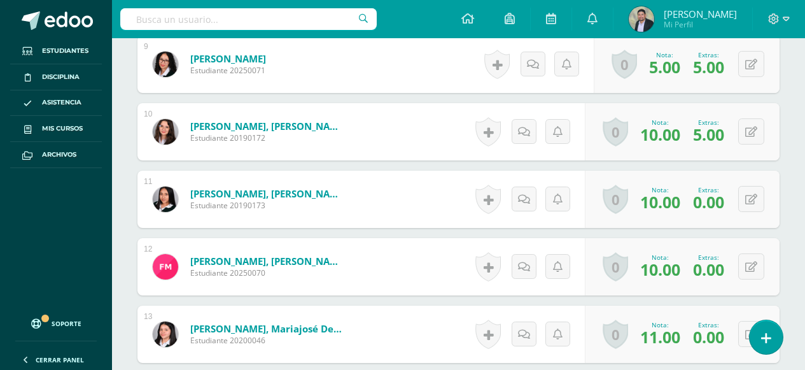
scroll to position [1038, 0]
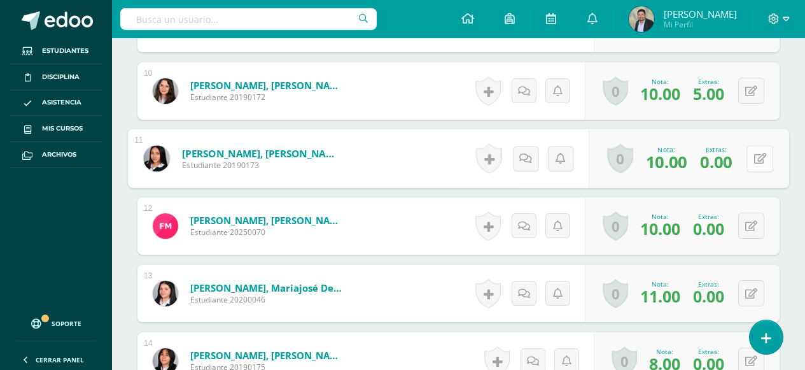
click at [751, 160] on button at bounding box center [759, 158] width 27 height 27
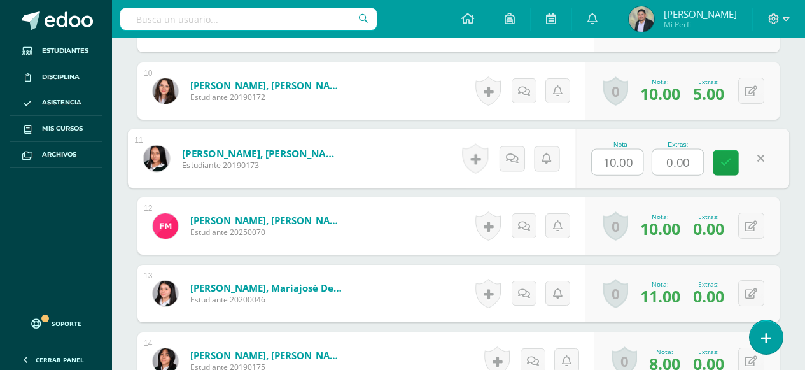
drag, startPoint x: 664, startPoint y: 155, endPoint x: 703, endPoint y: 161, distance: 38.6
click at [703, 161] on input "0.00" at bounding box center [677, 162] width 51 height 25
type input "3"
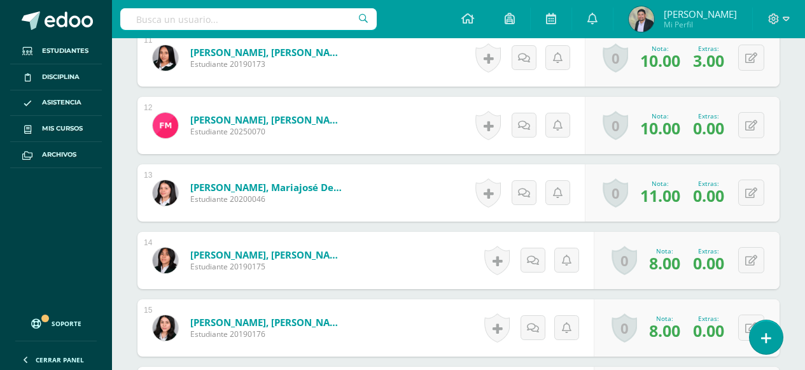
scroll to position [1165, 0]
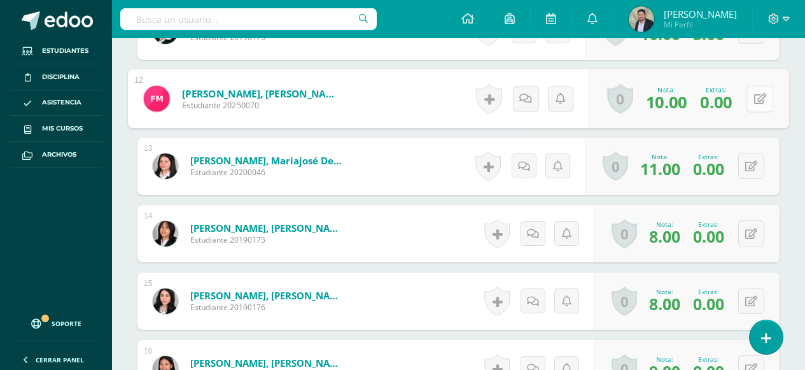
click at [752, 104] on button at bounding box center [759, 98] width 27 height 27
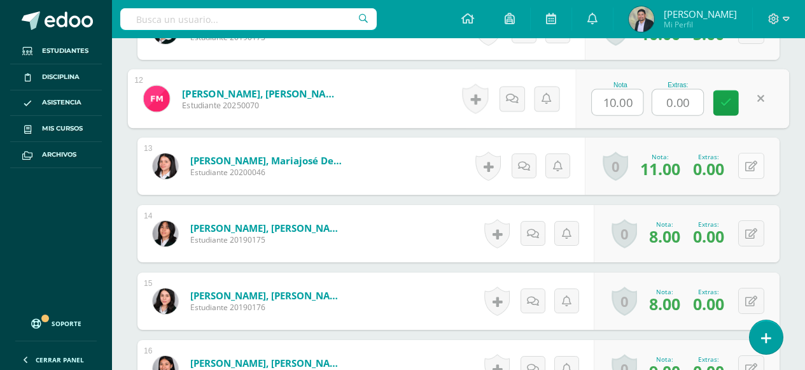
click at [748, 165] on button at bounding box center [751, 166] width 26 height 26
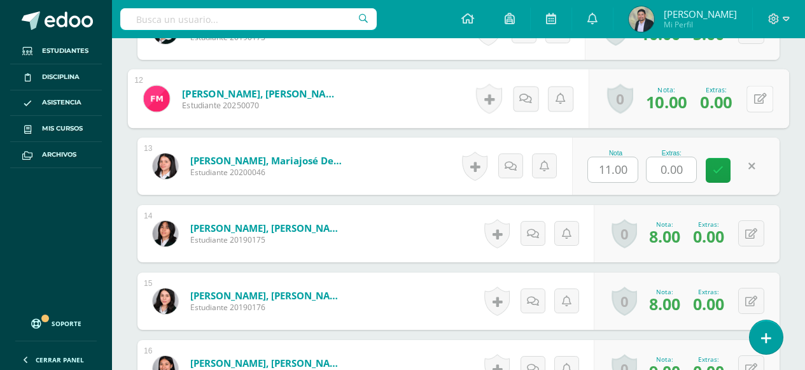
click at [752, 100] on button at bounding box center [759, 98] width 27 height 27
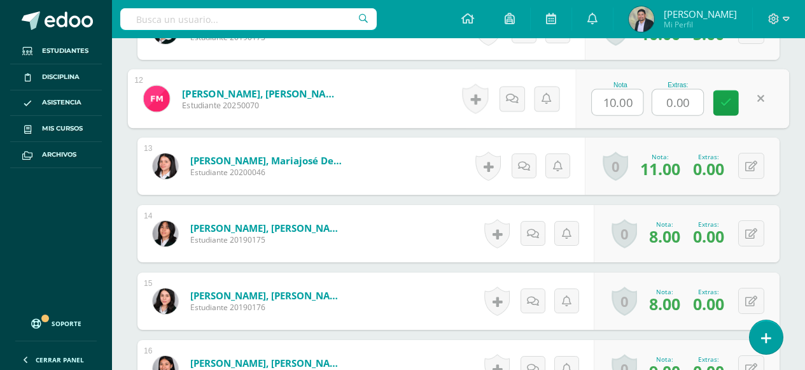
drag, startPoint x: 662, startPoint y: 99, endPoint x: 693, endPoint y: 101, distance: 30.6
click at [693, 101] on input "0.00" at bounding box center [677, 102] width 51 height 25
type input "8"
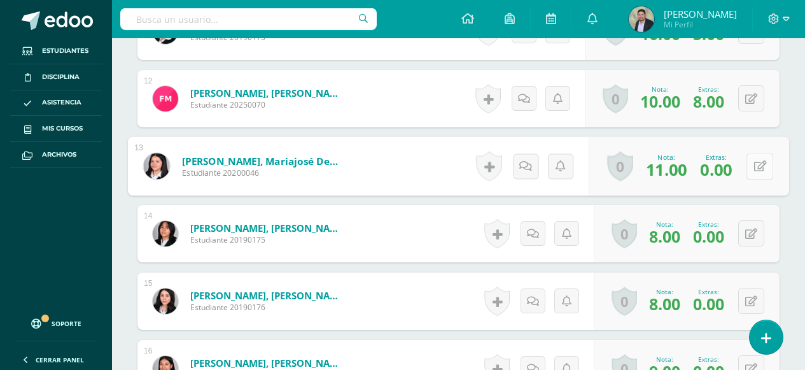
click at [752, 171] on button at bounding box center [759, 166] width 27 height 27
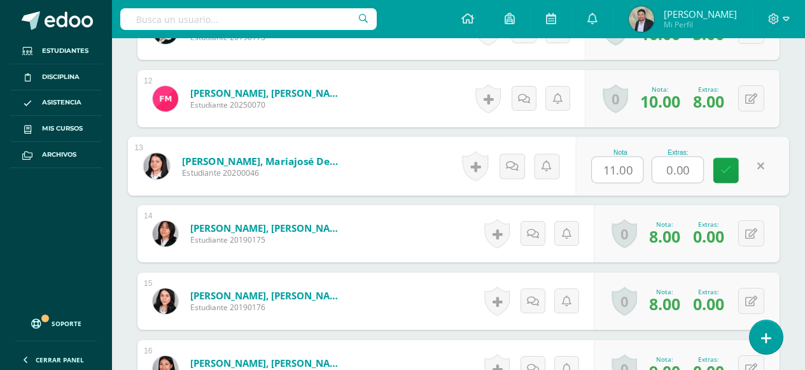
drag, startPoint x: 665, startPoint y: 165, endPoint x: 695, endPoint y: 167, distance: 30.0
click at [695, 167] on input "0.00" at bounding box center [677, 169] width 51 height 25
type input "5"
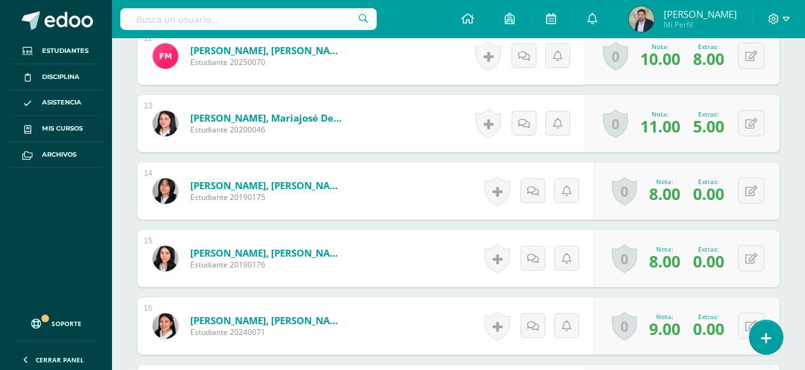
scroll to position [1292, 0]
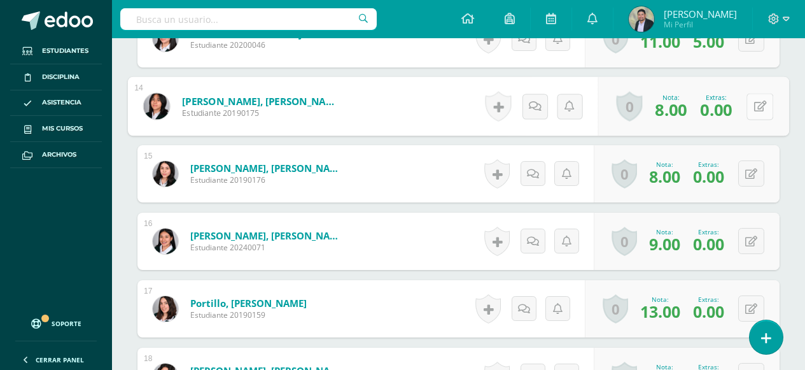
click at [752, 108] on button at bounding box center [759, 106] width 27 height 27
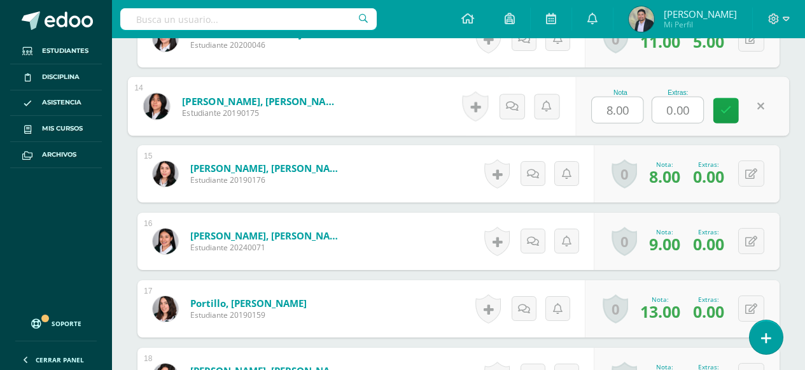
drag, startPoint x: 669, startPoint y: 106, endPoint x: 693, endPoint y: 107, distance: 23.6
click at [693, 107] on input "0.00" at bounding box center [677, 109] width 51 height 25
type input "4"
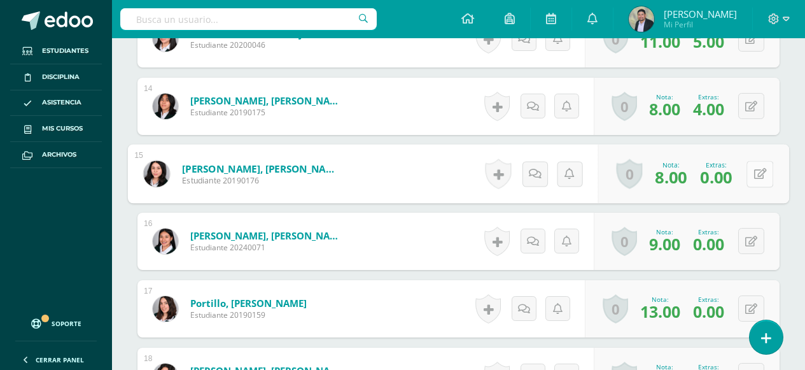
click at [749, 167] on button at bounding box center [759, 173] width 27 height 27
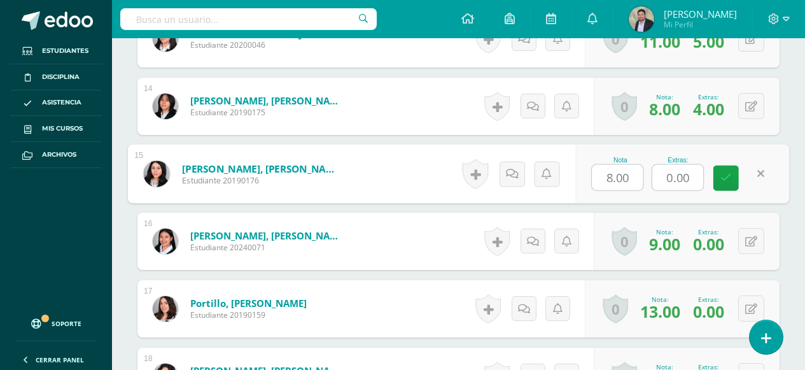
drag, startPoint x: 664, startPoint y: 173, endPoint x: 702, endPoint y: 176, distance: 38.3
click at [702, 176] on input "0.00" at bounding box center [677, 177] width 51 height 25
type input "5"
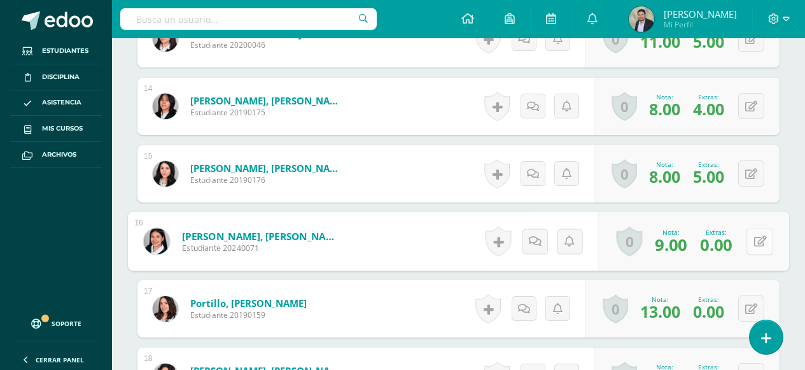
click at [749, 242] on button at bounding box center [759, 241] width 27 height 27
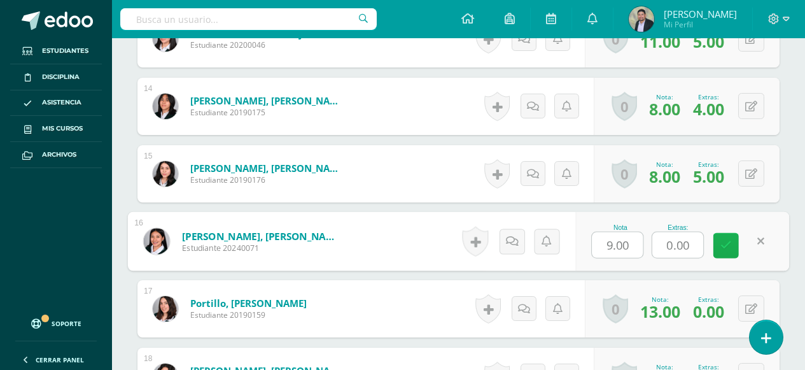
drag, startPoint x: 659, startPoint y: 246, endPoint x: 713, endPoint y: 246, distance: 54.1
click at [713, 246] on div "Nota 9.00 Extras: 0.00" at bounding box center [682, 241] width 214 height 59
type input "4"
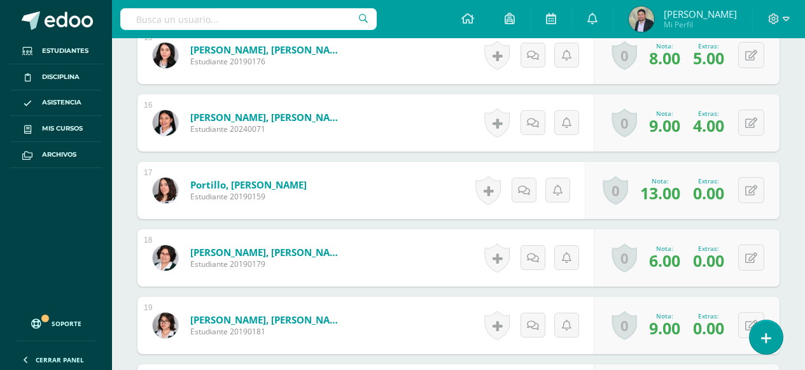
scroll to position [1420, 0]
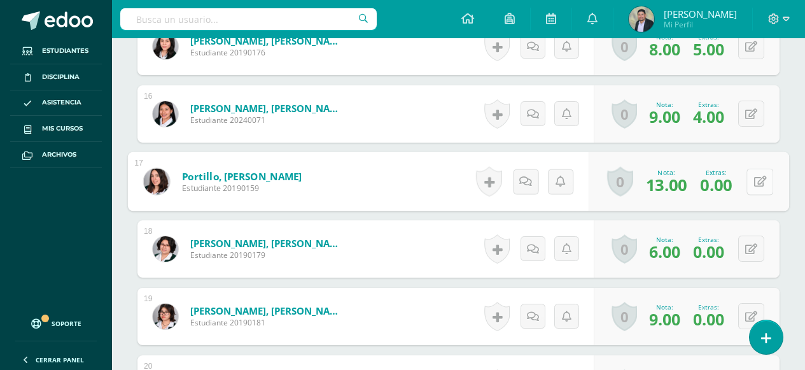
click at [748, 186] on button at bounding box center [759, 181] width 27 height 27
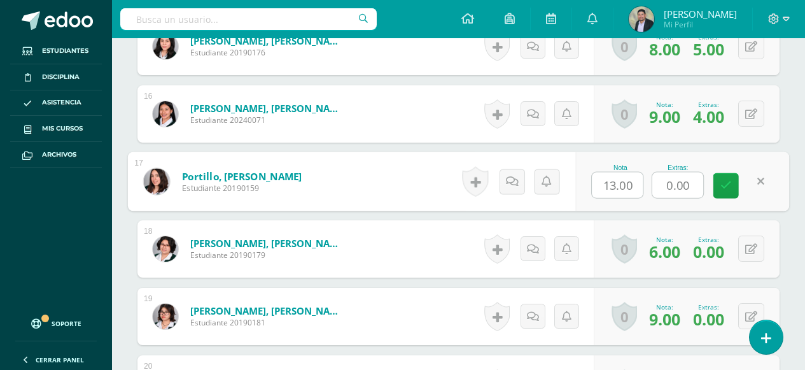
drag, startPoint x: 667, startPoint y: 182, endPoint x: 697, endPoint y: 182, distance: 29.9
click at [697, 182] on input "0.00" at bounding box center [677, 184] width 51 height 25
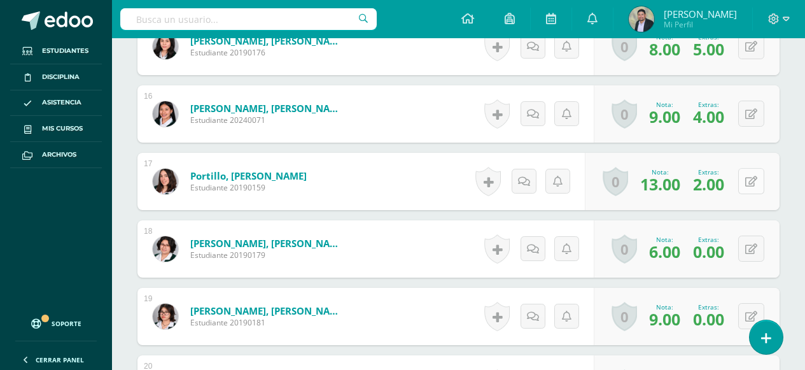
click at [750, 182] on button at bounding box center [751, 181] width 26 height 26
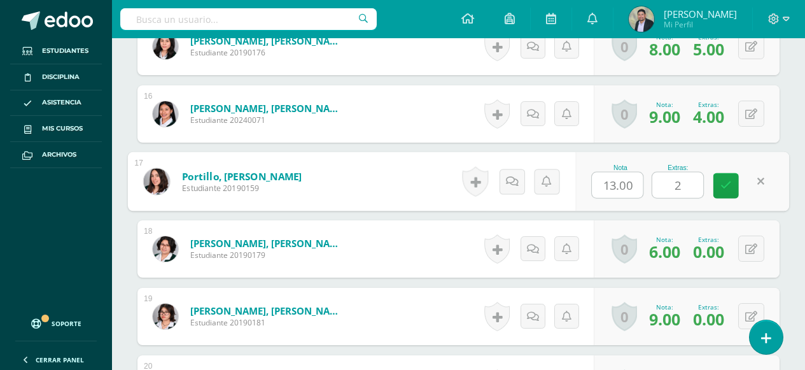
drag, startPoint x: 673, startPoint y: 183, endPoint x: 689, endPoint y: 183, distance: 16.6
click at [689, 183] on input "2" at bounding box center [677, 184] width 51 height 25
type input "4"
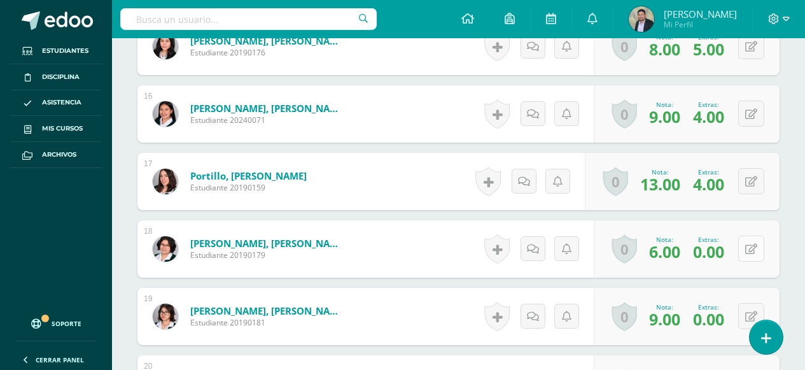
click at [755, 248] on icon at bounding box center [751, 249] width 12 height 11
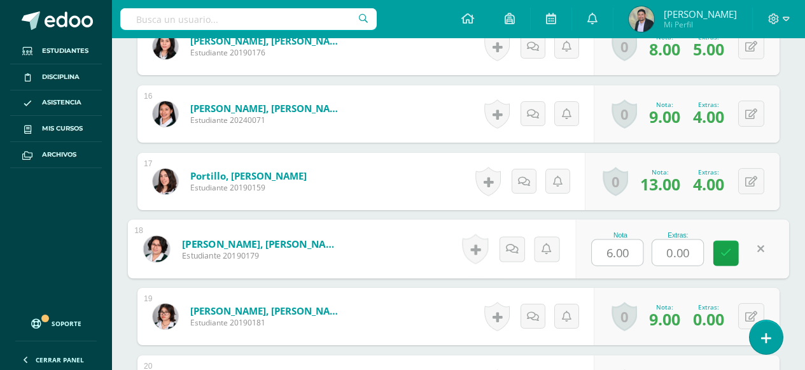
drag, startPoint x: 664, startPoint y: 248, endPoint x: 711, endPoint y: 250, distance: 47.8
click at [710, 250] on div "Nota 6.00 Extras: 0.00" at bounding box center [682, 249] width 214 height 59
type input "2"
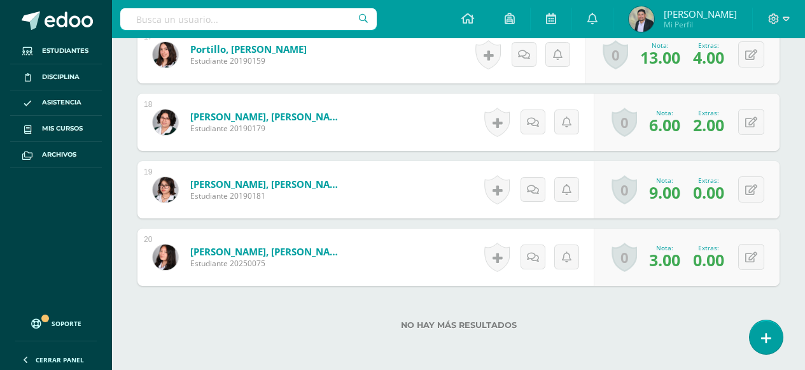
scroll to position [1547, 0]
click at [746, 194] on button at bounding box center [751, 189] width 26 height 26
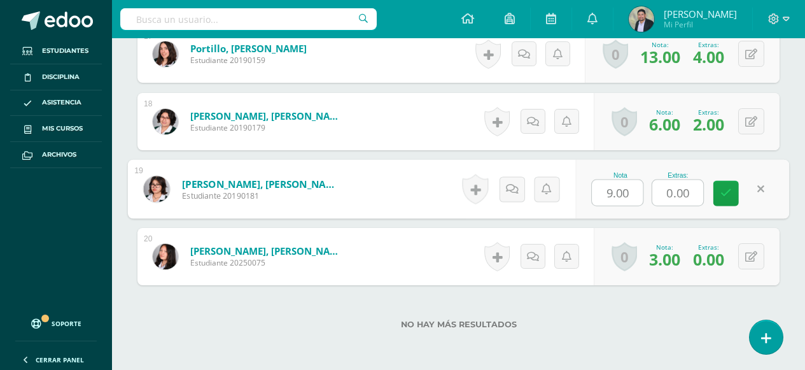
drag, startPoint x: 664, startPoint y: 188, endPoint x: 706, endPoint y: 192, distance: 41.5
click at [706, 192] on div "Nota 9.00 Extras: 0.00" at bounding box center [682, 189] width 214 height 59
type input "4"
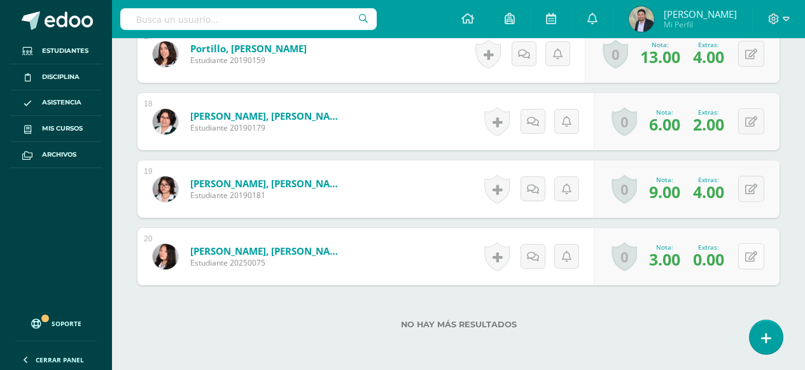
click at [748, 257] on button at bounding box center [751, 256] width 26 height 26
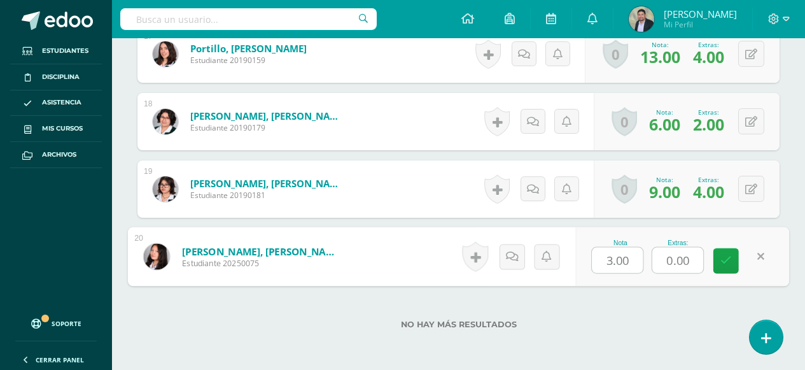
drag, startPoint x: 661, startPoint y: 256, endPoint x: 699, endPoint y: 258, distance: 37.6
click at [699, 258] on input "0.00" at bounding box center [677, 260] width 51 height 25
type input "3"
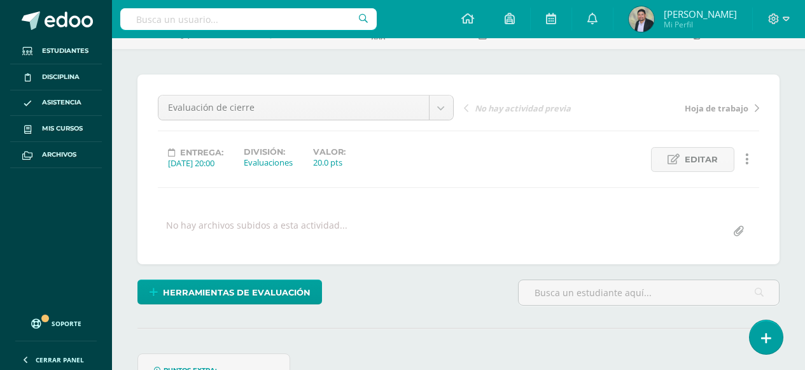
scroll to position [0, 0]
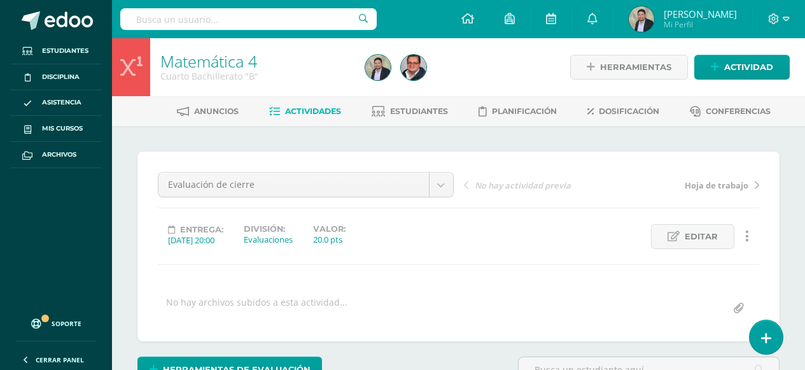
click at [195, 64] on link "Matemática 4" at bounding box center [208, 61] width 97 height 22
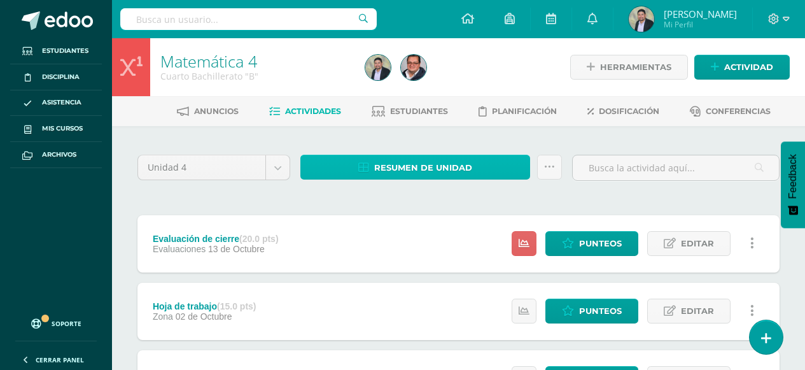
click at [396, 169] on span "Resumen de unidad" at bounding box center [423, 168] width 98 height 24
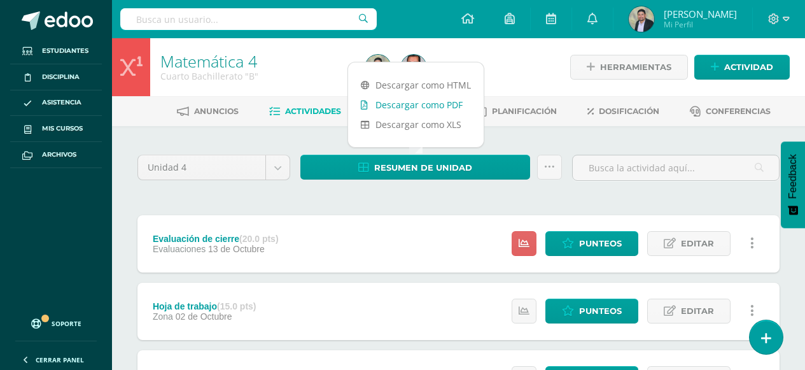
click at [396, 107] on link "Descargar como PDF" at bounding box center [416, 105] width 136 height 20
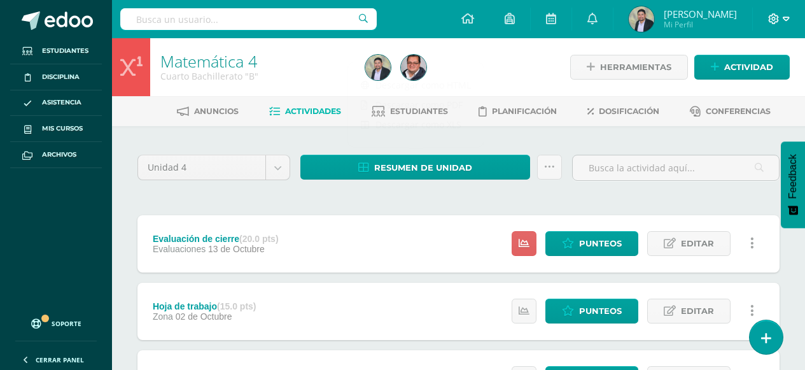
click at [785, 19] on icon at bounding box center [786, 18] width 7 height 11
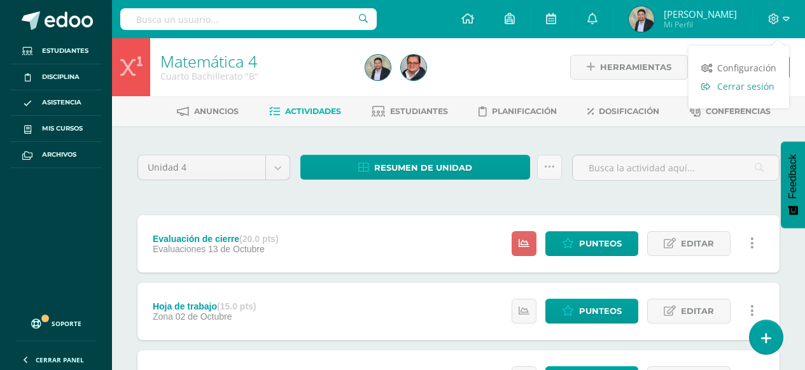
click at [739, 80] on span "Cerrar sesión" at bounding box center [745, 86] width 57 height 12
